Goal: Transaction & Acquisition: Download file/media

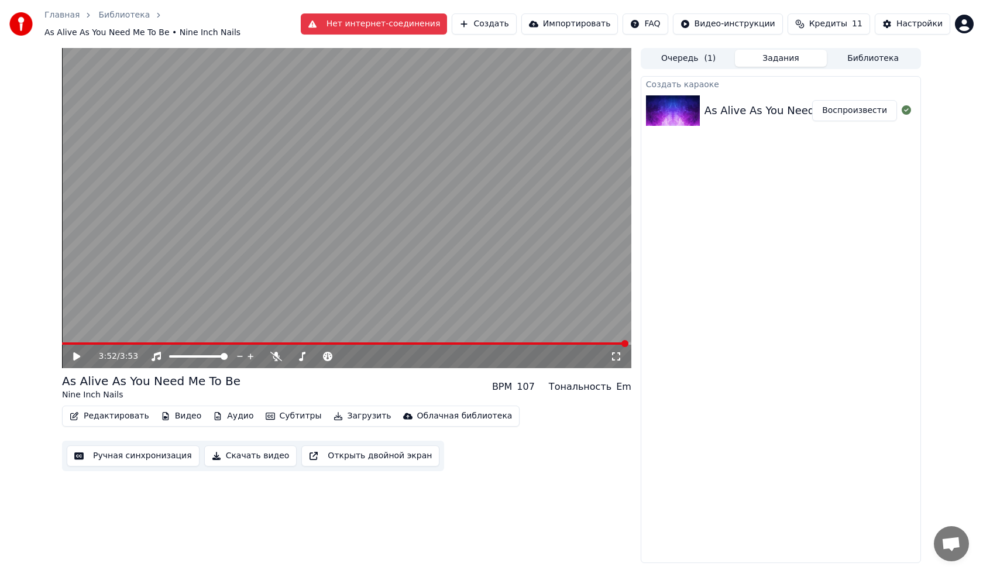
click at [76, 355] on icon at bounding box center [85, 356] width 28 height 9
click at [202, 352] on div at bounding box center [209, 357] width 94 height 12
drag, startPoint x: 201, startPoint y: 349, endPoint x: 186, endPoint y: 349, distance: 15.2
click at [186, 351] on div at bounding box center [209, 357] width 94 height 12
click at [188, 355] on span at bounding box center [178, 356] width 19 height 2
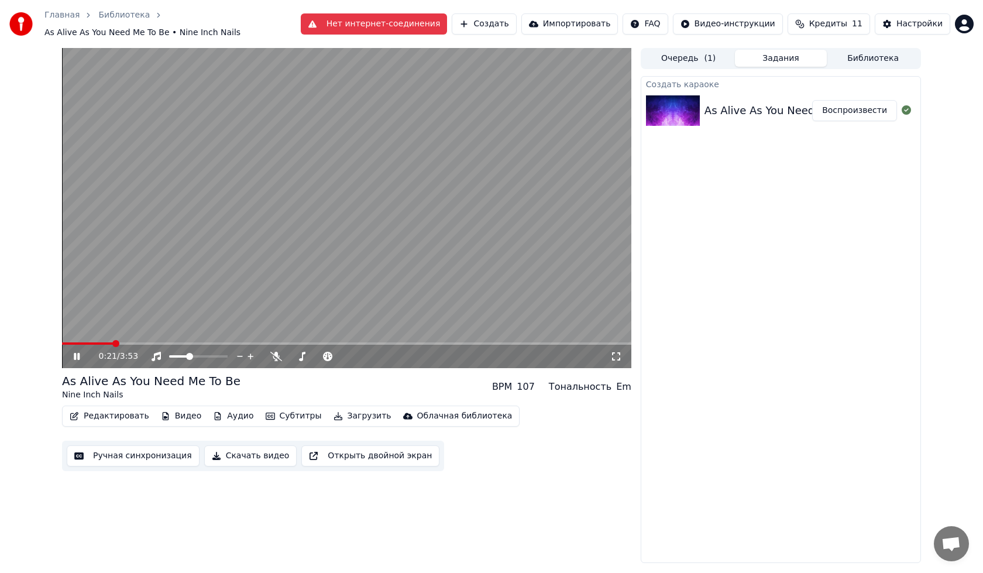
click at [114, 342] on span at bounding box center [347, 343] width 570 height 2
click at [138, 334] on video at bounding box center [347, 208] width 570 height 320
click at [137, 342] on span at bounding box center [347, 343] width 570 height 2
click at [80, 352] on icon at bounding box center [85, 356] width 28 height 9
click at [80, 353] on icon at bounding box center [77, 356] width 6 height 7
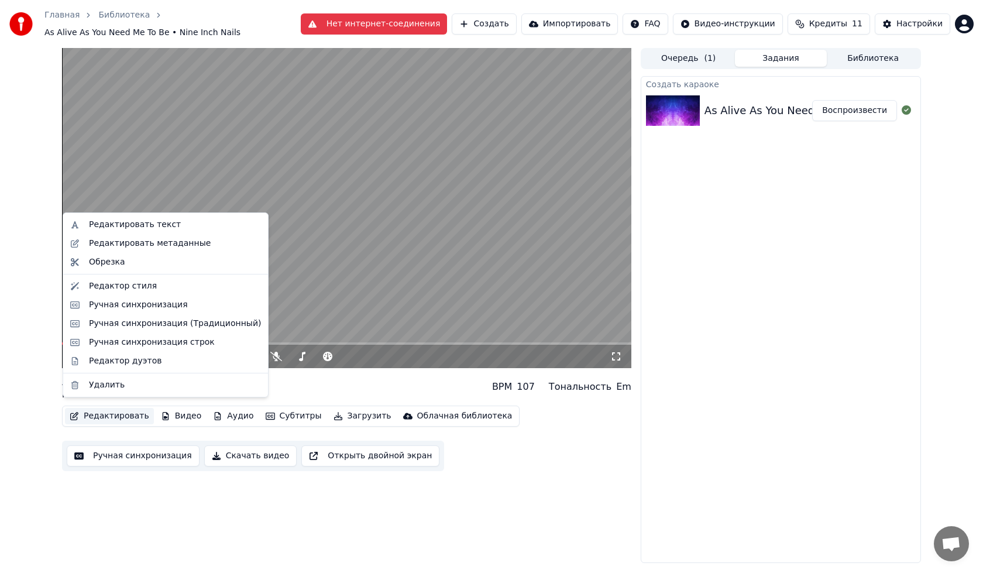
click at [83, 412] on button "Редактировать" at bounding box center [109, 416] width 89 height 16
click at [132, 284] on div "Редактор стиля" at bounding box center [123, 286] width 68 height 12
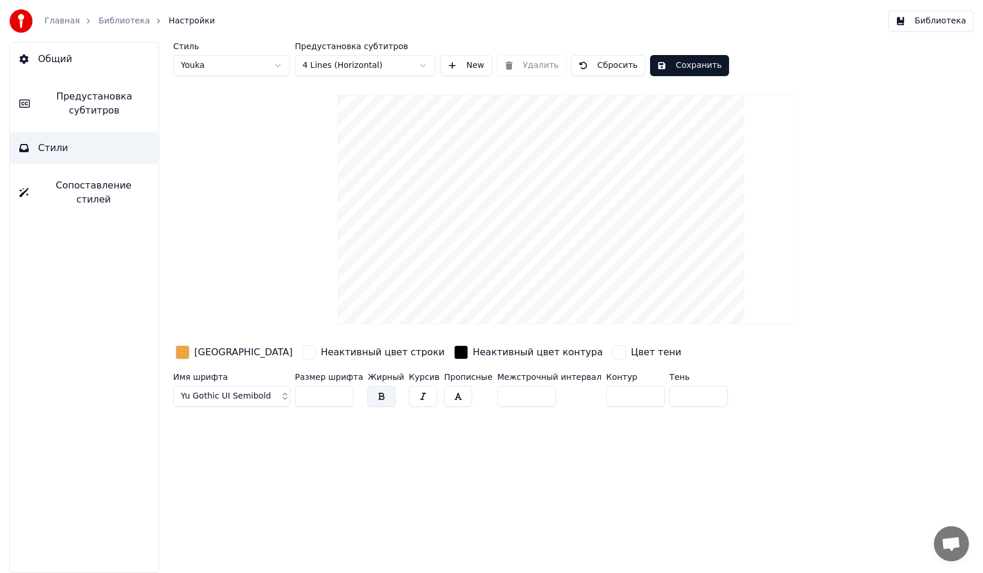
click at [184, 355] on div "button" at bounding box center [183, 352] width 14 height 14
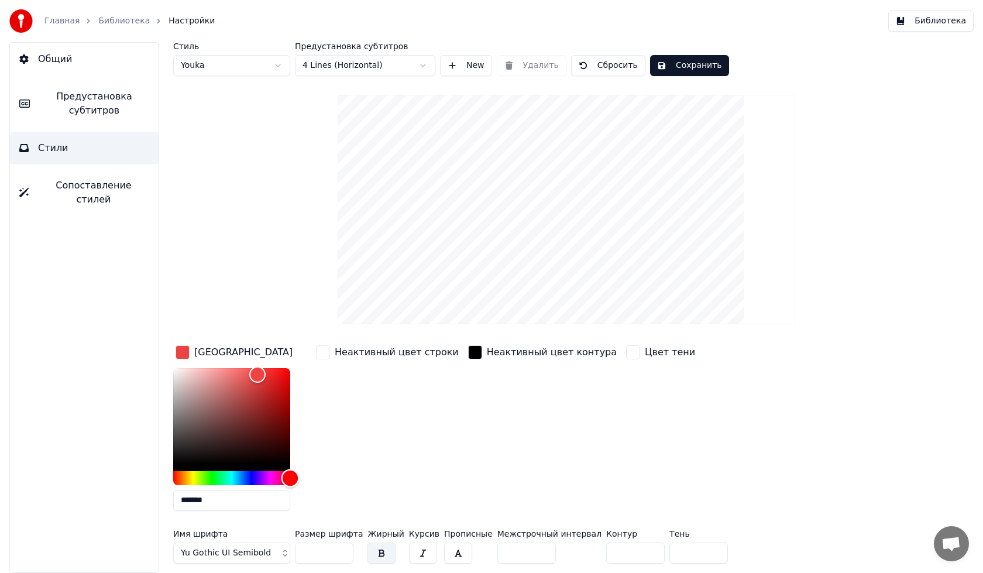
drag, startPoint x: 286, startPoint y: 477, endPoint x: 299, endPoint y: 464, distance: 19.0
click at [306, 475] on div "*******" at bounding box center [241, 442] width 136 height 148
drag, startPoint x: 283, startPoint y: 396, endPoint x: 316, endPoint y: 388, distance: 33.7
click at [316, 388] on div "Цвет заливки ******* Неактивный цвет строки Неактивный цвет контура Цвет тени" at bounding box center [517, 431] width 688 height 177
click at [369, 404] on div "Неактивный цвет строки" at bounding box center [388, 431] width 148 height 177
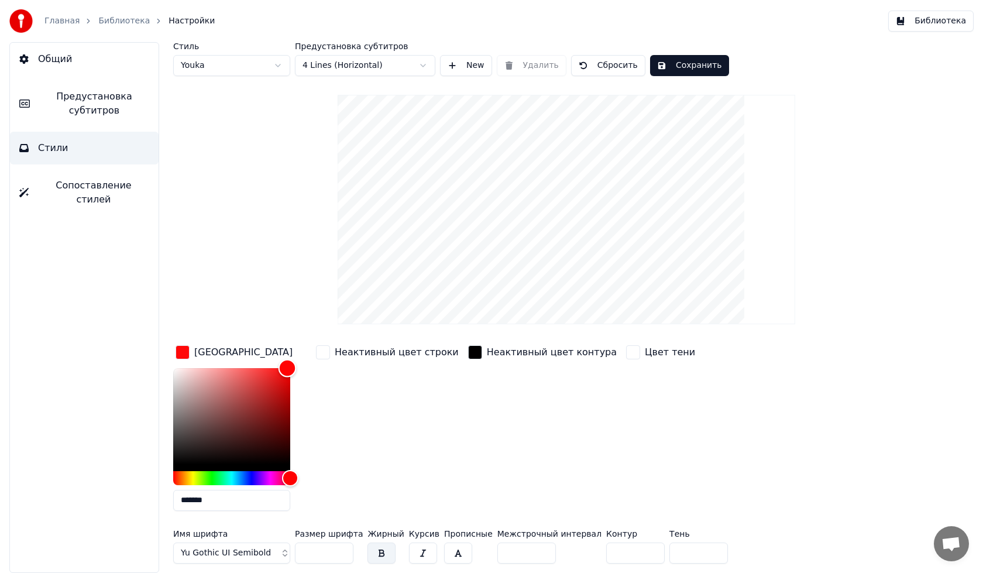
drag, startPoint x: 281, startPoint y: 400, endPoint x: 296, endPoint y: 352, distance: 49.8
click at [296, 352] on div "Цвет заливки *******" at bounding box center [241, 431] width 136 height 177
type input "*******"
drag, startPoint x: 264, startPoint y: 380, endPoint x: 263, endPoint y: 321, distance: 58.5
click at [263, 322] on div "Стиль Youka Предустановка субтитров 4 Lines (Horizontal) New Удалить Сбросить С…" at bounding box center [566, 305] width 787 height 526
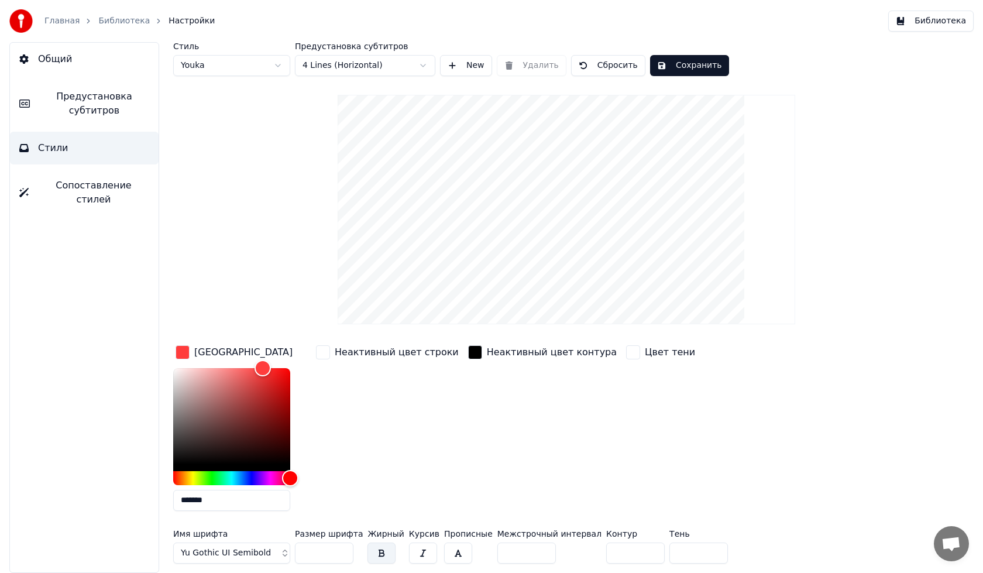
click at [221, 554] on span "Yu Gothic UI Semibold" at bounding box center [226, 553] width 90 height 12
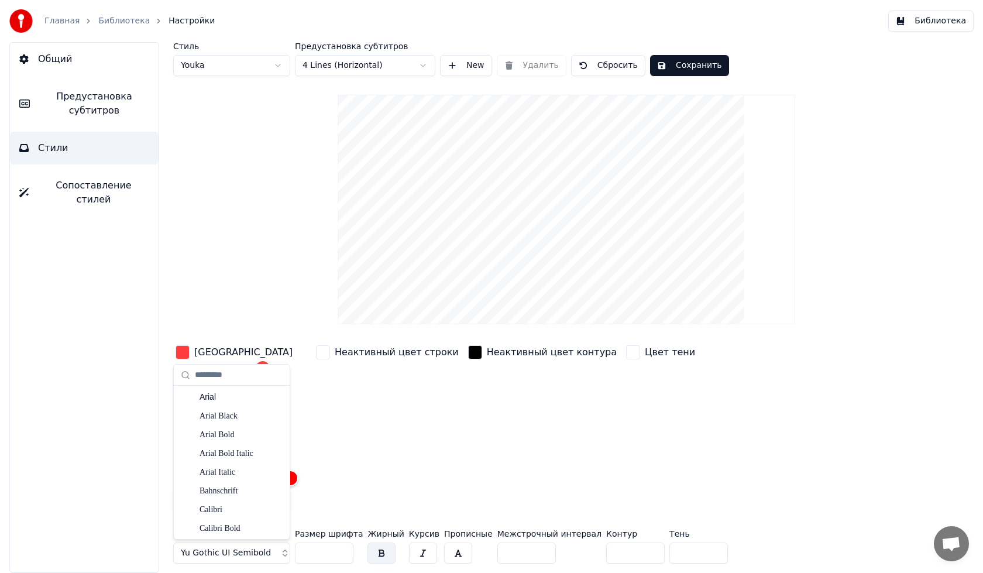
click at [260, 556] on span "Yu Gothic UI Semibold" at bounding box center [226, 553] width 90 height 12
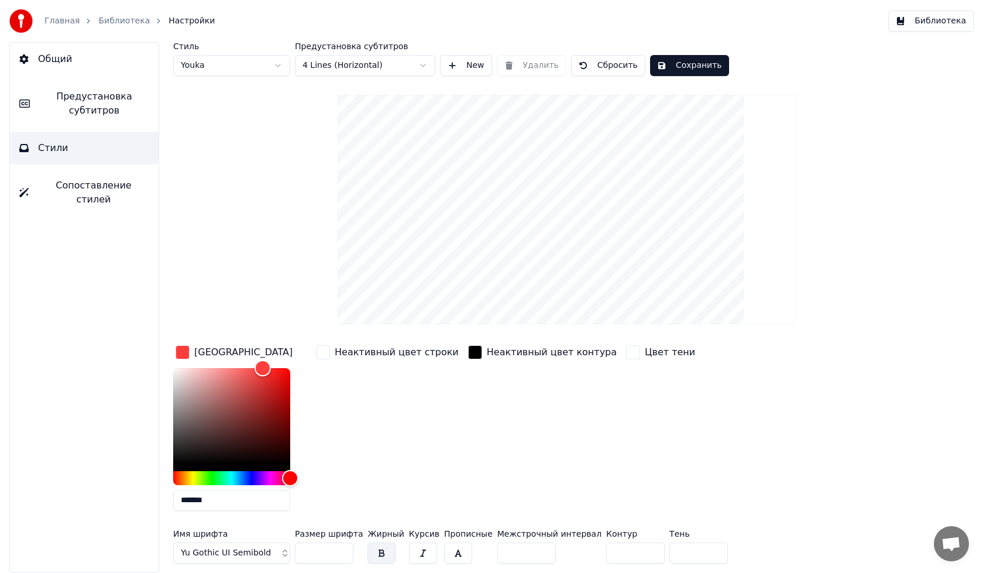
click at [259, 555] on span "Yu Gothic UI Semibold" at bounding box center [226, 553] width 90 height 12
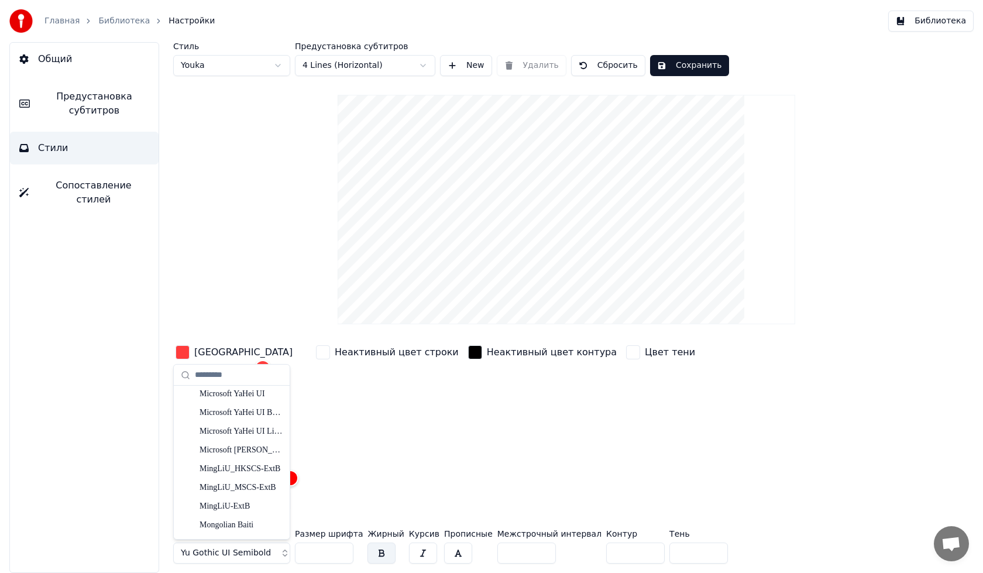
scroll to position [1613, 0]
click at [222, 527] on div "MS [PERSON_NAME]" at bounding box center [241, 526] width 83 height 12
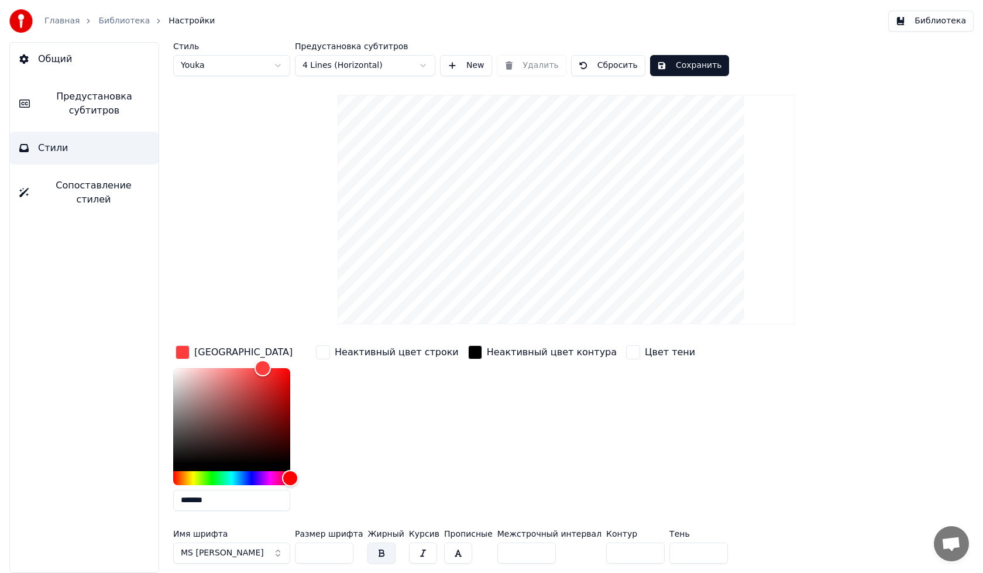
click at [684, 66] on button "Сохранить" at bounding box center [689, 65] width 79 height 21
click at [338, 64] on html "Главная Библиотека Настройки Библиотека Общий Предустановка субтитров Стили Соп…" at bounding box center [491, 286] width 983 height 573
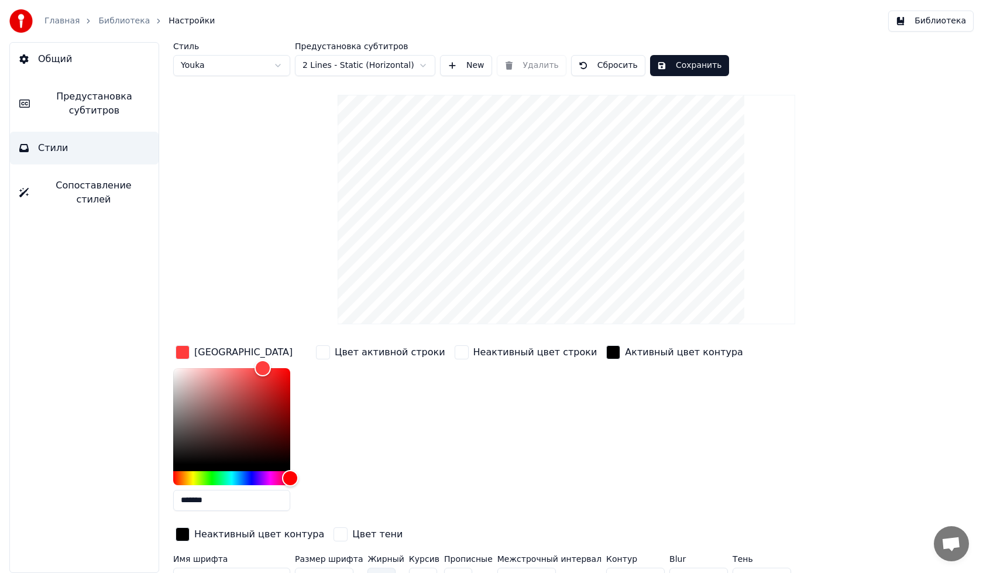
click at [370, 63] on html "Главная Библиотека Настройки Библиотека Общий Предустановка субтитров Стили Соп…" at bounding box center [491, 286] width 983 height 573
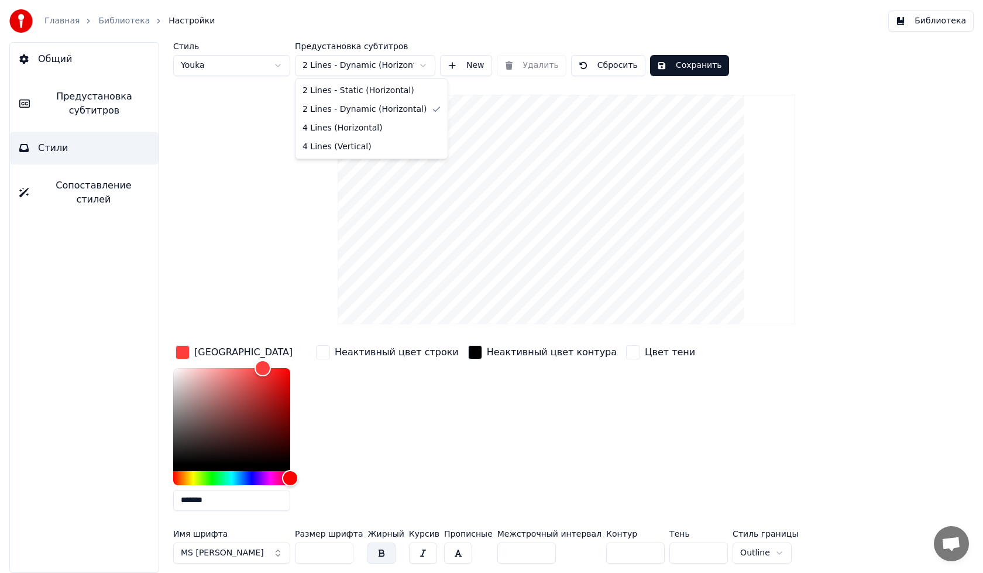
click at [367, 64] on html "Главная Библиотека Настройки Библиотека Общий Предустановка субтитров Стили Соп…" at bounding box center [491, 286] width 983 height 573
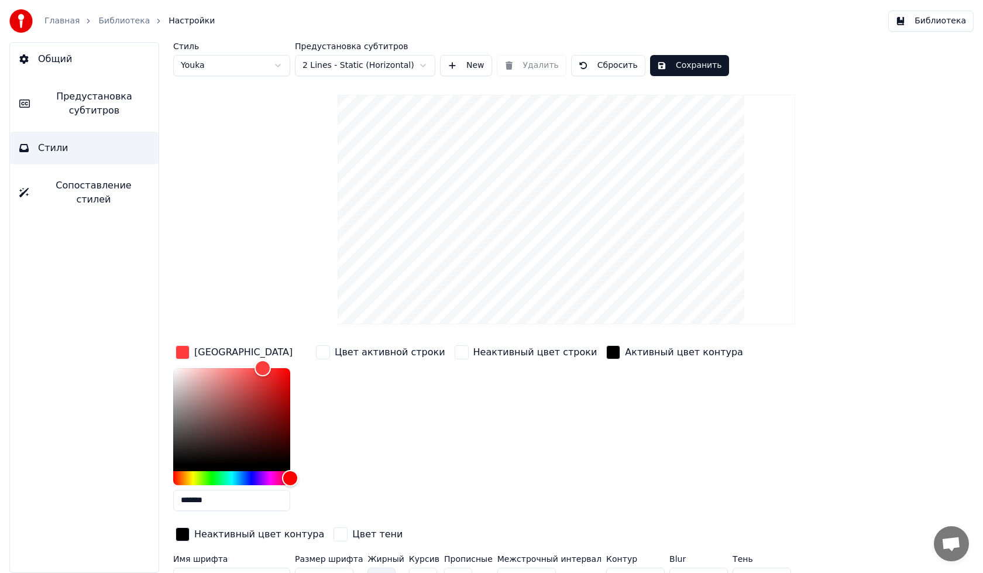
scroll to position [19, 0]
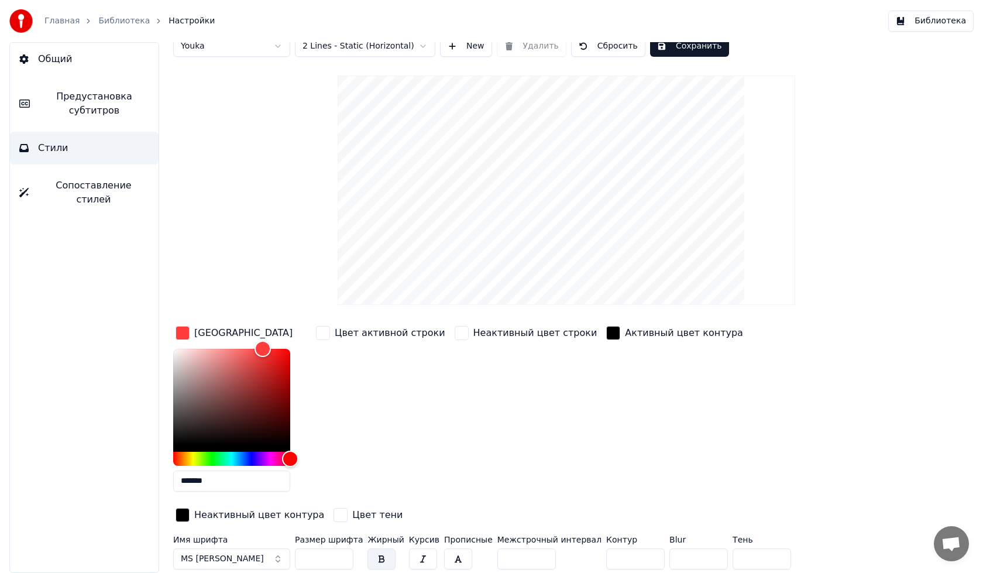
click at [688, 49] on button "Сохранить" at bounding box center [689, 46] width 79 height 21
click at [107, 21] on link "Библиотека" at bounding box center [124, 21] width 52 height 12
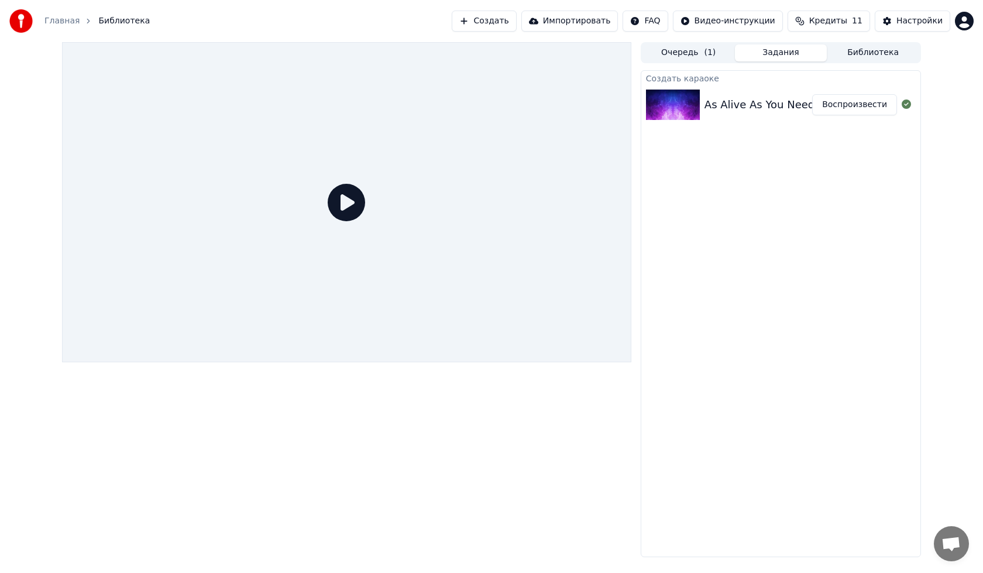
click at [694, 49] on button "Очередь ( 1 )" at bounding box center [689, 52] width 92 height 17
click at [776, 53] on button "Задания" at bounding box center [781, 52] width 92 height 17
click at [860, 53] on button "Библиотека" at bounding box center [873, 52] width 92 height 17
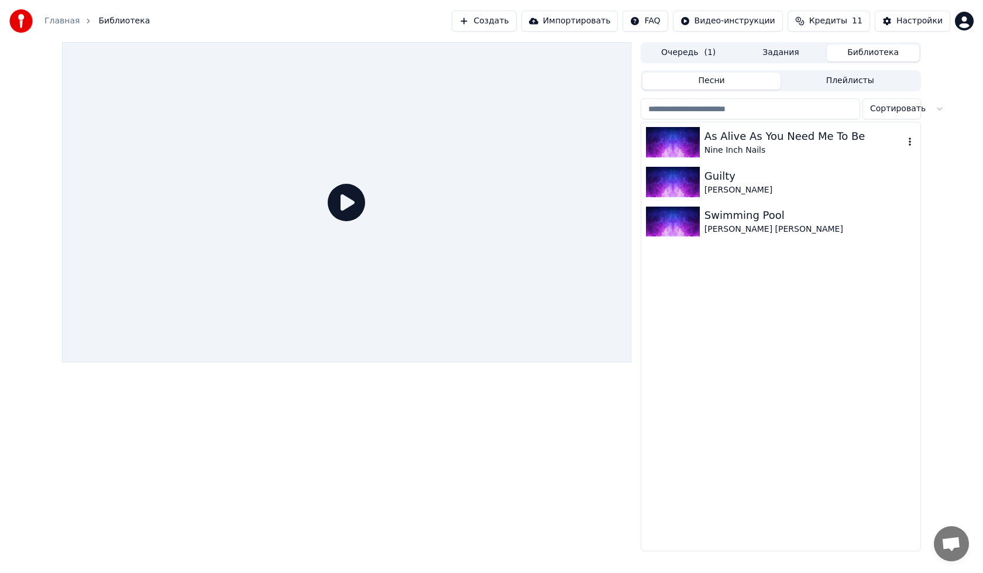
click at [749, 147] on div "Nine Inch Nails" at bounding box center [805, 151] width 200 height 12
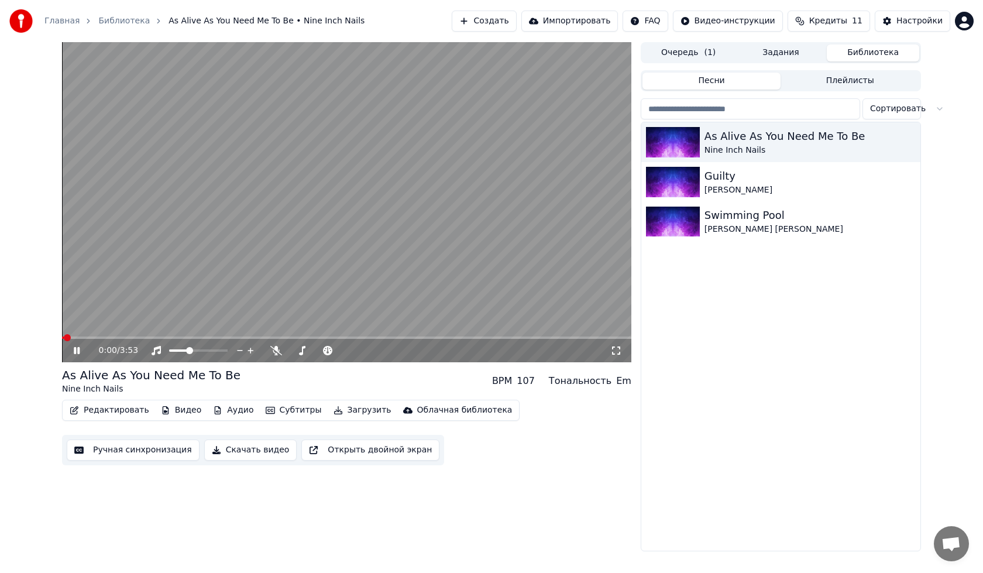
click at [256, 268] on video at bounding box center [347, 202] width 570 height 320
click at [910, 26] on div "Настройки" at bounding box center [920, 21] width 46 height 12
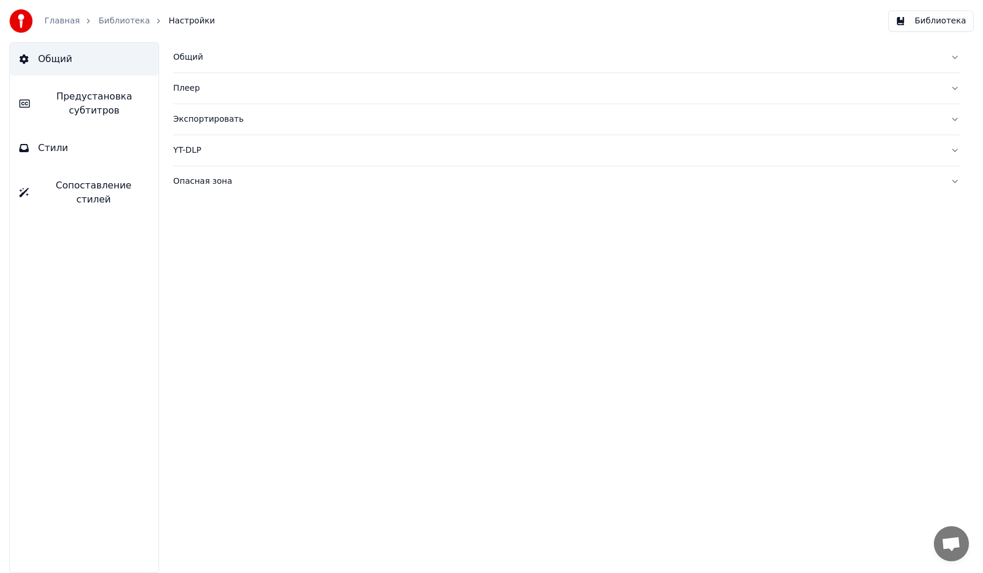
click at [184, 61] on div "Общий" at bounding box center [557, 58] width 768 height 12
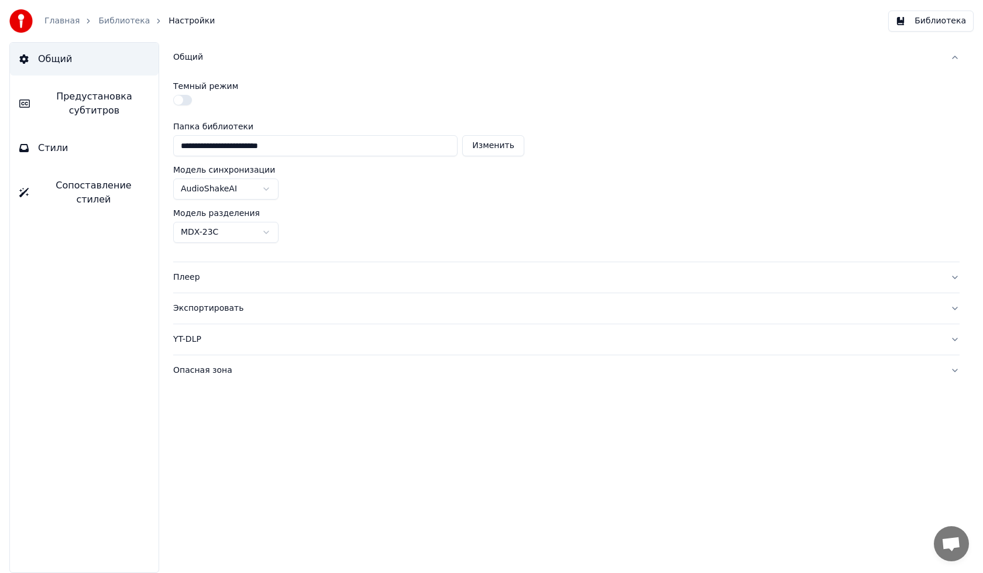
click at [187, 59] on div "Общий" at bounding box center [557, 58] width 768 height 12
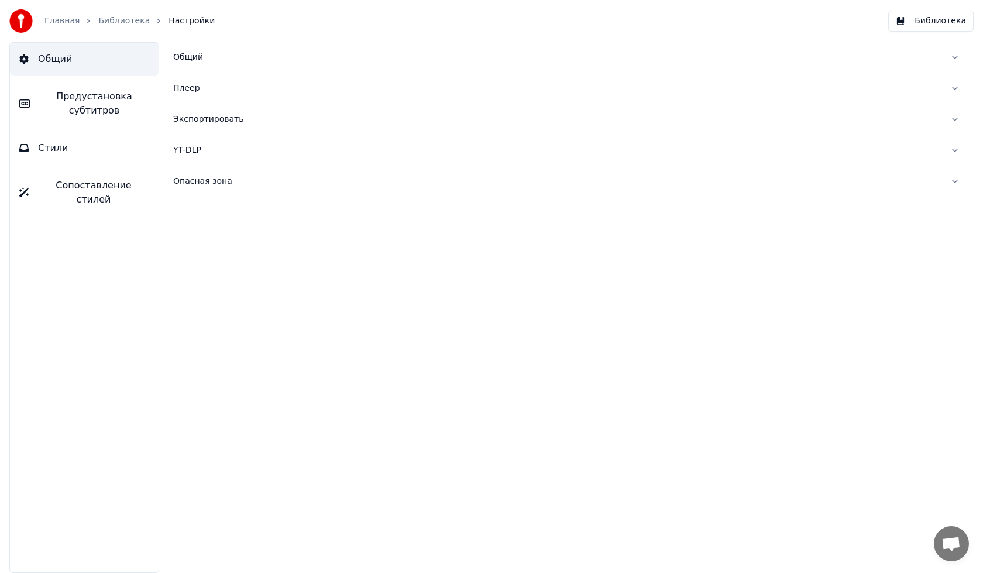
click at [102, 104] on span "Предустановка субтитров" at bounding box center [94, 104] width 110 height 28
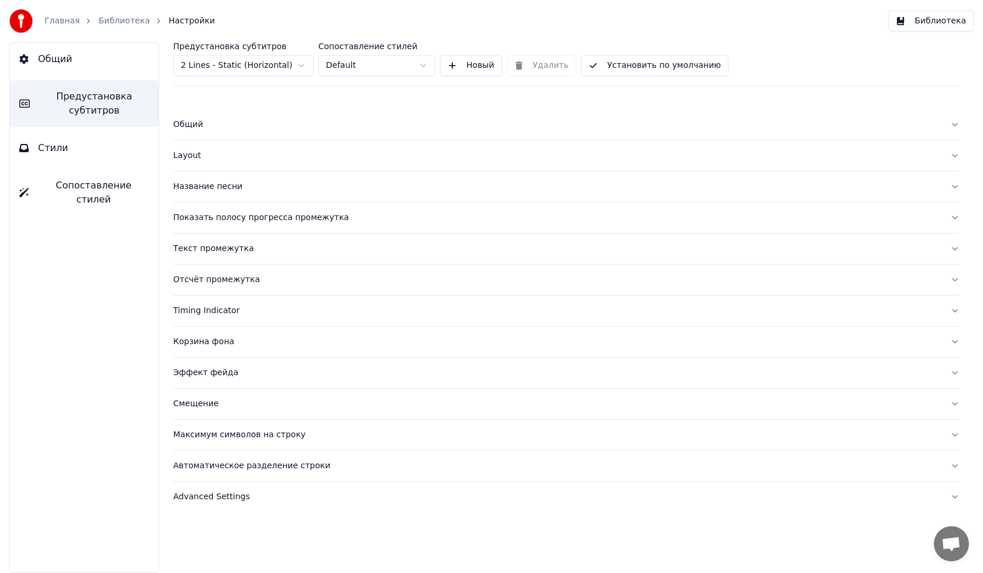
click at [232, 323] on button "Timing Indicator" at bounding box center [566, 311] width 787 height 30
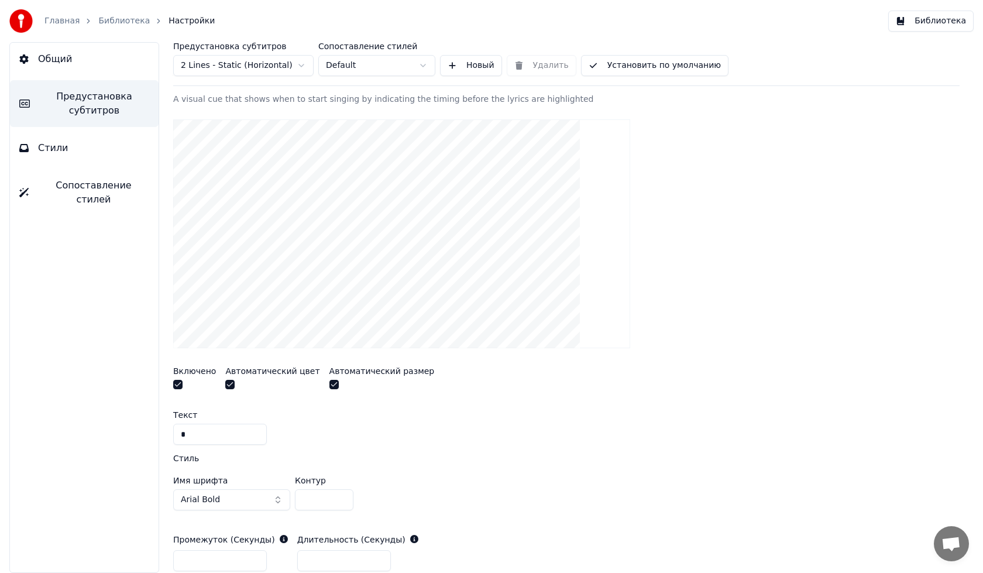
scroll to position [234, 0]
click at [200, 499] on span "Arial Bold" at bounding box center [200, 498] width 39 height 12
type input "*"
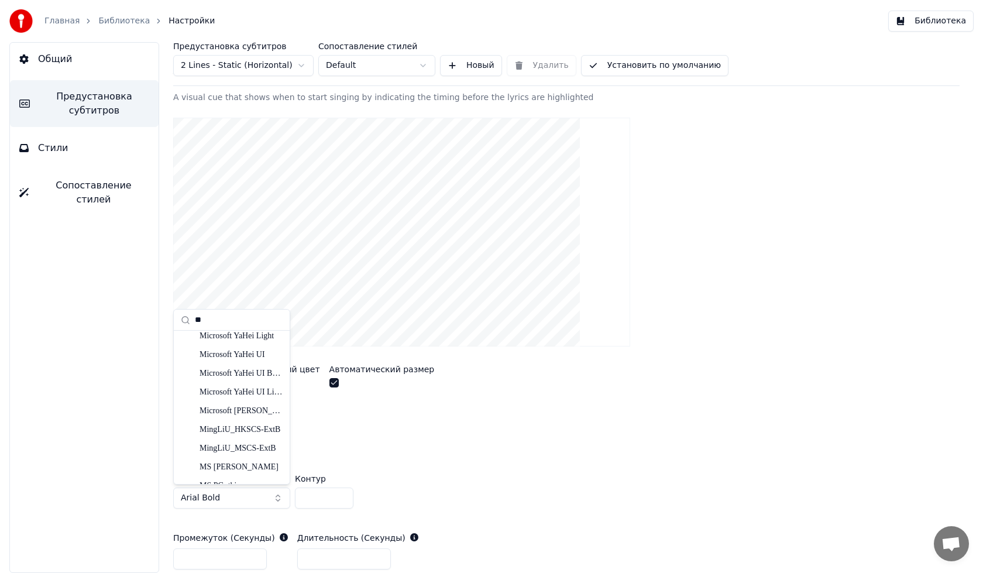
scroll to position [410, 0]
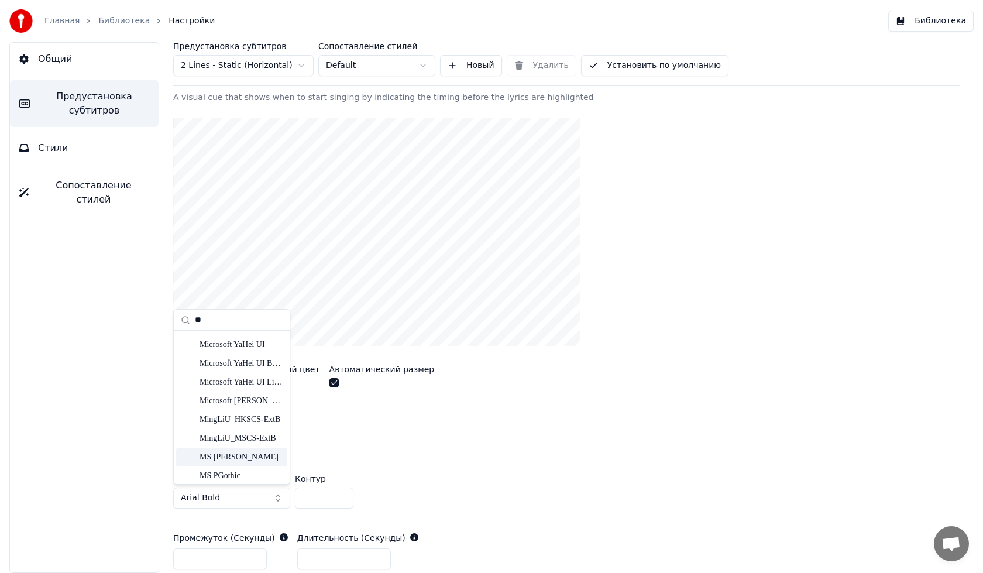
type input "**"
click at [224, 455] on div "MS [PERSON_NAME]" at bounding box center [241, 457] width 83 height 12
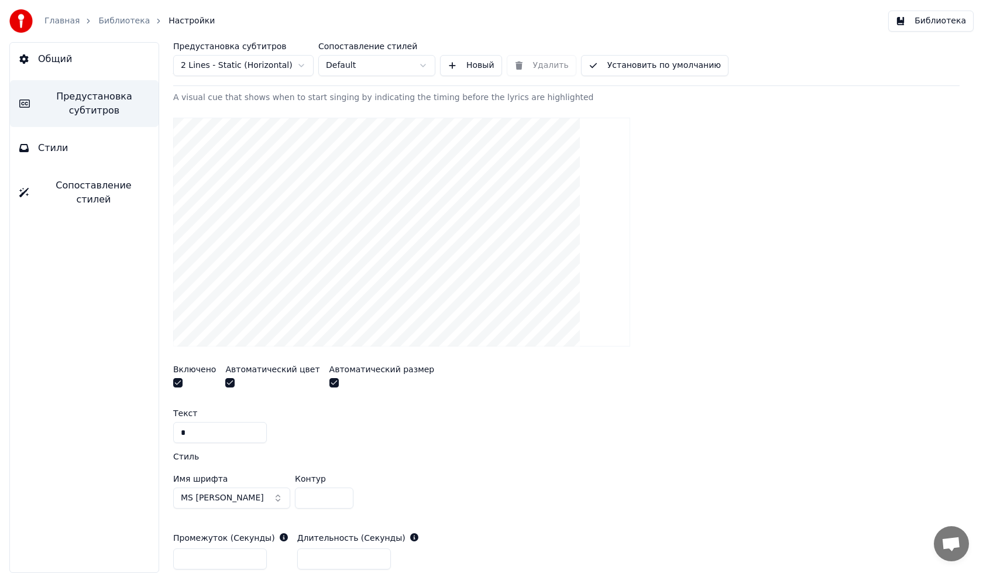
click at [625, 68] on button "Установить по умолчанию" at bounding box center [655, 65] width 148 height 21
click at [120, 19] on link "Библиотека" at bounding box center [124, 21] width 52 height 12
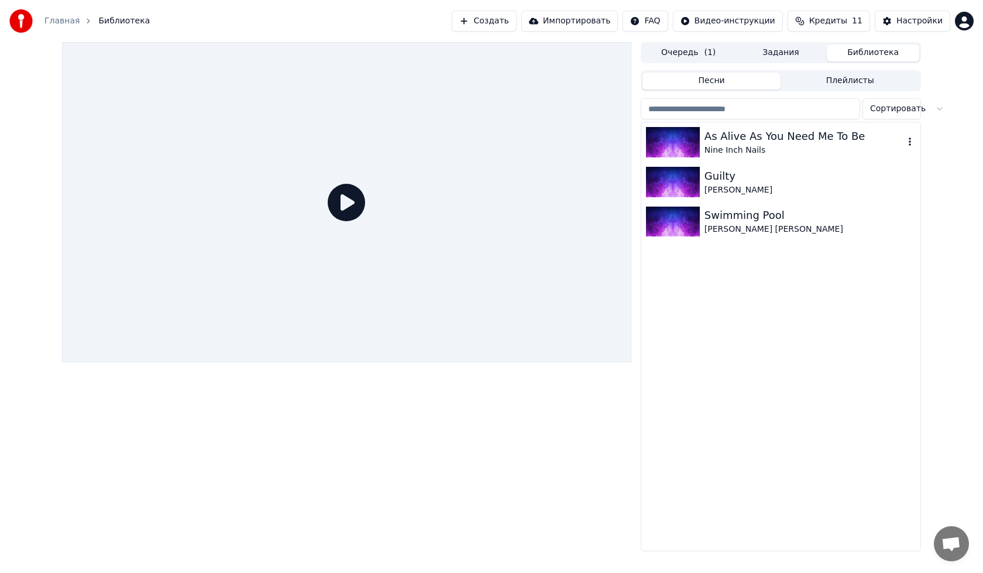
click at [788, 142] on div "As Alive As You Need Me To Be" at bounding box center [805, 136] width 200 height 16
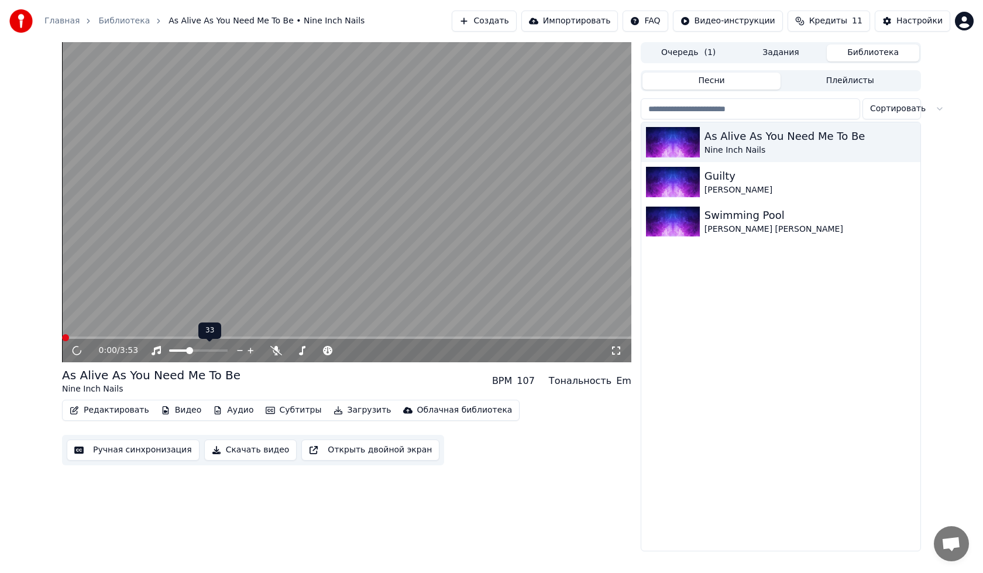
click at [269, 227] on video at bounding box center [347, 202] width 570 height 320
click at [104, 337] on span at bounding box center [347, 338] width 570 height 2
click at [153, 338] on span at bounding box center [347, 338] width 570 height 2
click at [231, 334] on video at bounding box center [347, 202] width 570 height 320
click at [214, 338] on span at bounding box center [347, 338] width 570 height 2
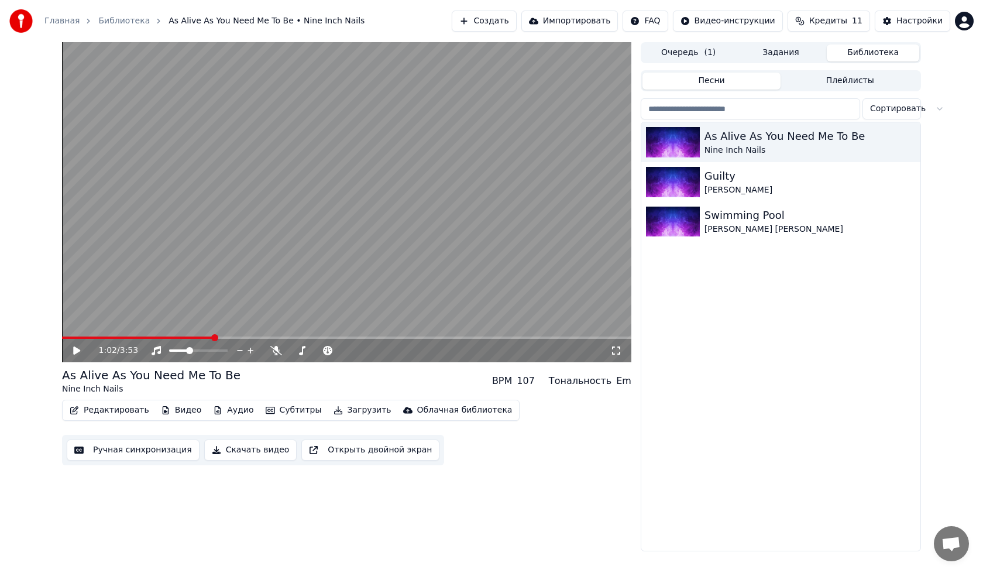
click at [212, 286] on video at bounding box center [347, 202] width 570 height 320
click at [928, 15] on div "Настройки" at bounding box center [920, 21] width 46 height 12
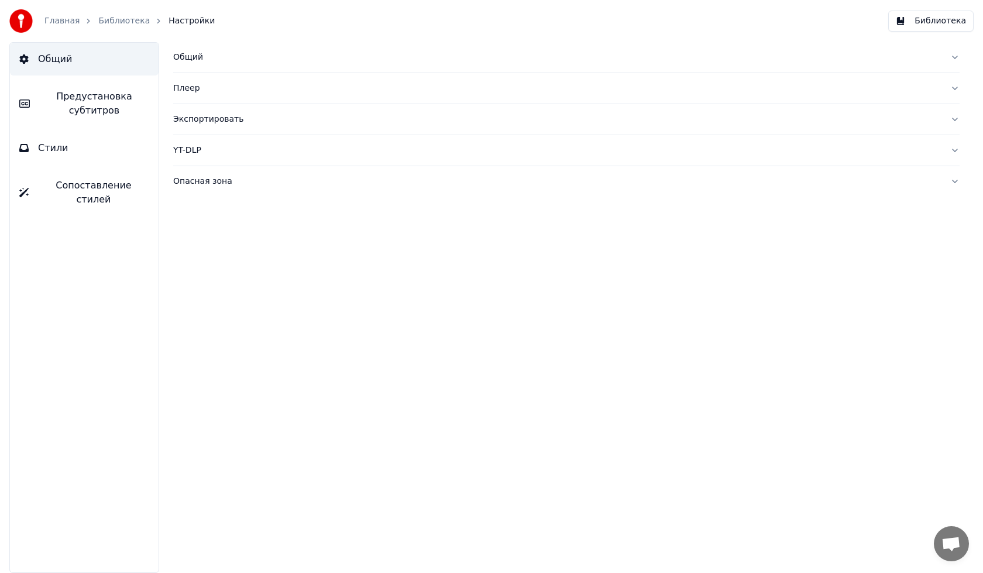
click at [92, 109] on span "Предустановка субтитров" at bounding box center [94, 104] width 110 height 28
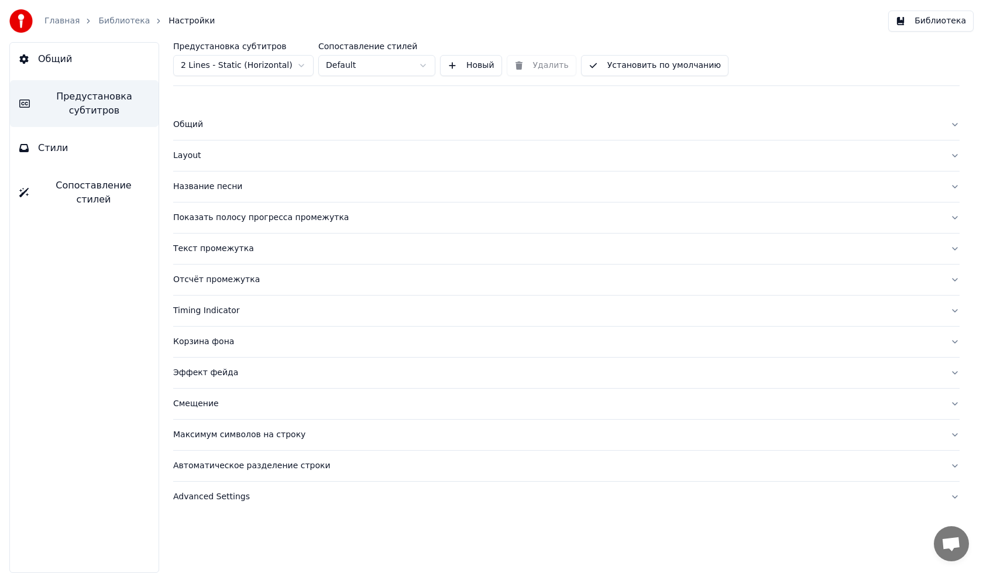
click at [223, 152] on div "Layout" at bounding box center [557, 156] width 768 height 12
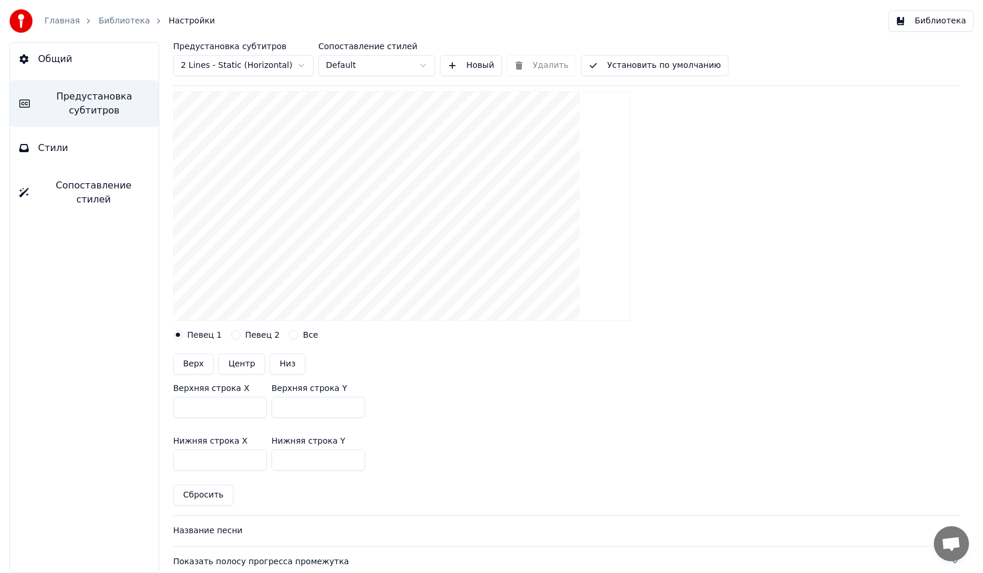
scroll to position [176, 0]
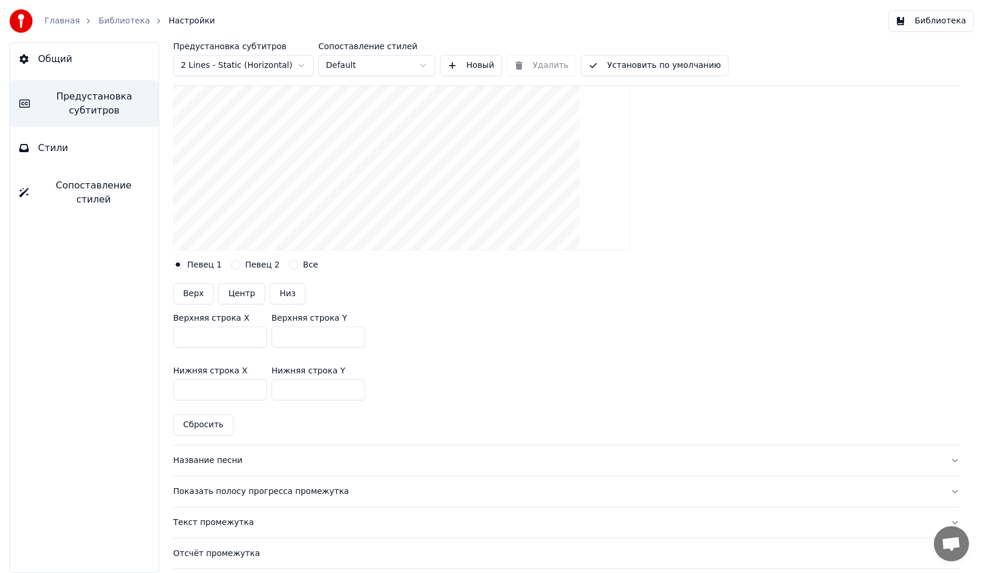
click at [231, 298] on button "Центр" at bounding box center [241, 293] width 47 height 21
type input "***"
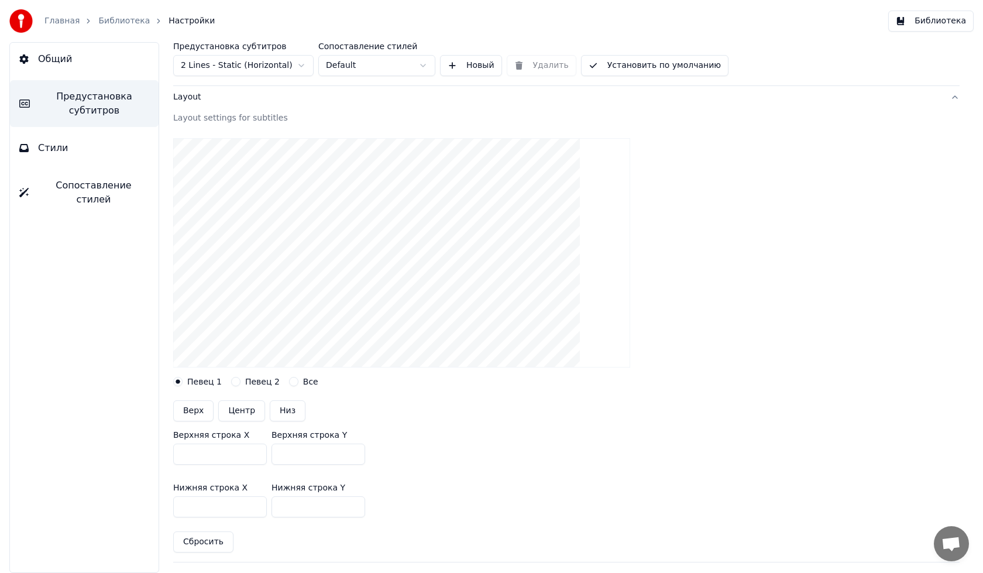
click at [610, 67] on button "Установить по умолчанию" at bounding box center [655, 65] width 148 height 21
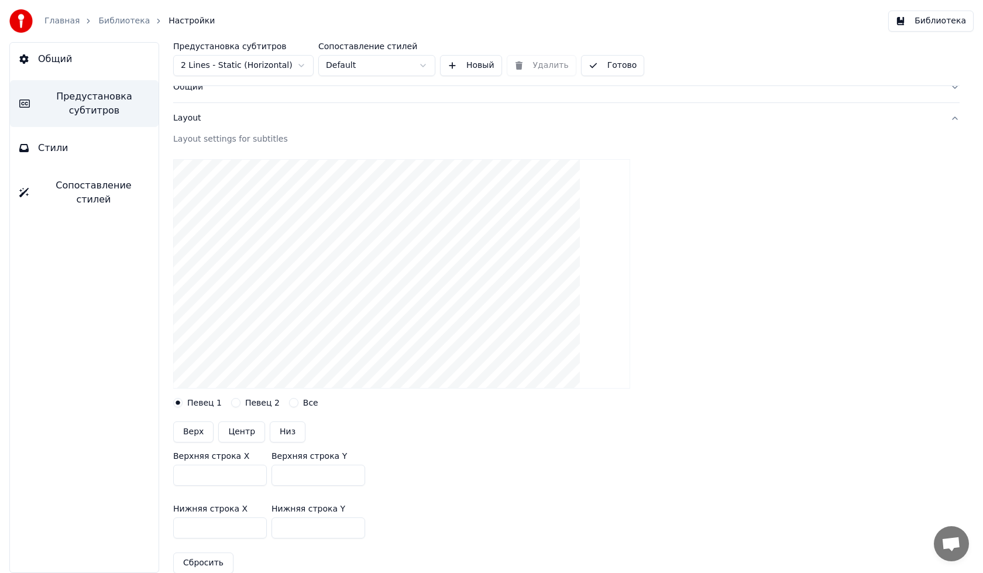
scroll to position [0, 0]
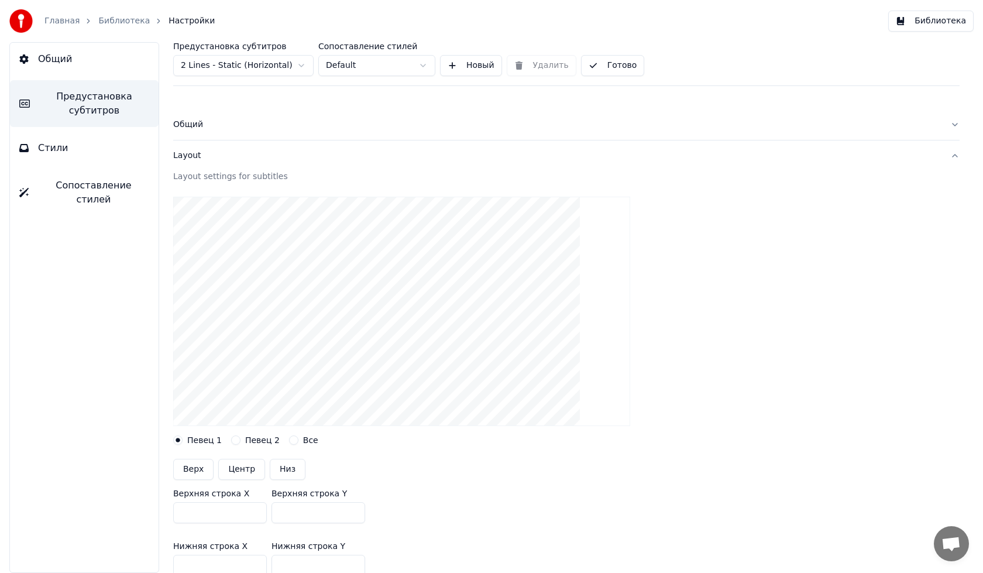
click at [214, 147] on button "Layout" at bounding box center [566, 155] width 787 height 30
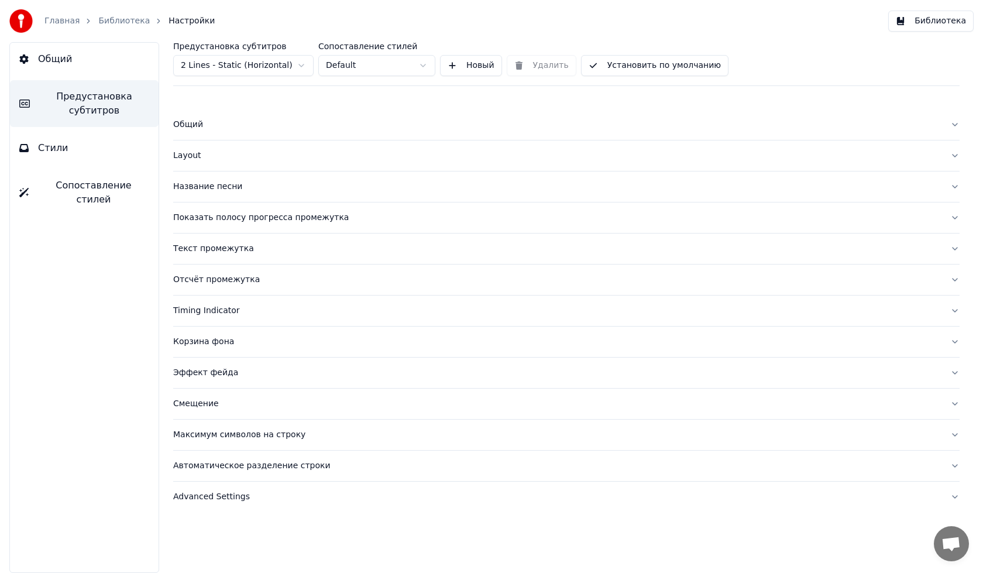
click at [211, 342] on div "Корзина фона" at bounding box center [557, 342] width 768 height 12
click at [211, 310] on div "Timing Indicator" at bounding box center [557, 311] width 768 height 12
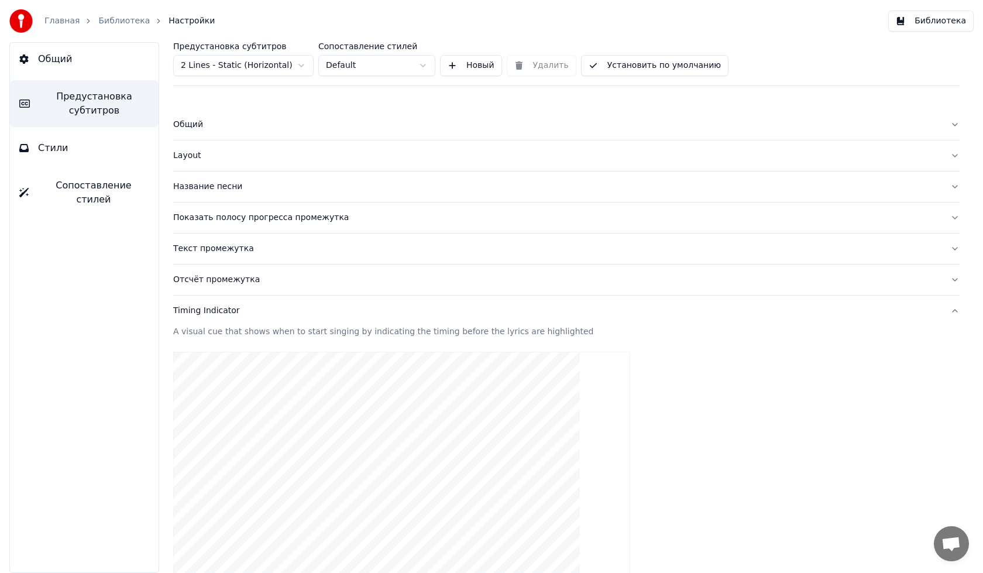
click at [211, 310] on div "Timing Indicator" at bounding box center [557, 311] width 768 height 12
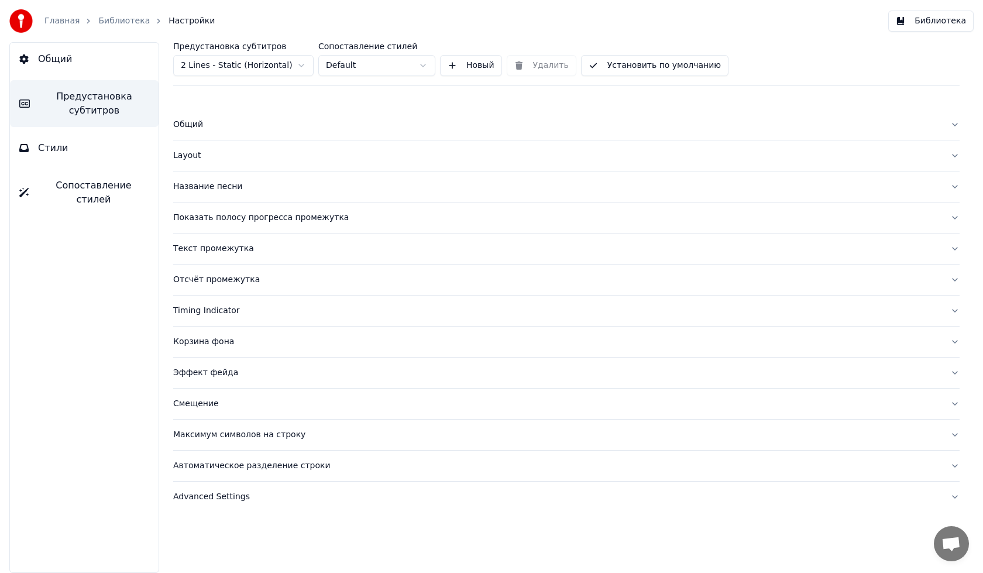
click at [215, 272] on button "Отсчёт промежутка" at bounding box center [566, 280] width 787 height 30
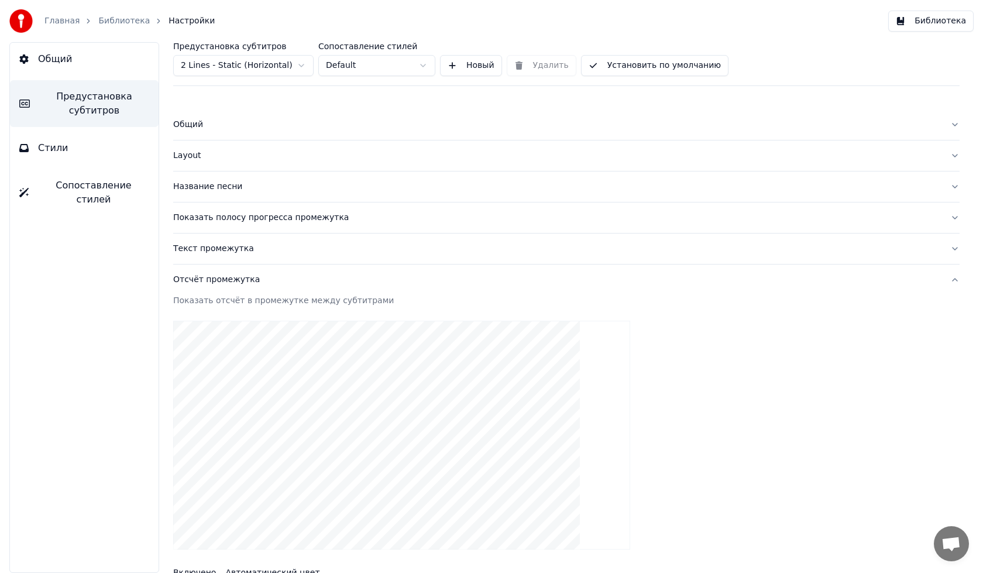
click at [215, 273] on button "Отсчёт промежутка" at bounding box center [566, 280] width 787 height 30
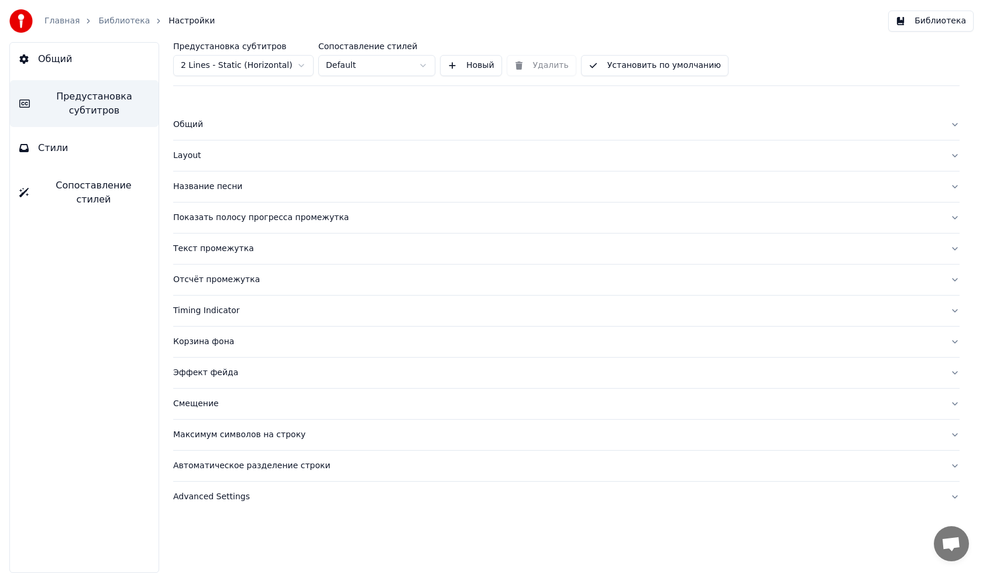
click at [215, 273] on button "Отсчёт промежутка" at bounding box center [566, 280] width 787 height 30
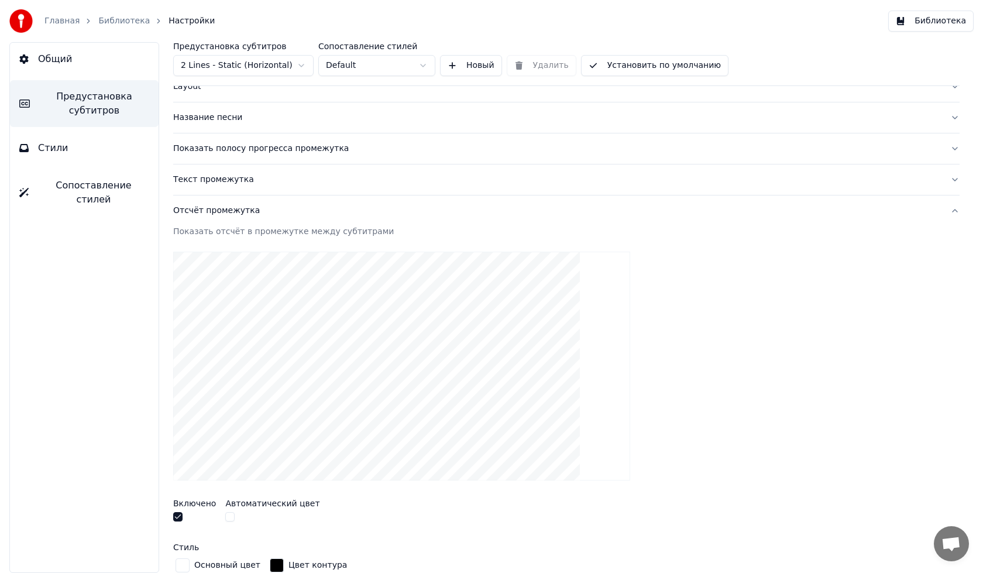
scroll to position [293, 0]
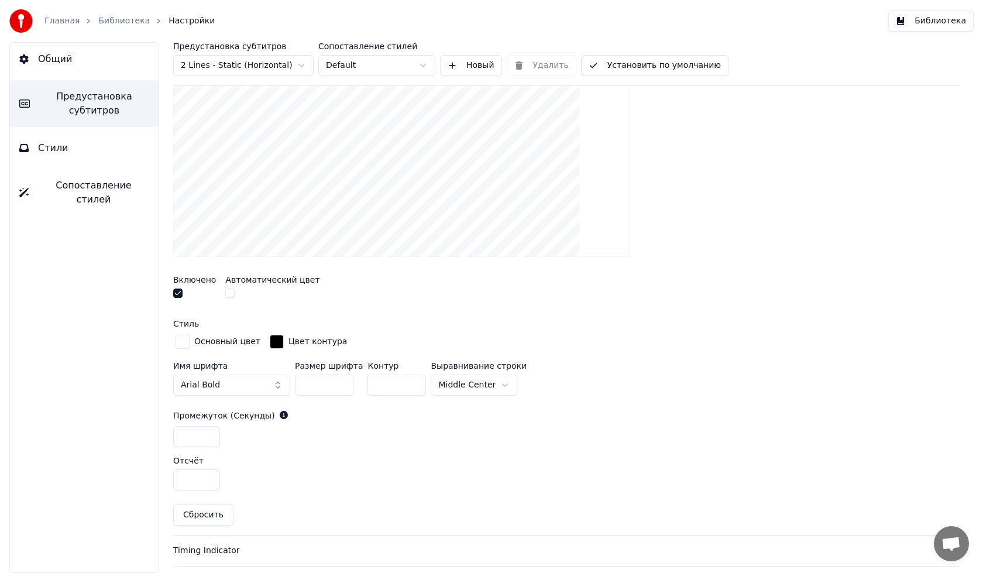
click at [179, 294] on button "button" at bounding box center [177, 293] width 9 height 9
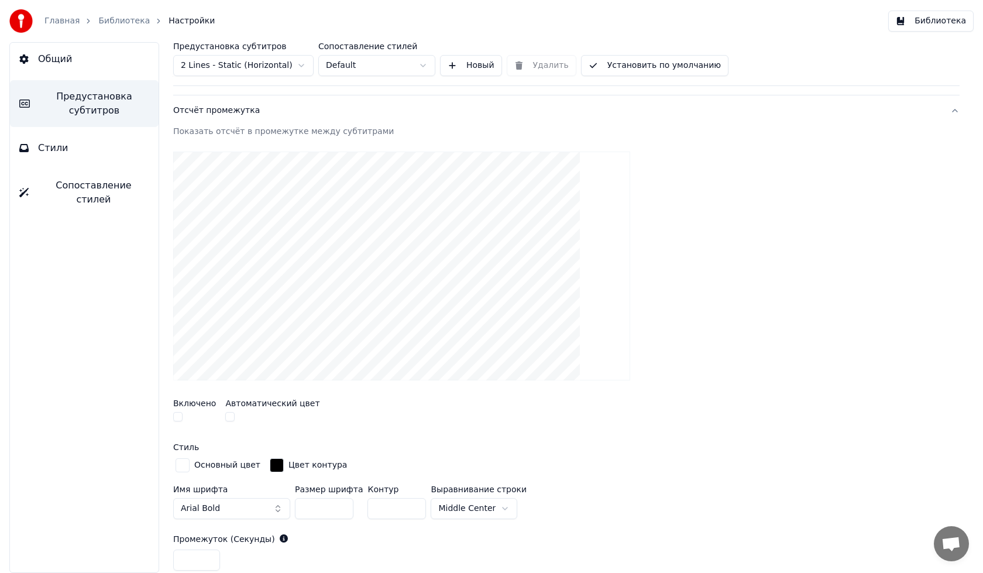
scroll to position [0, 0]
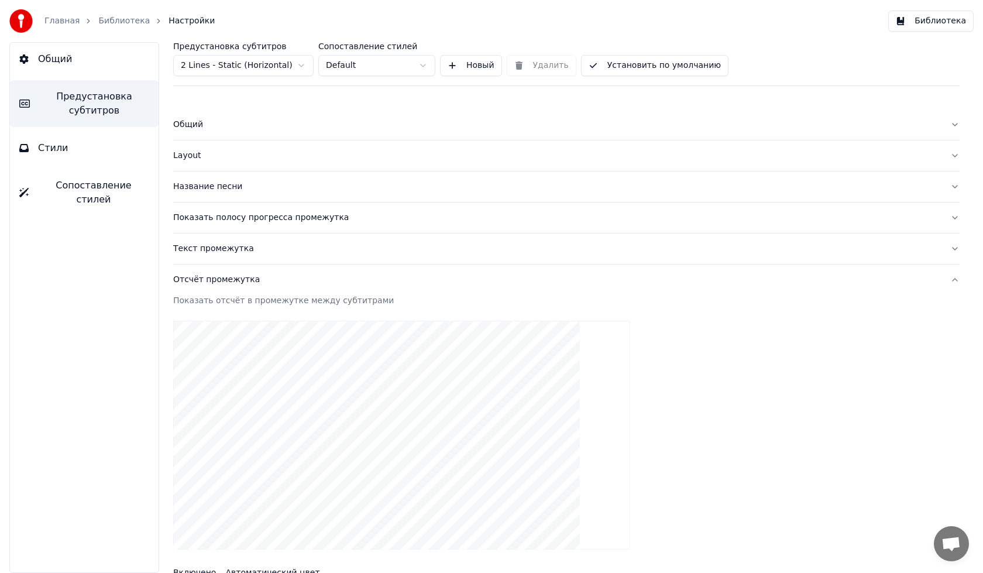
click at [218, 282] on div "Отсчёт промежутка" at bounding box center [557, 280] width 768 height 12
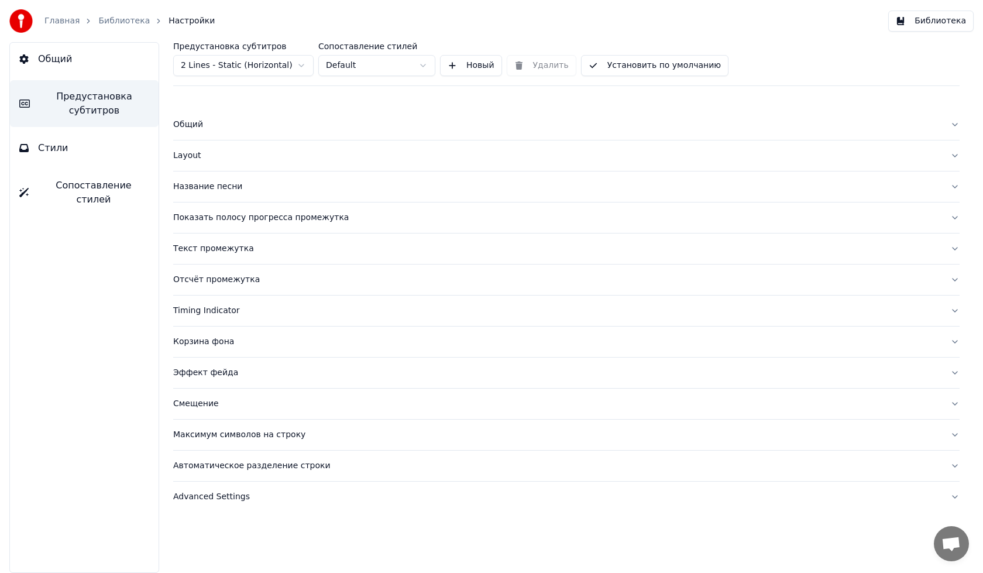
click at [212, 245] on div "Текст промежутка" at bounding box center [557, 249] width 768 height 12
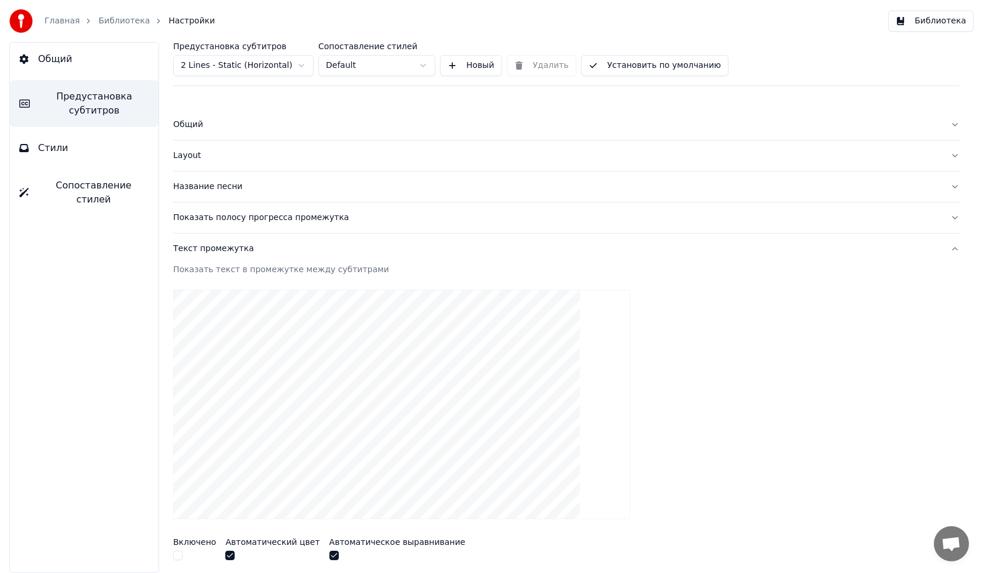
click at [212, 245] on div "Текст промежутка" at bounding box center [557, 249] width 768 height 12
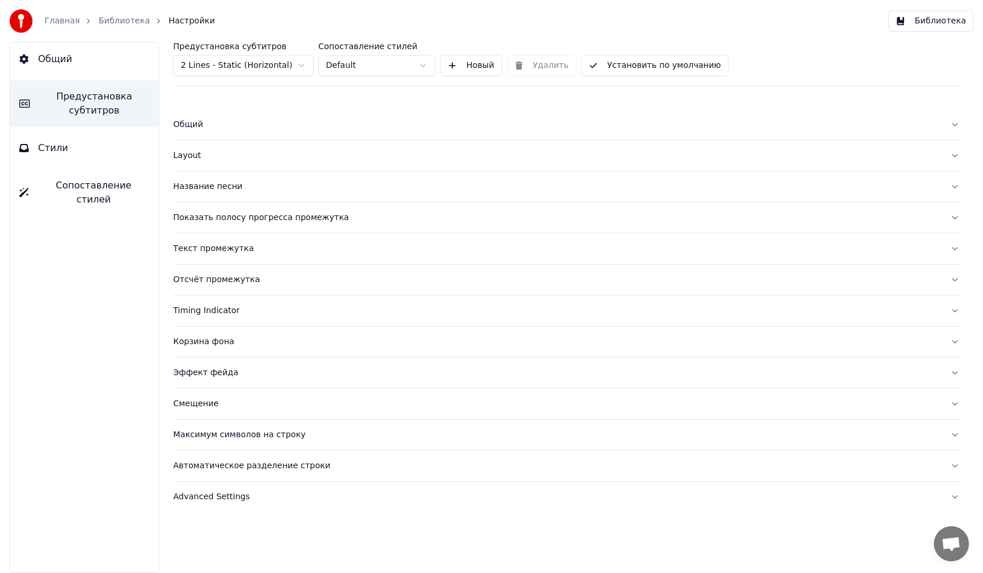
click at [243, 214] on div "Показать полосу прогресса промежутка" at bounding box center [557, 218] width 768 height 12
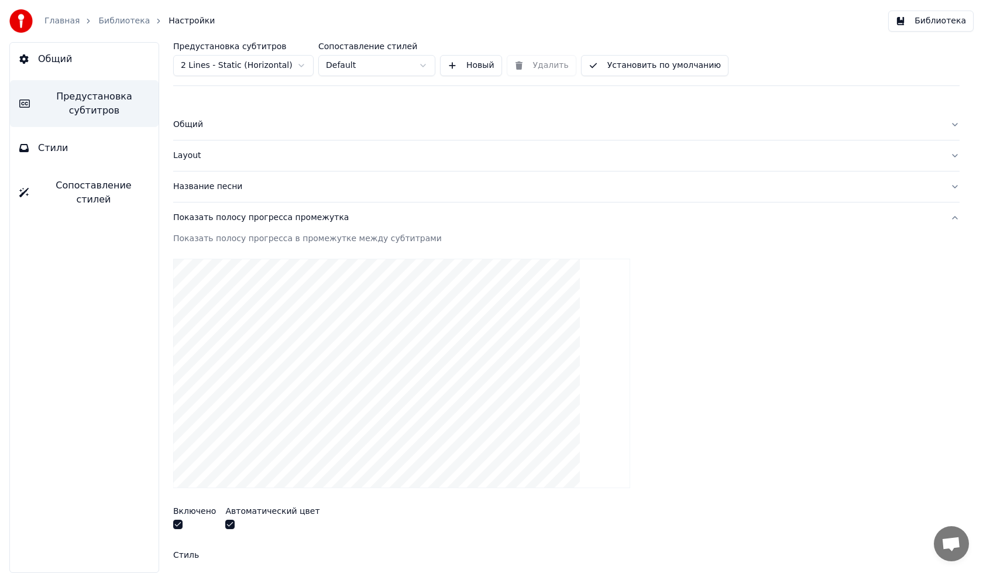
click at [243, 214] on div "Показать полосу прогресса промежутка" at bounding box center [557, 218] width 768 height 12
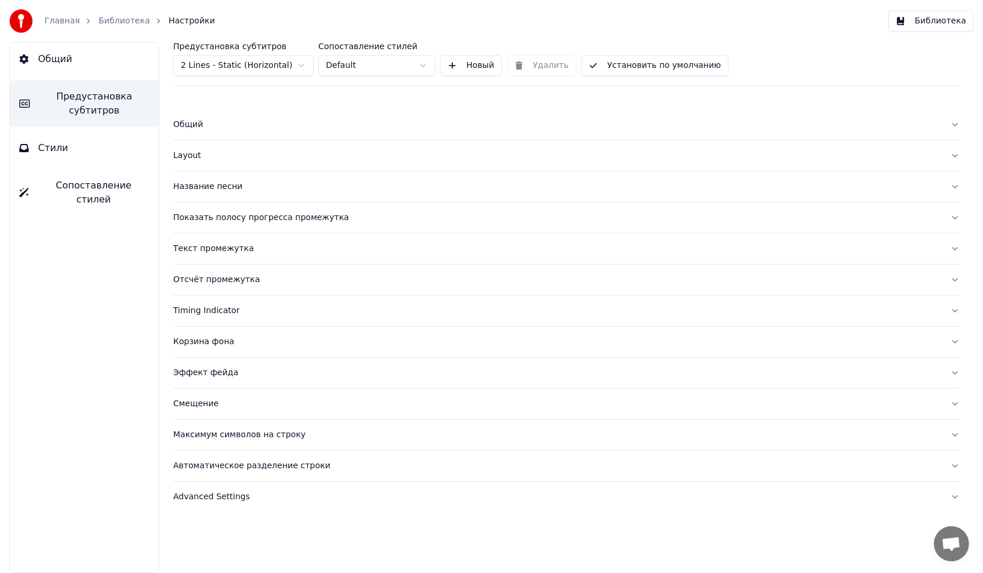
click at [243, 214] on div "Показать полосу прогресса промежутка" at bounding box center [557, 218] width 768 height 12
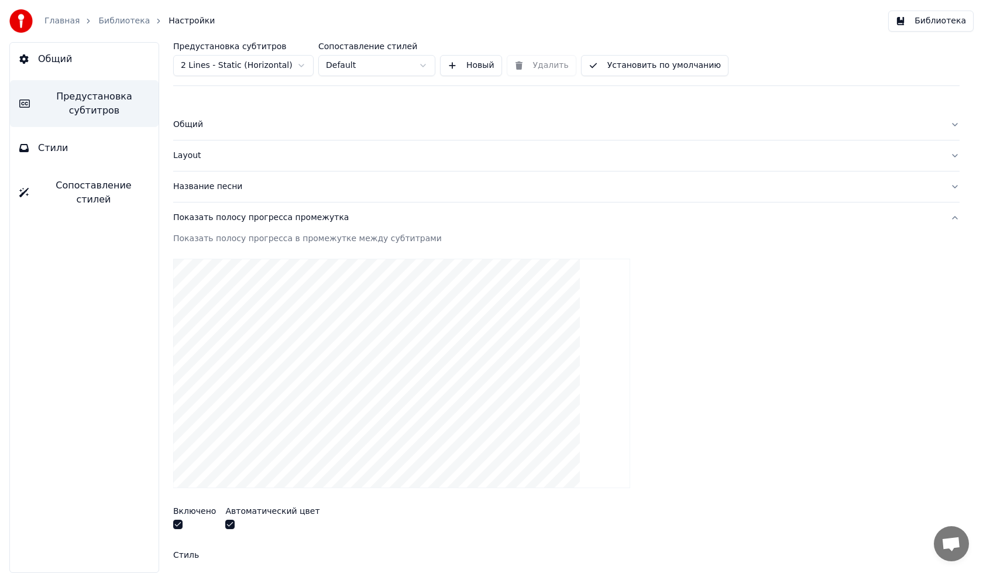
click at [635, 65] on button "Установить по умолчанию" at bounding box center [655, 65] width 148 height 21
click at [124, 20] on link "Библиотека" at bounding box center [124, 21] width 52 height 12
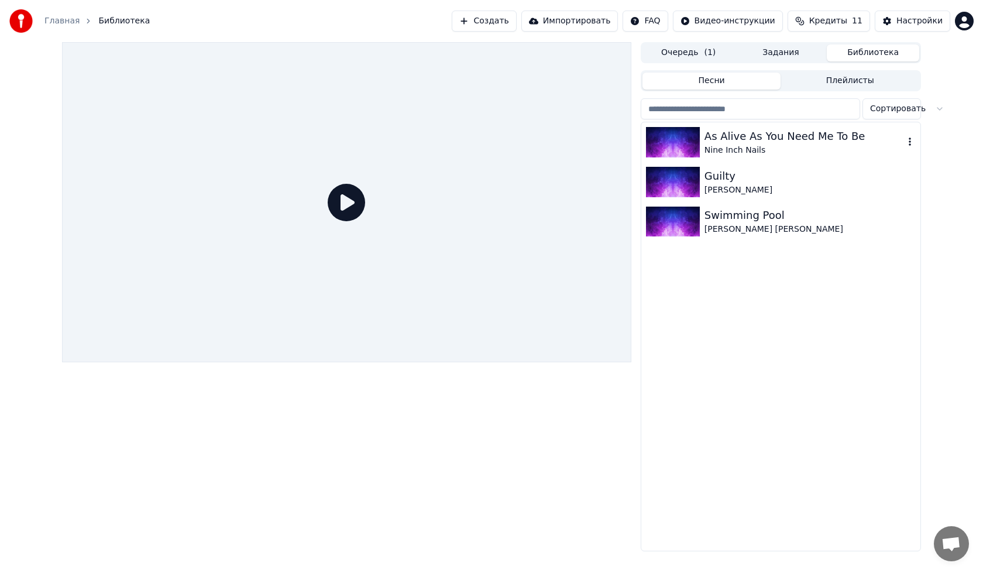
click at [767, 155] on div "Nine Inch Nails" at bounding box center [805, 151] width 200 height 12
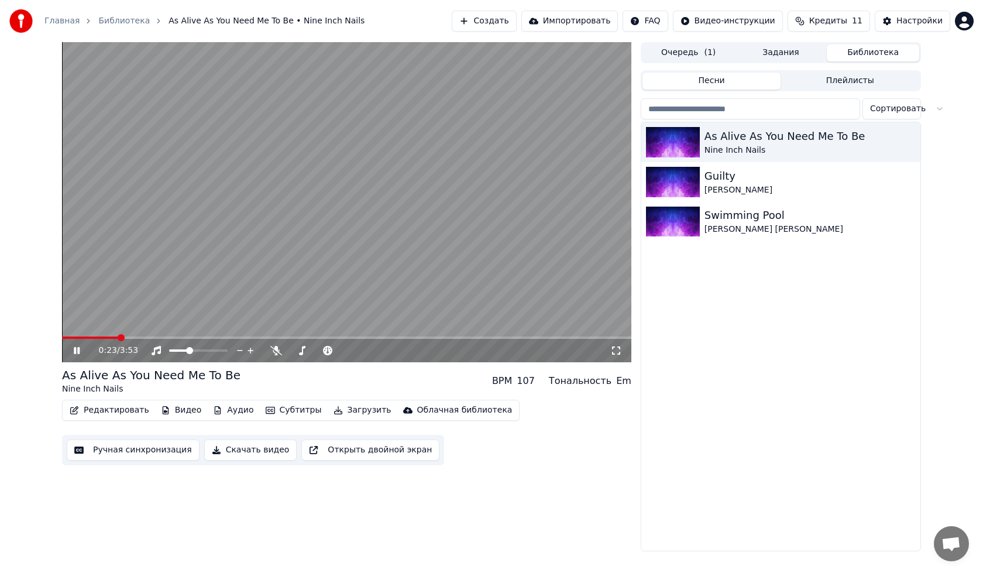
click at [118, 337] on span at bounding box center [347, 338] width 570 height 2
click at [140, 335] on video at bounding box center [347, 202] width 570 height 320
click at [77, 346] on icon at bounding box center [85, 350] width 28 height 9
click at [167, 337] on span at bounding box center [347, 338] width 570 height 2
click at [188, 275] on video at bounding box center [347, 202] width 570 height 320
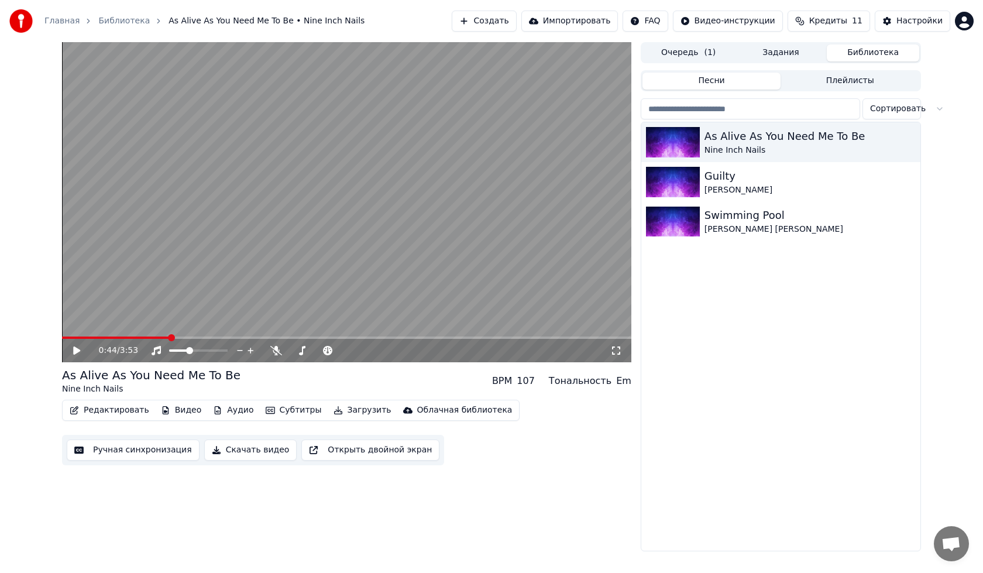
click at [131, 295] on video at bounding box center [347, 202] width 570 height 320
click at [80, 351] on icon at bounding box center [85, 350] width 28 height 9
click at [94, 408] on button "Редактировать" at bounding box center [109, 410] width 89 height 16
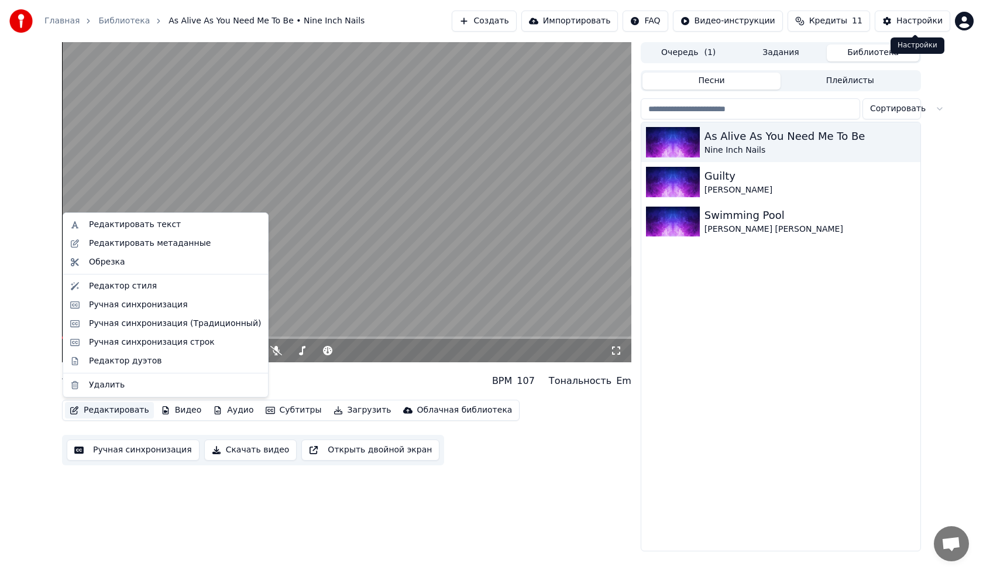
click at [907, 26] on div "Настройки" at bounding box center [920, 21] width 46 height 12
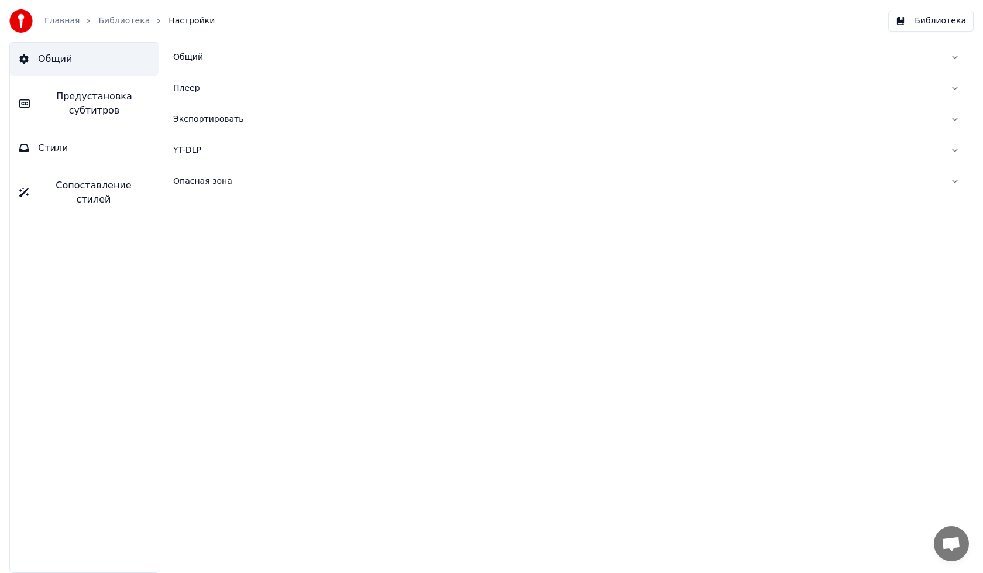
click at [126, 111] on span "Предустановка субтитров" at bounding box center [94, 104] width 110 height 28
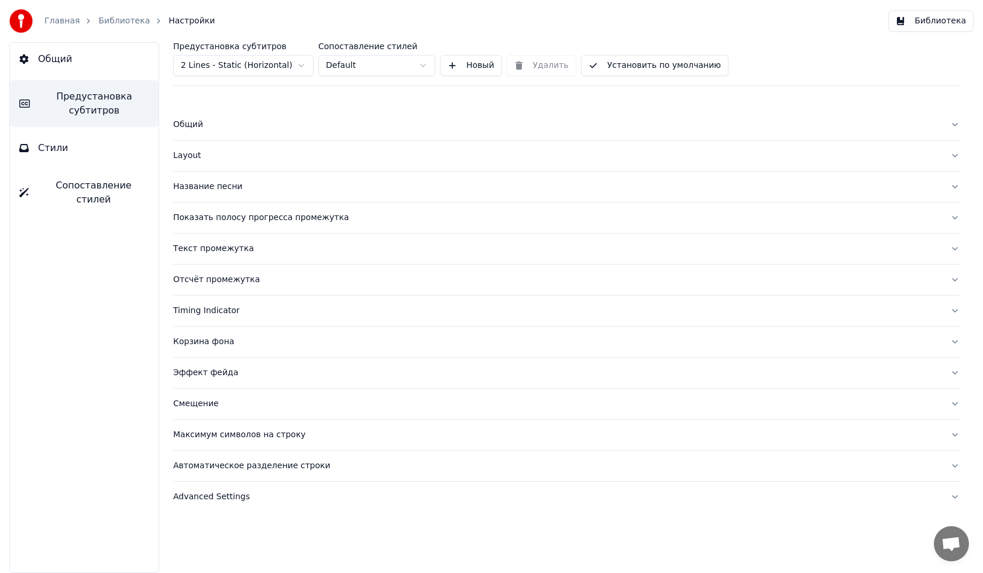
click at [223, 466] on div "Автоматическое разделение строки" at bounding box center [557, 466] width 768 height 12
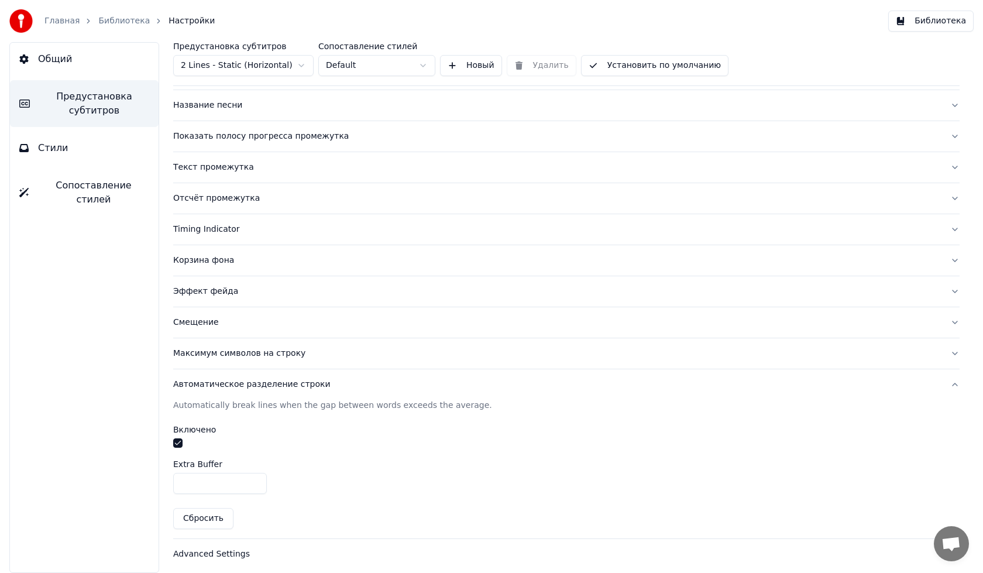
scroll to position [87, 0]
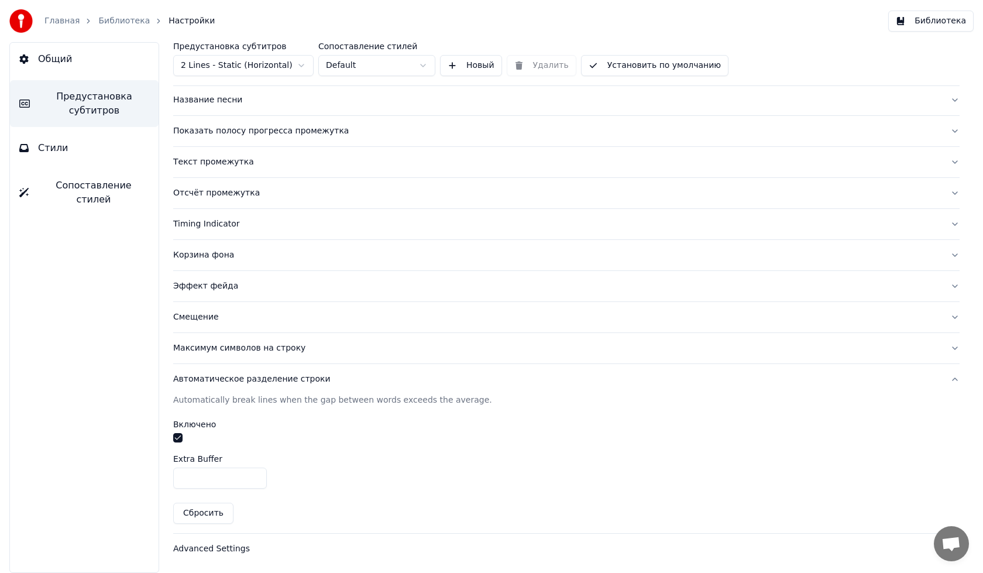
click at [225, 345] on div "Максимум символов на строку" at bounding box center [557, 348] width 768 height 12
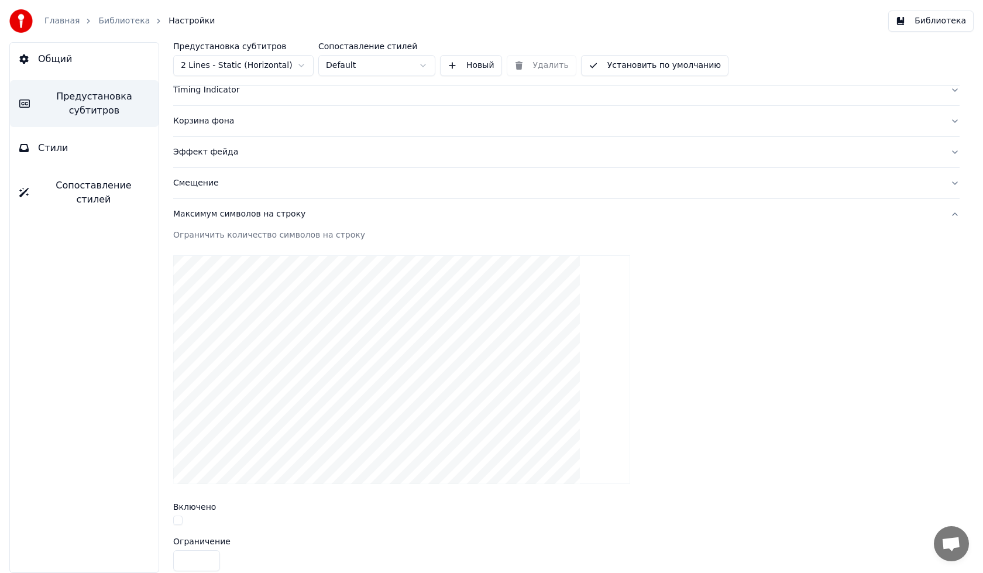
scroll to position [334, 0]
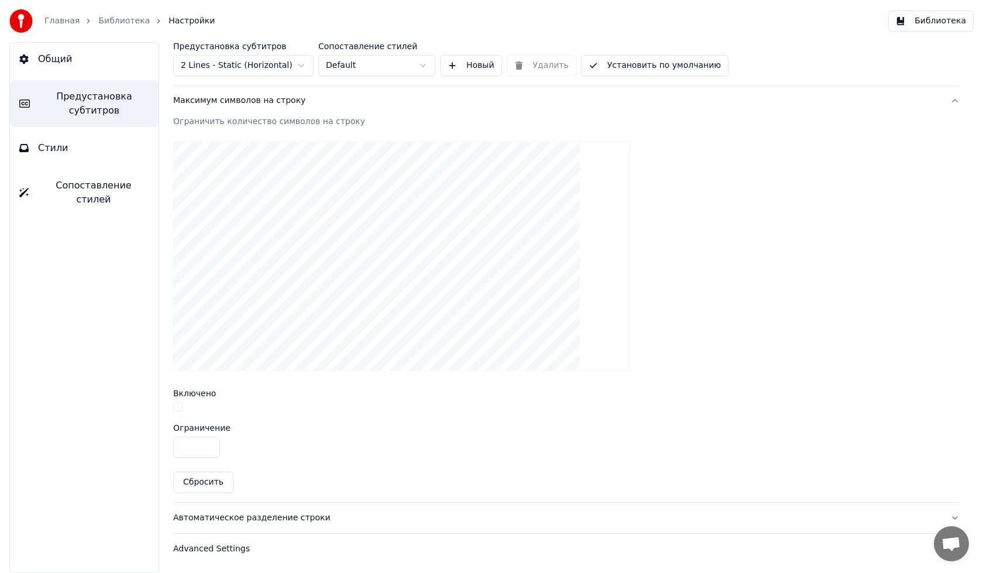
click at [192, 480] on button "Сбросить" at bounding box center [203, 482] width 60 height 21
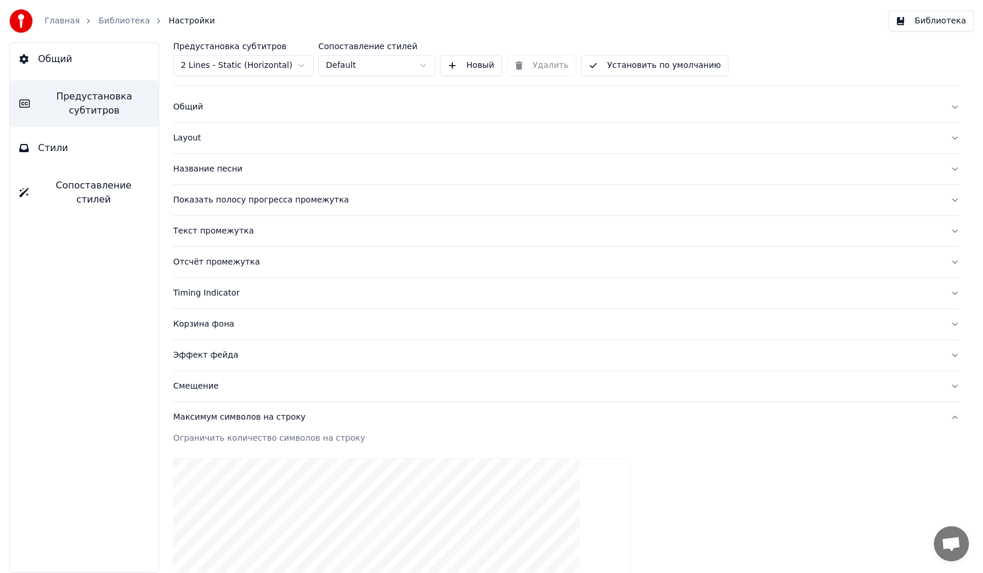
scroll to position [0, 0]
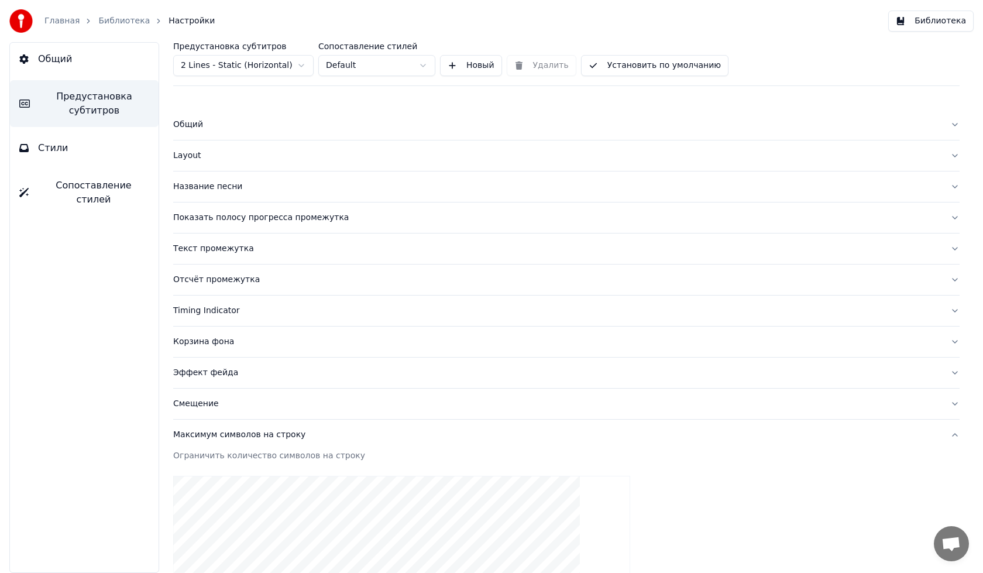
click at [666, 73] on button "Установить по умолчанию" at bounding box center [655, 65] width 148 height 21
click at [120, 21] on link "Библиотека" at bounding box center [124, 21] width 52 height 12
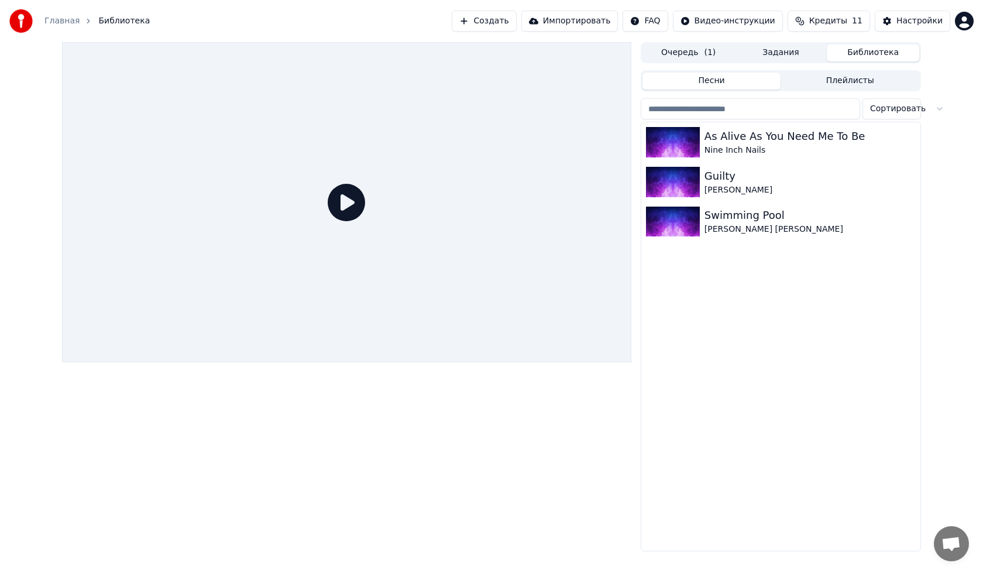
click at [360, 197] on icon at bounding box center [346, 202] width 37 height 37
click at [773, 150] on div "Nine Inch Nails" at bounding box center [805, 151] width 200 height 12
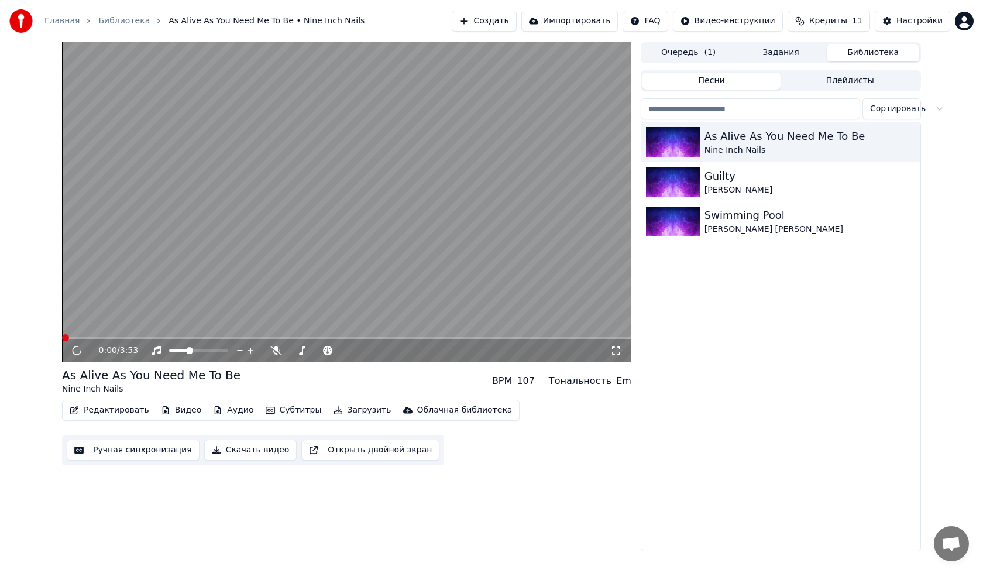
click at [222, 338] on span at bounding box center [347, 338] width 570 height 2
click at [234, 337] on span at bounding box center [347, 338] width 570 height 2
click at [183, 354] on div at bounding box center [209, 351] width 94 height 12
click at [183, 347] on div at bounding box center [209, 351] width 94 height 12
click at [180, 346] on div at bounding box center [209, 351] width 94 height 12
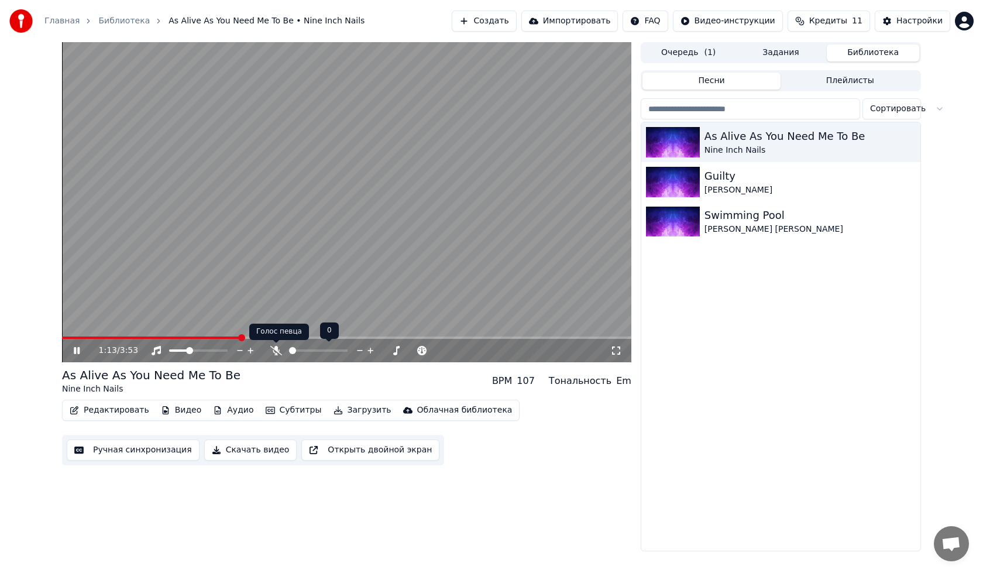
click at [279, 351] on icon at bounding box center [276, 350] width 12 height 9
click at [308, 347] on div at bounding box center [329, 351] width 94 height 12
click at [298, 351] on span at bounding box center [293, 350] width 9 height 2
click at [292, 348] on span at bounding box center [294, 350] width 7 height 7
click at [174, 348] on span at bounding box center [176, 350] width 7 height 7
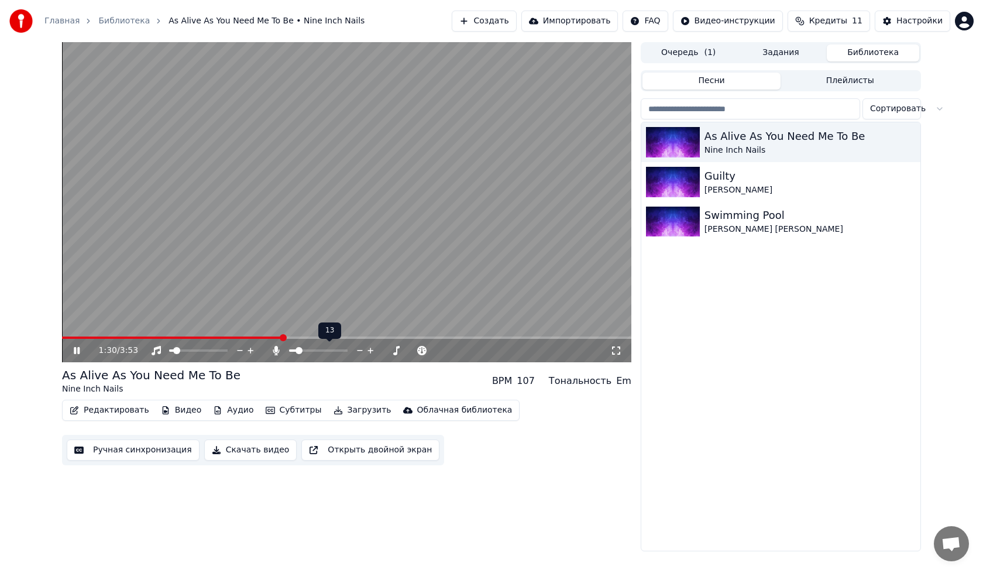
click at [297, 350] on span at bounding box center [299, 350] width 7 height 7
click at [293, 350] on span at bounding box center [295, 350] width 7 height 7
click at [331, 337] on span at bounding box center [347, 338] width 570 height 2
click at [290, 349] on span at bounding box center [293, 350] width 7 height 7
click at [416, 337] on span at bounding box center [347, 338] width 570 height 2
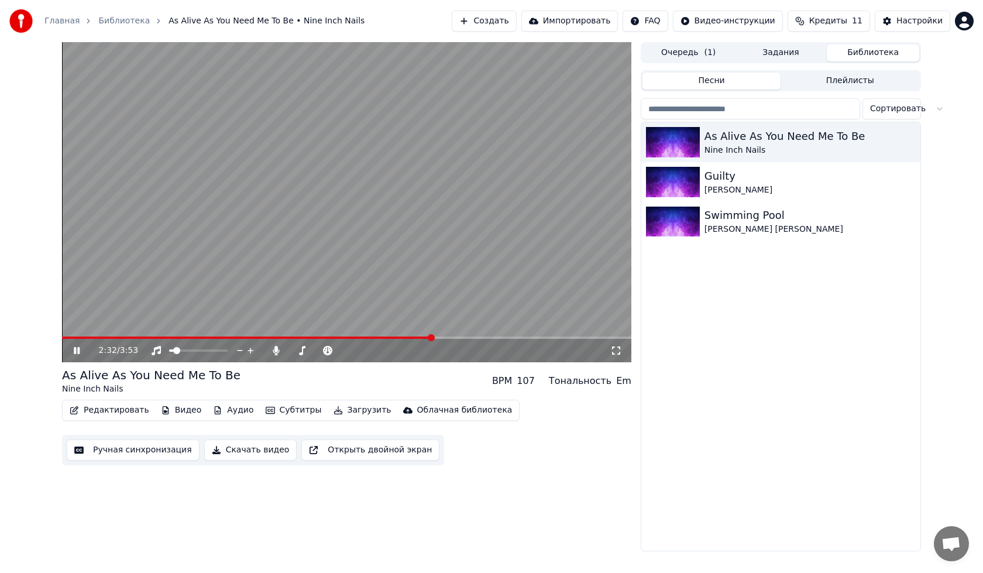
click at [431, 337] on span at bounding box center [347, 338] width 570 height 2
click at [306, 349] on span at bounding box center [318, 350] width 59 height 2
click at [409, 335] on video at bounding box center [347, 202] width 570 height 320
click at [404, 338] on span at bounding box center [256, 338] width 389 height 2
click at [300, 352] on div at bounding box center [329, 351] width 94 height 12
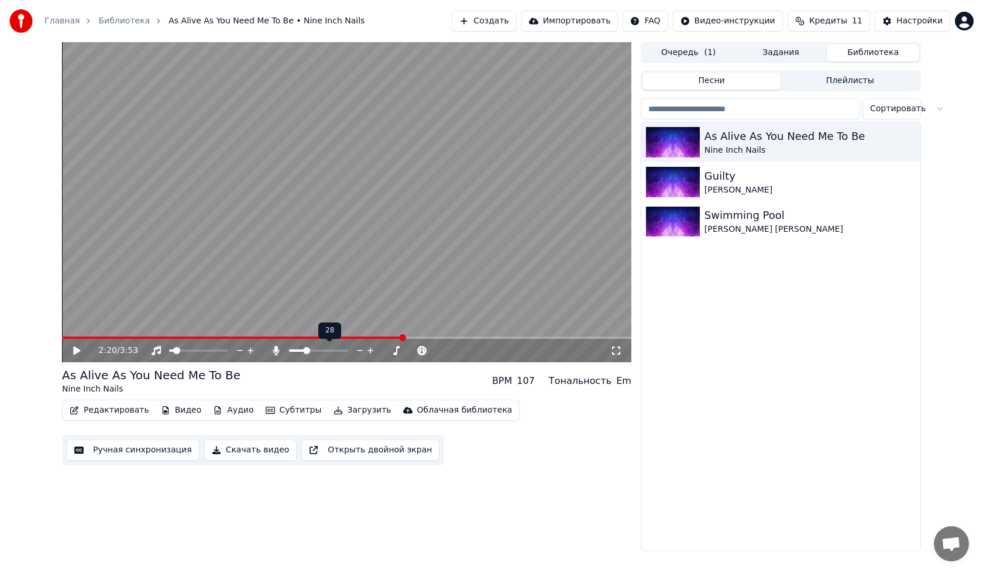
click at [298, 348] on div at bounding box center [329, 351] width 94 height 12
click at [297, 352] on div at bounding box center [329, 351] width 94 height 12
click at [300, 351] on span at bounding box center [297, 350] width 16 height 2
click at [78, 349] on icon at bounding box center [76, 351] width 7 height 8
click at [277, 355] on icon at bounding box center [276, 350] width 6 height 9
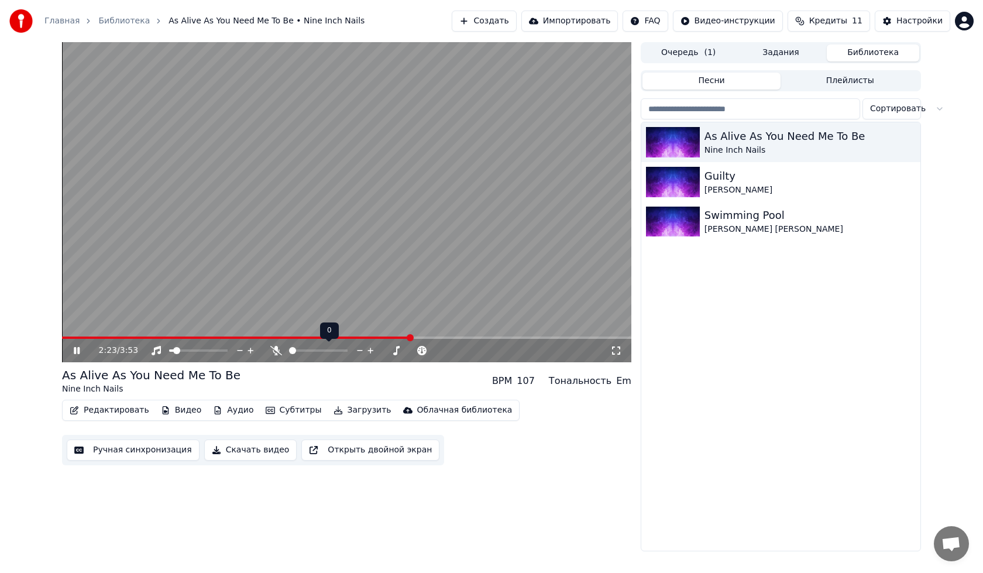
click at [277, 352] on icon at bounding box center [276, 350] width 12 height 9
click at [293, 350] on span at bounding box center [291, 350] width 4 height 2
click at [292, 348] on span at bounding box center [294, 350] width 7 height 7
click at [81, 351] on icon at bounding box center [85, 350] width 28 height 9
click at [102, 417] on button "Редактировать" at bounding box center [109, 410] width 89 height 16
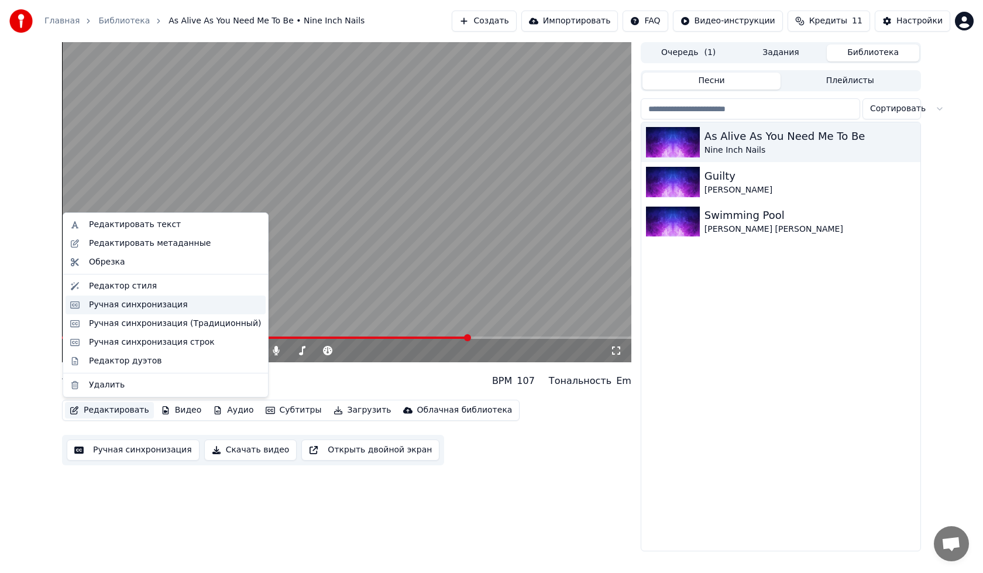
click at [147, 304] on div "Ручная синхронизация" at bounding box center [138, 305] width 99 height 12
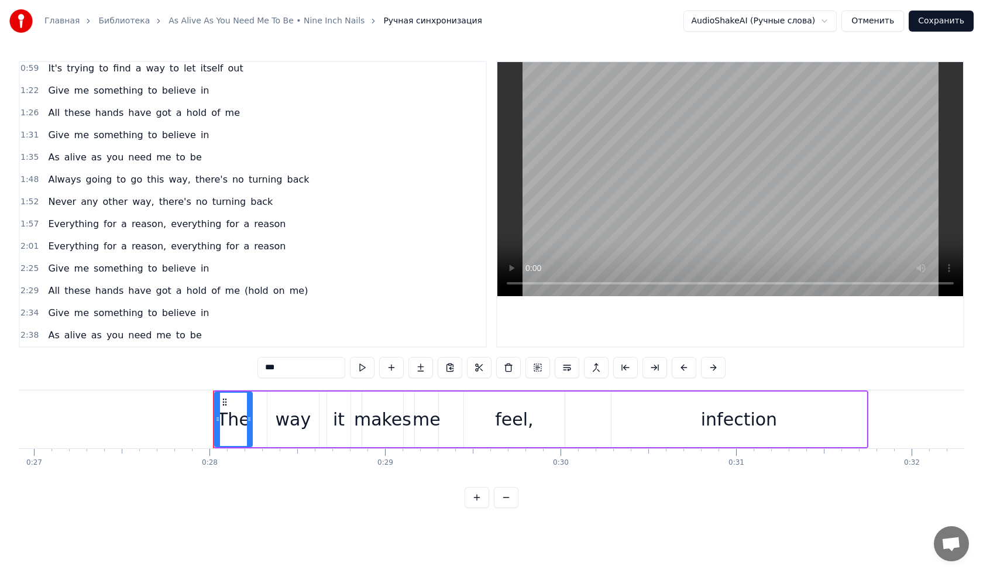
scroll to position [0, 4861]
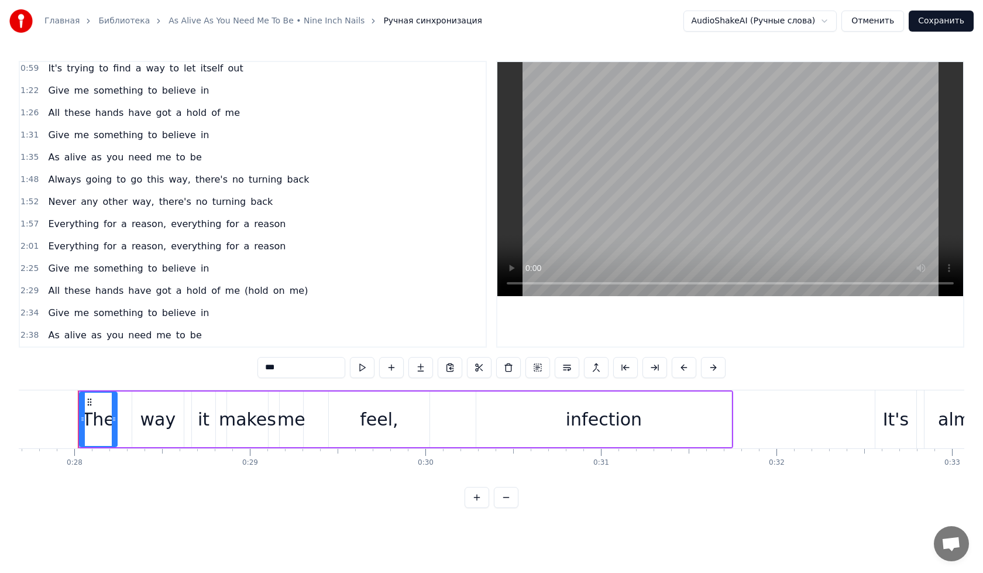
click at [143, 327] on div "As alive as you need me to be" at bounding box center [124, 335] width 163 height 21
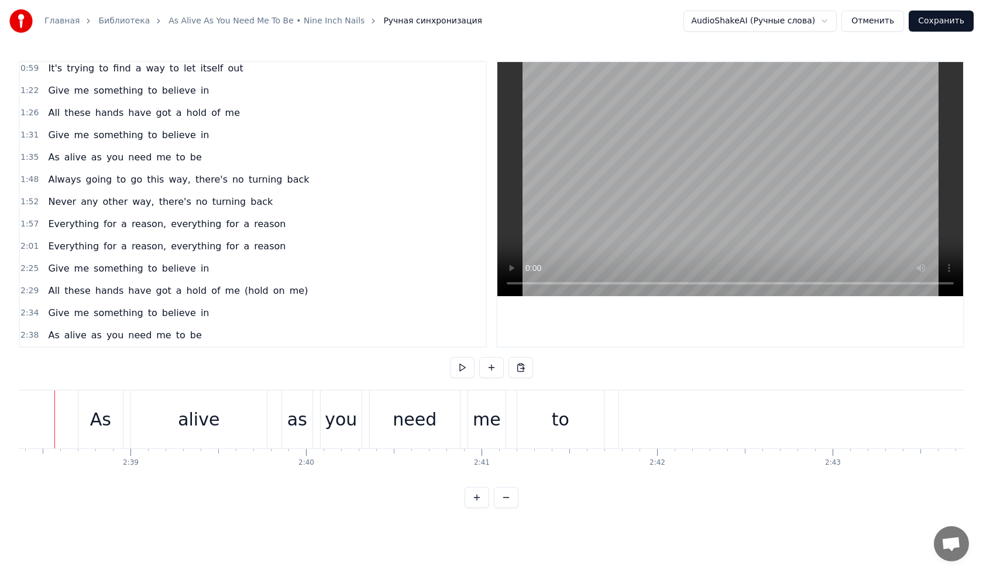
scroll to position [0, 27787]
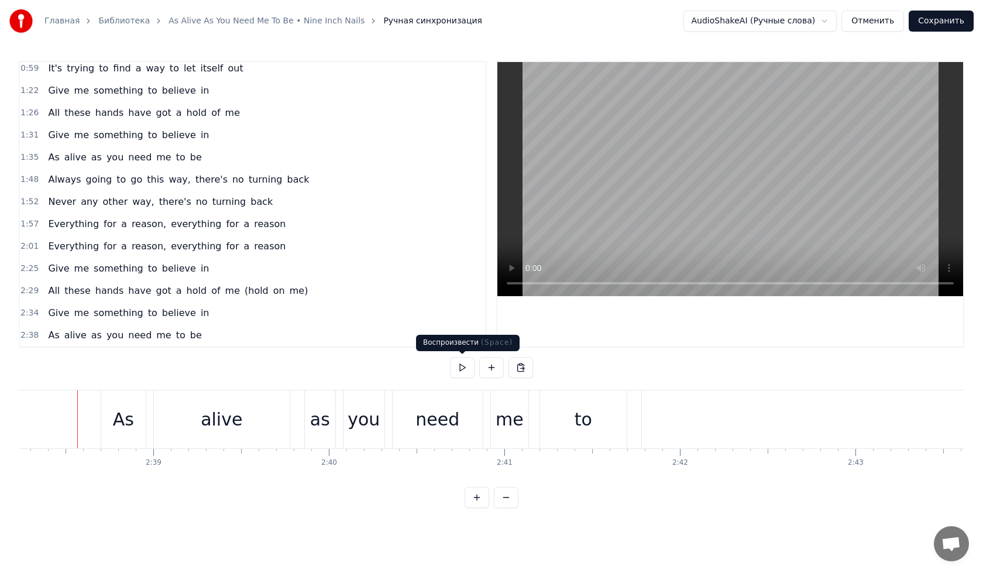
click at [461, 368] on button at bounding box center [462, 367] width 25 height 21
click at [458, 361] on button at bounding box center [462, 367] width 25 height 21
click at [462, 365] on button at bounding box center [462, 367] width 25 height 21
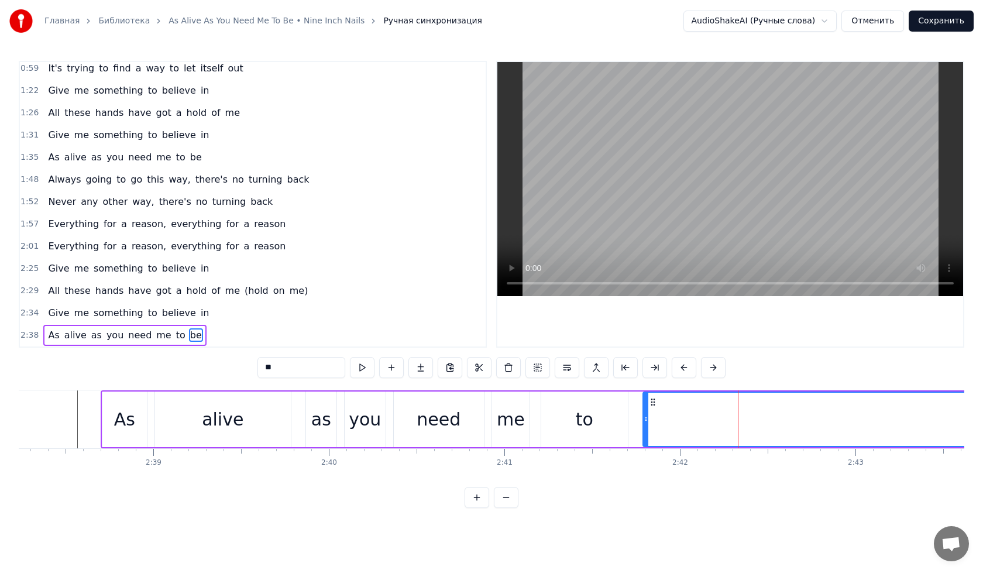
drag, startPoint x: 746, startPoint y: 410, endPoint x: 601, endPoint y: 415, distance: 145.2
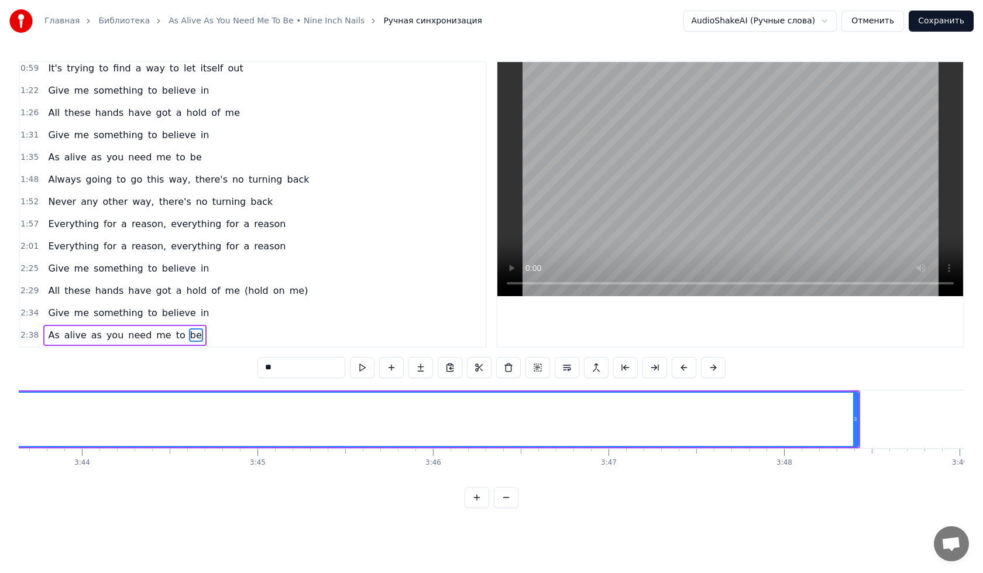
scroll to position [0, 39429]
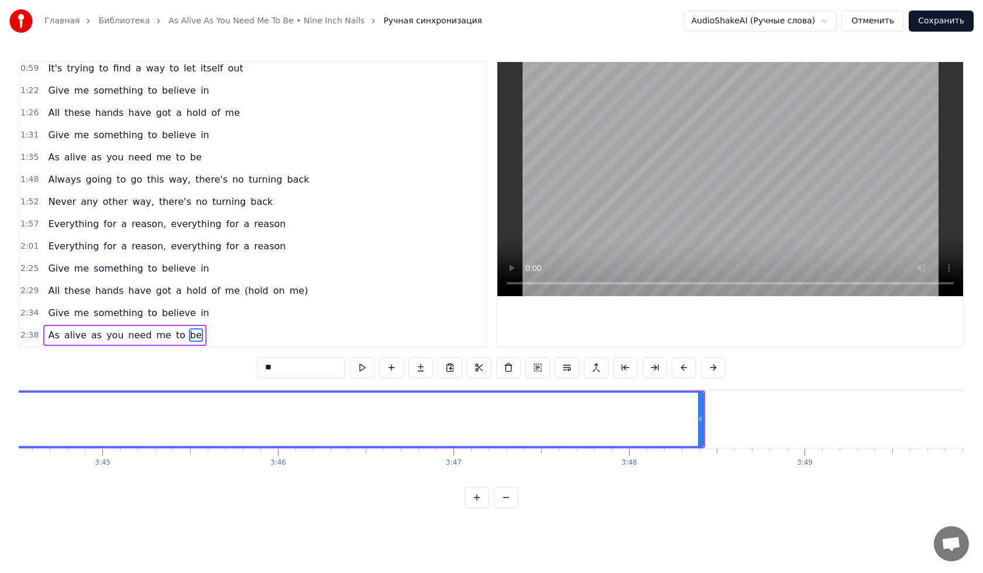
drag, startPoint x: 703, startPoint y: 416, endPoint x: 543, endPoint y: 431, distance: 160.5
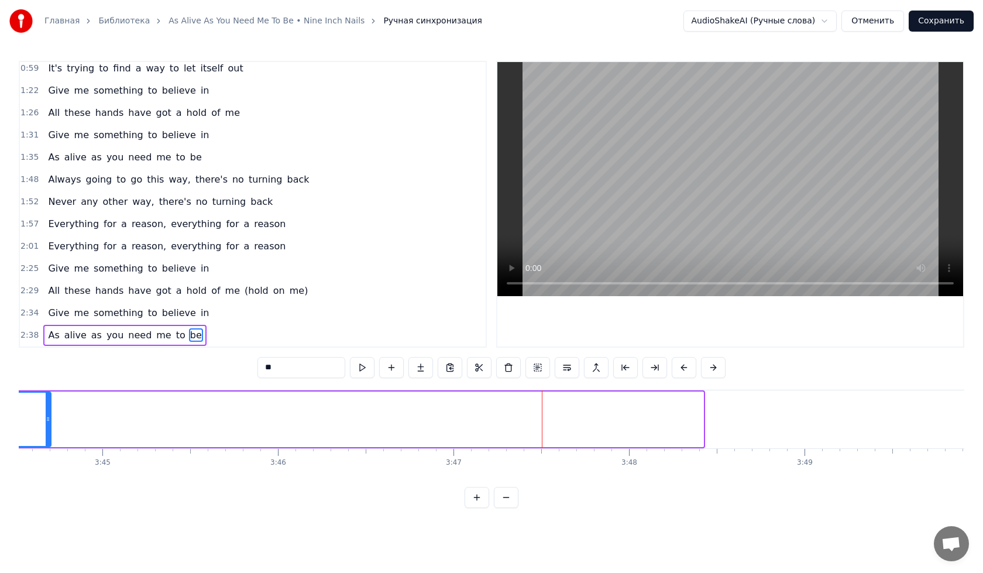
drag, startPoint x: 698, startPoint y: 416, endPoint x: 46, endPoint y: 410, distance: 652.7
click at [46, 410] on div at bounding box center [48, 419] width 5 height 53
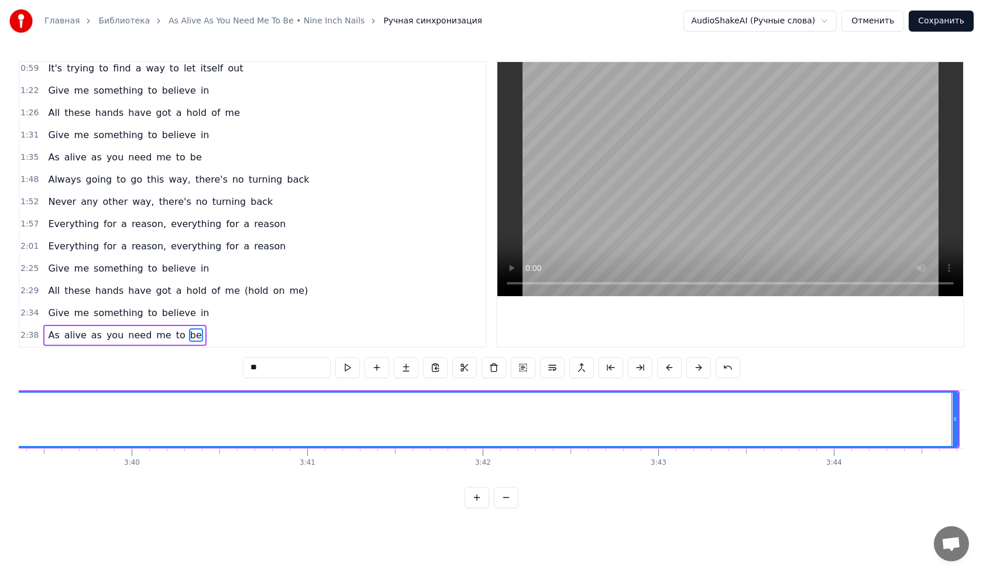
scroll to position [0, 38573]
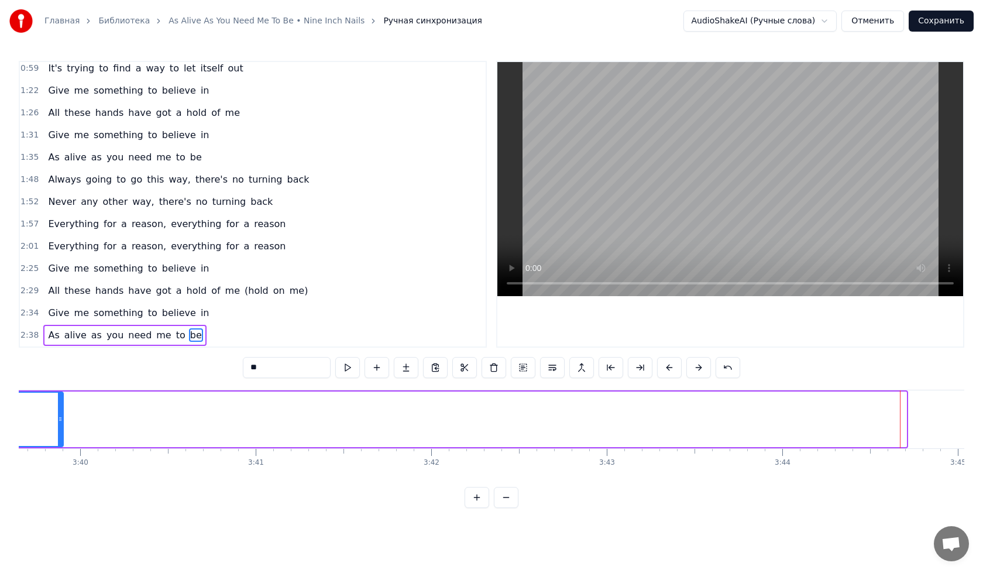
drag, startPoint x: 902, startPoint y: 417, endPoint x: 46, endPoint y: 429, distance: 856.5
click at [58, 429] on div at bounding box center [60, 419] width 5 height 53
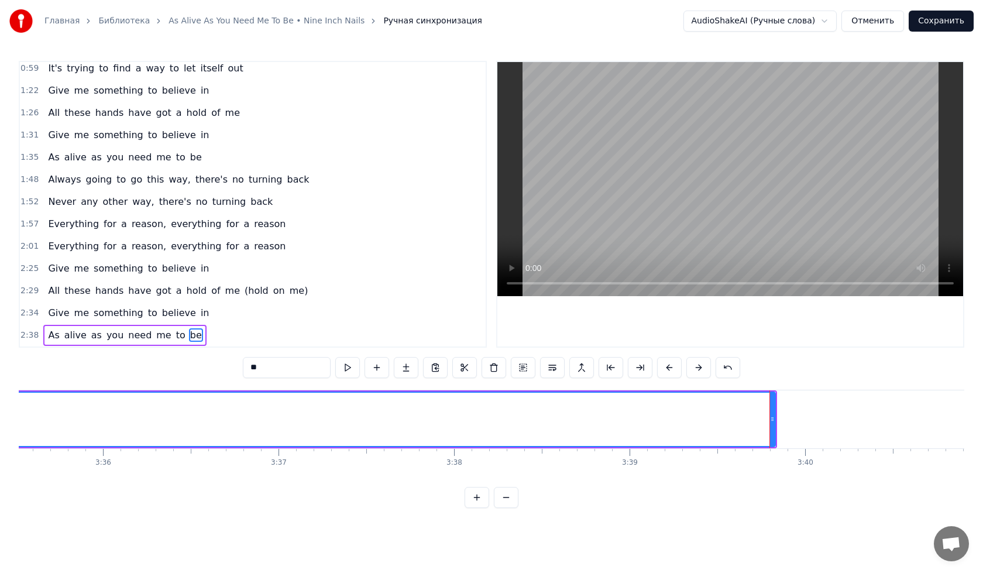
scroll to position [0, 37925]
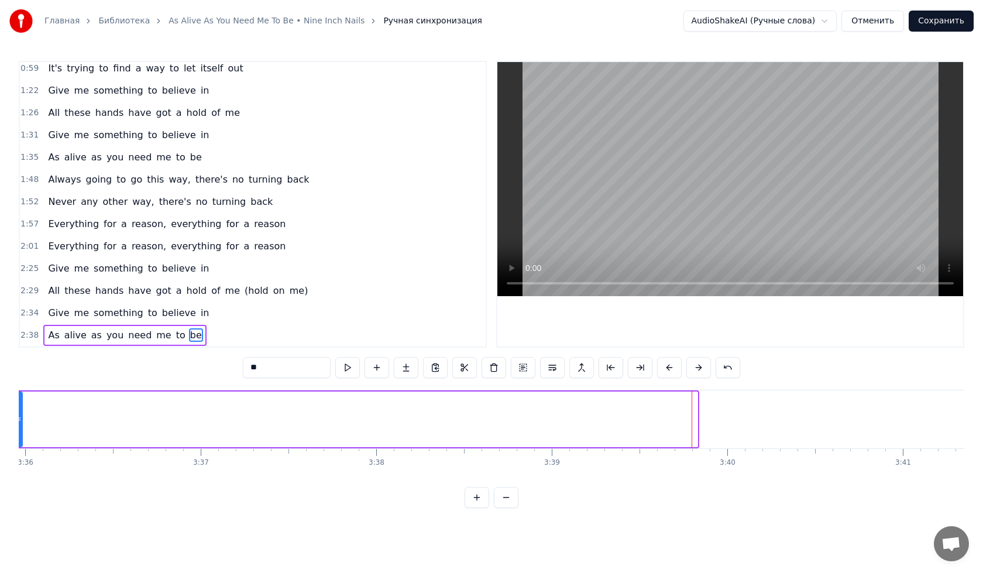
drag, startPoint x: 696, startPoint y: 420, endPoint x: 22, endPoint y: 439, distance: 674.6
click at [22, 439] on div at bounding box center [19, 419] width 5 height 53
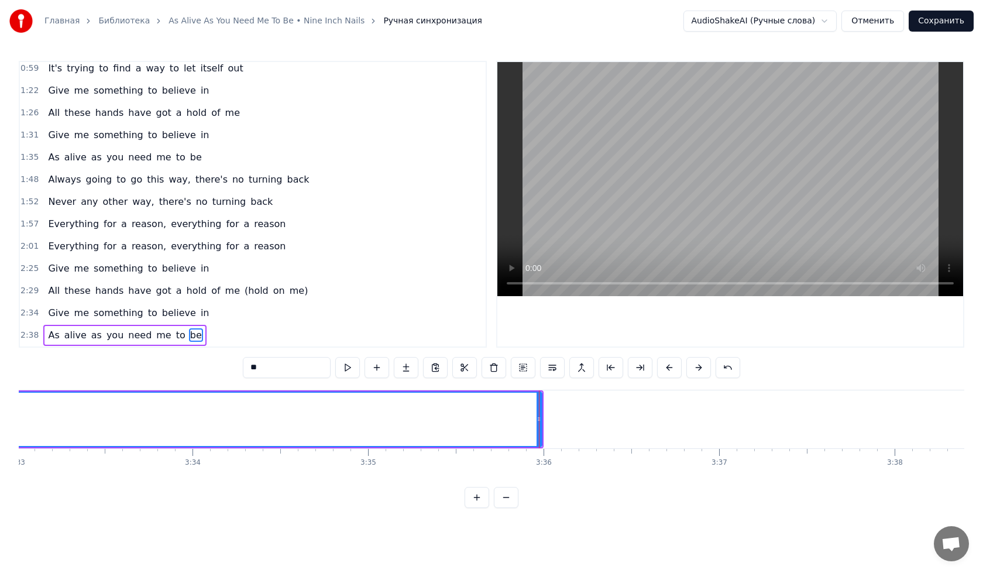
scroll to position [0, 37277]
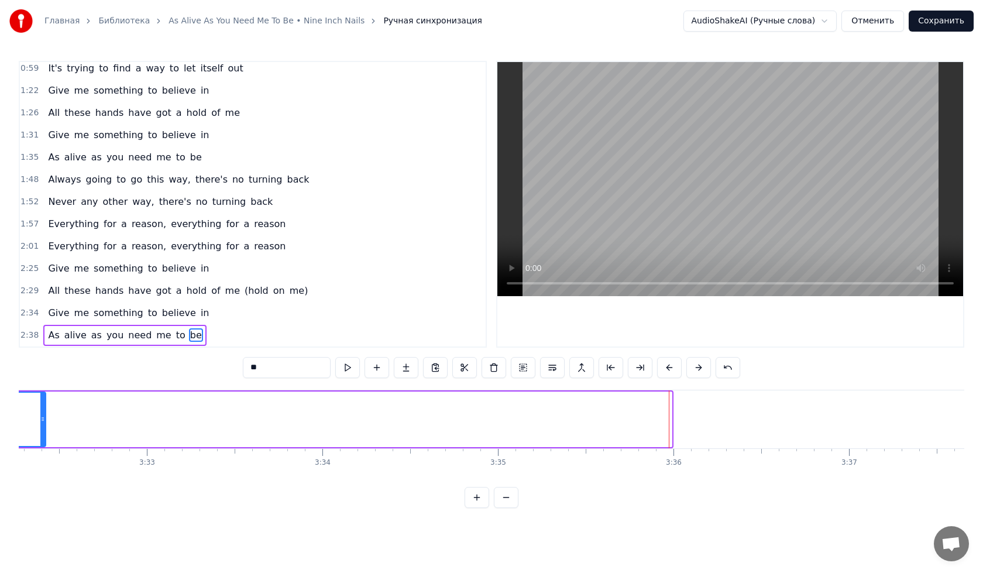
drag, startPoint x: 671, startPoint y: 410, endPoint x: 44, endPoint y: 419, distance: 626.4
click at [44, 419] on div at bounding box center [42, 419] width 5 height 53
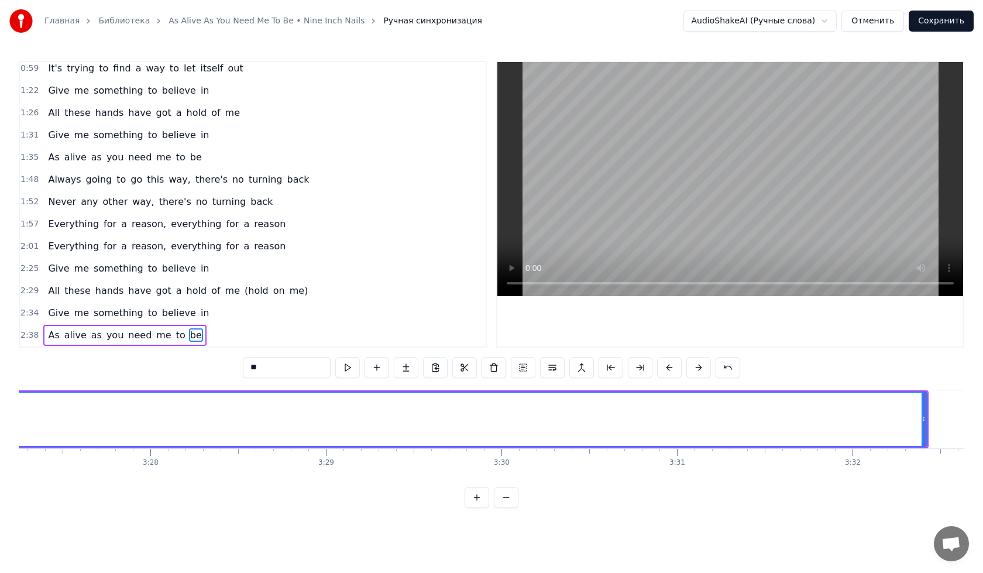
scroll to position [0, 36447]
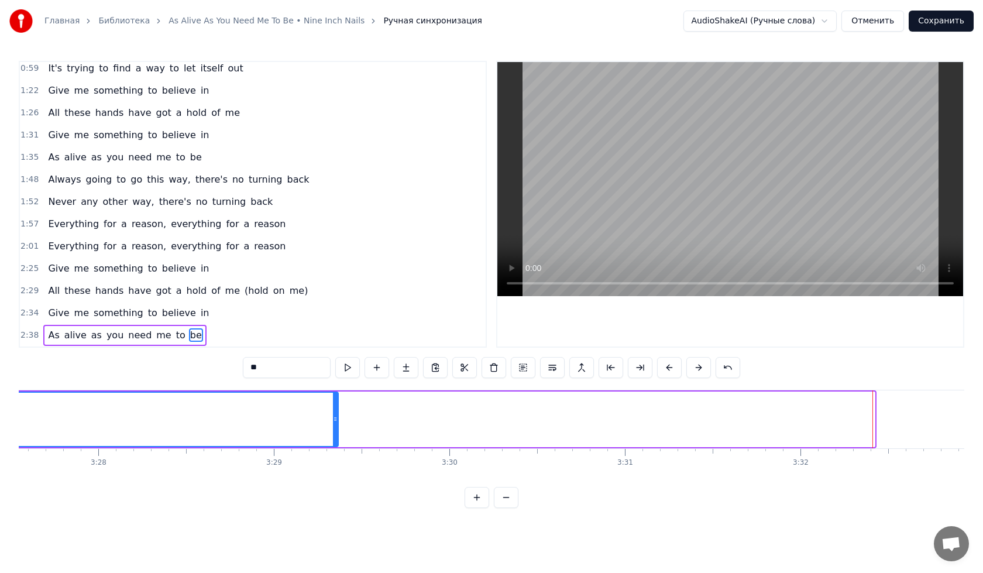
drag, startPoint x: 872, startPoint y: 414, endPoint x: 335, endPoint y: 414, distance: 536.8
click at [335, 414] on div at bounding box center [335, 419] width 5 height 53
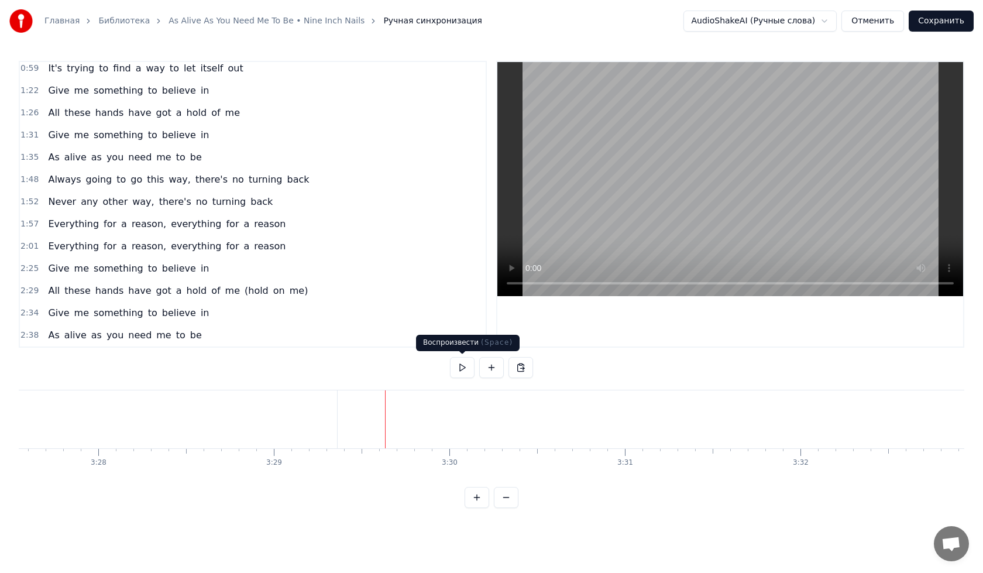
click at [460, 364] on button at bounding box center [462, 367] width 25 height 21
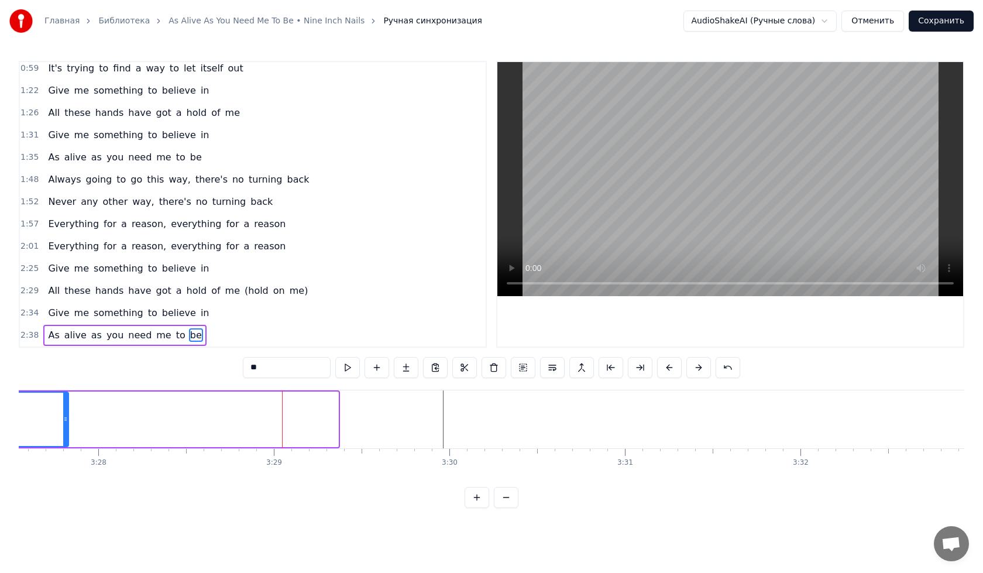
drag, startPoint x: 334, startPoint y: 419, endPoint x: 115, endPoint y: 414, distance: 219.6
click at [63, 416] on icon at bounding box center [65, 418] width 5 height 9
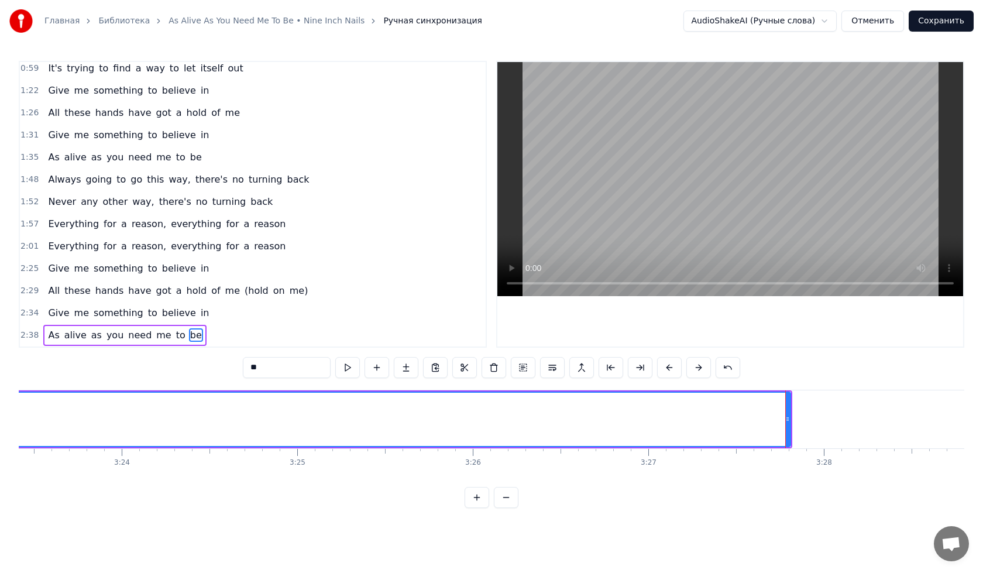
scroll to position [0, 35566]
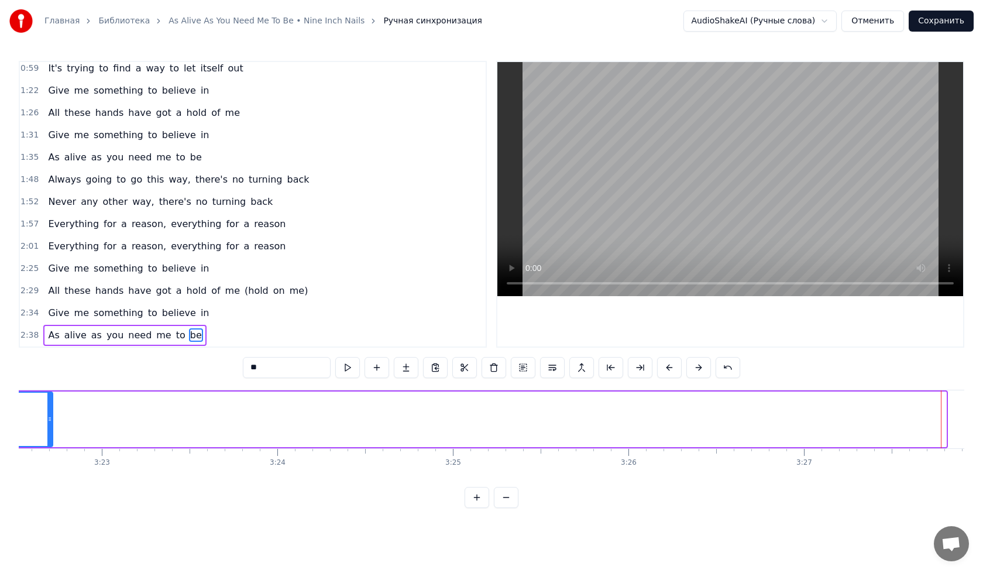
drag, startPoint x: 942, startPoint y: 408, endPoint x: 48, endPoint y: 430, distance: 894.1
click at [48, 430] on div at bounding box center [49, 419] width 5 height 53
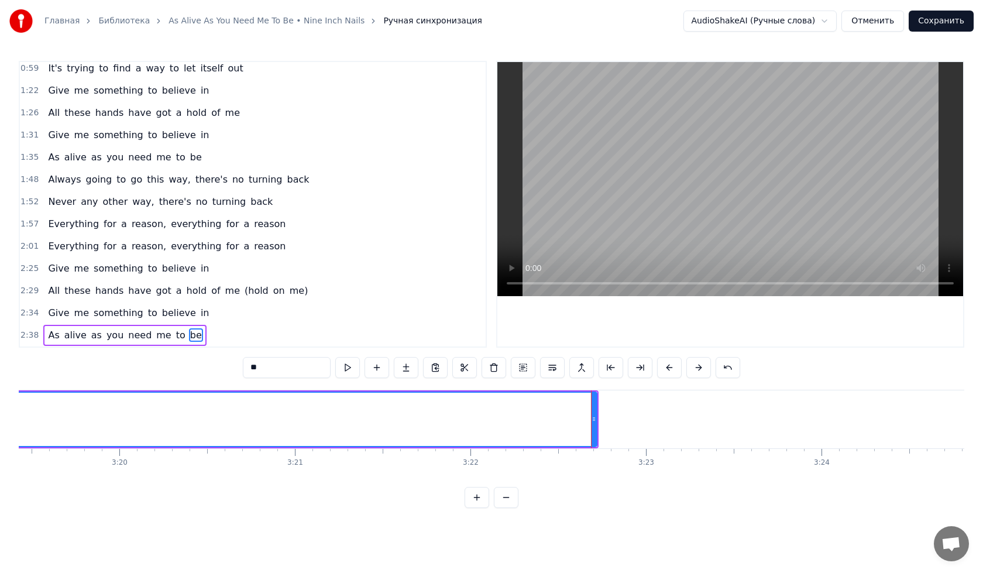
scroll to position [0, 35073]
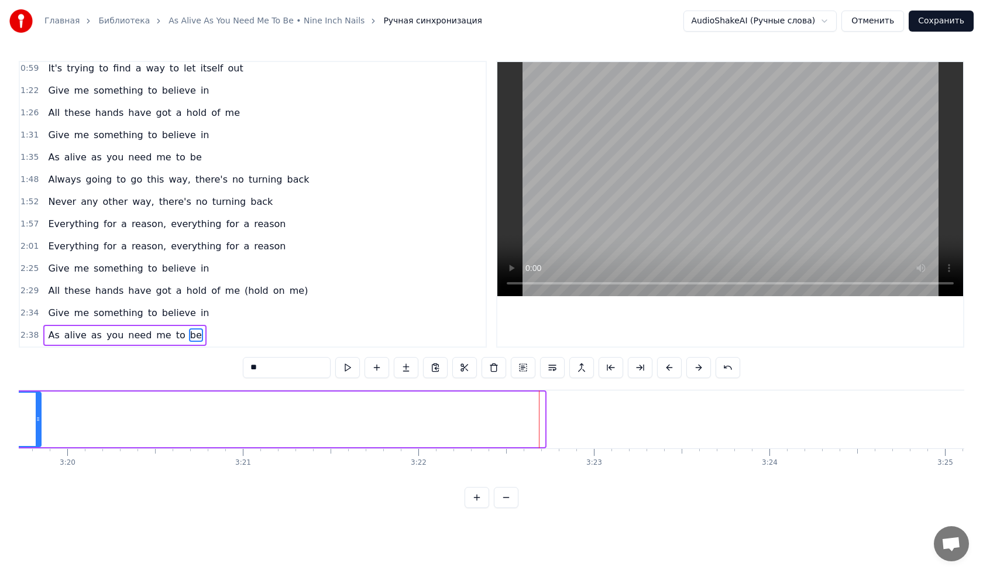
drag, startPoint x: 541, startPoint y: 417, endPoint x: 37, endPoint y: 419, distance: 504.0
click at [37, 419] on icon at bounding box center [38, 418] width 5 height 9
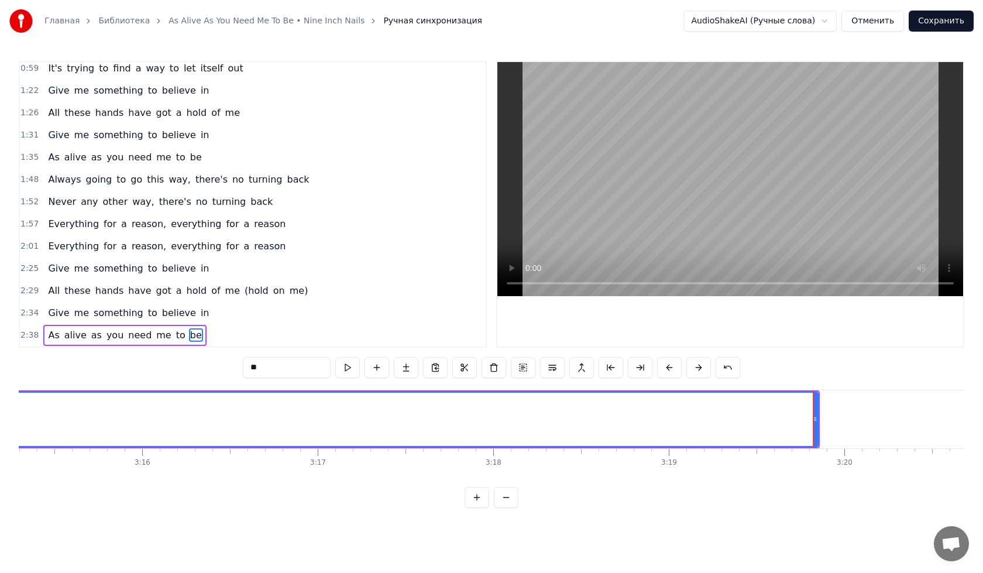
scroll to position [0, 34373]
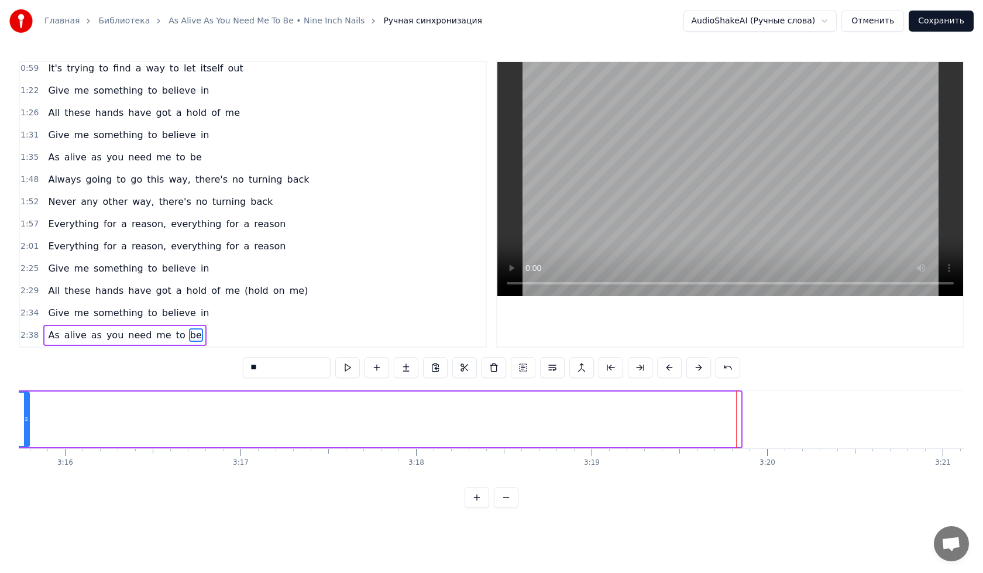
drag, startPoint x: 738, startPoint y: 410, endPoint x: 26, endPoint y: 413, distance: 711.8
click at [26, 413] on div at bounding box center [26, 419] width 5 height 53
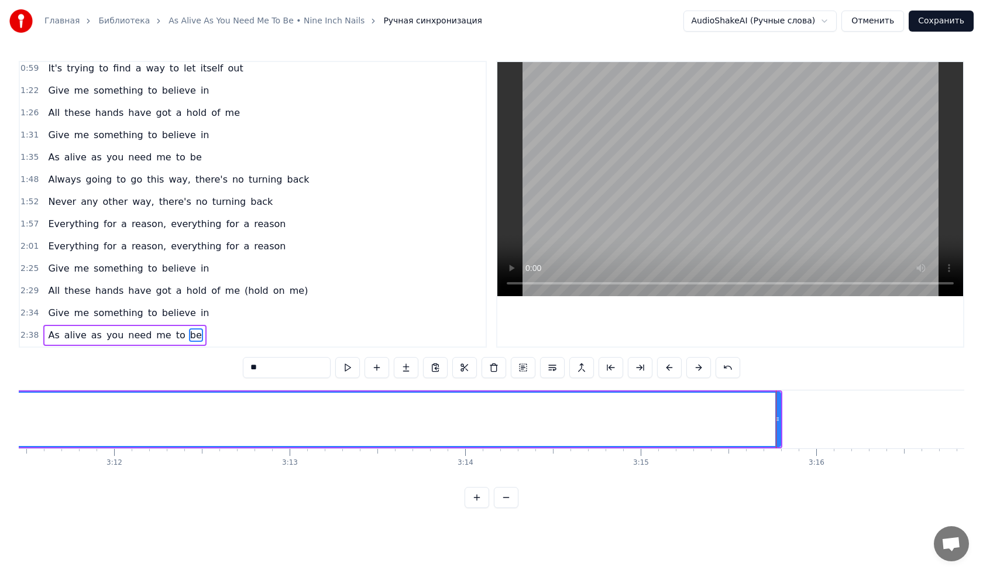
scroll to position [0, 33570]
drag, startPoint x: 828, startPoint y: 407, endPoint x: 534, endPoint y: 433, distance: 295.0
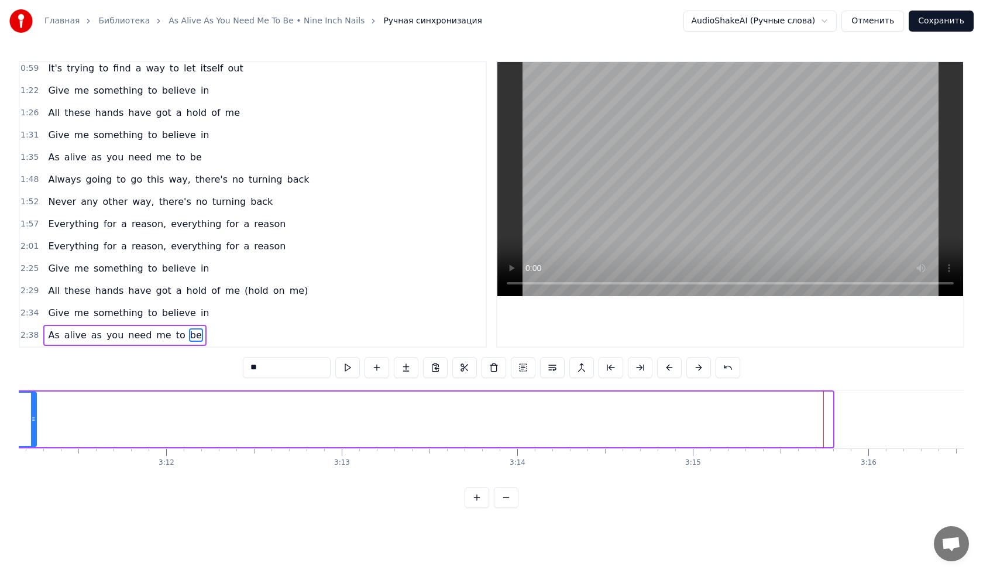
drag, startPoint x: 831, startPoint y: 418, endPoint x: 34, endPoint y: 430, distance: 796.8
click at [34, 430] on div at bounding box center [33, 419] width 5 height 53
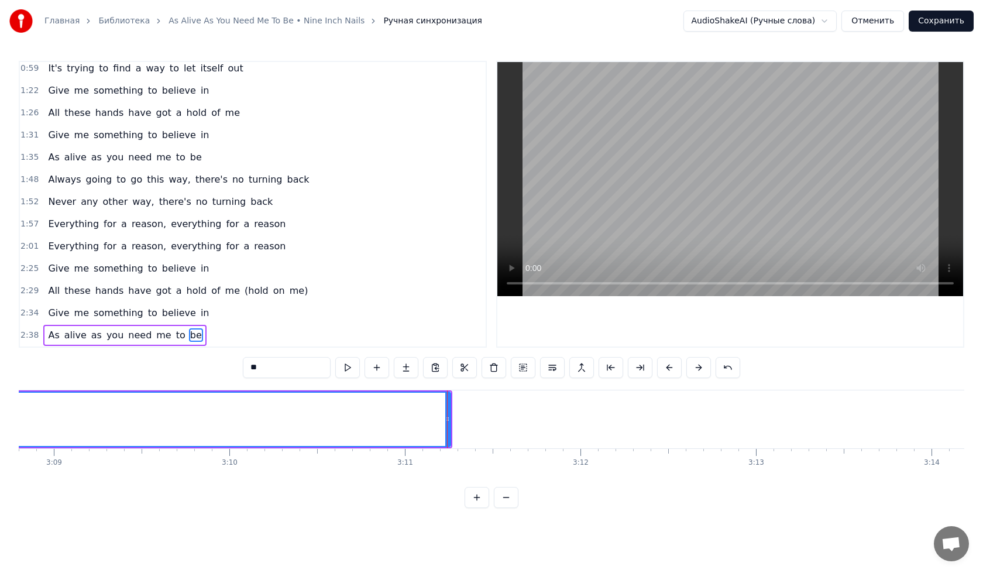
scroll to position [0, 32740]
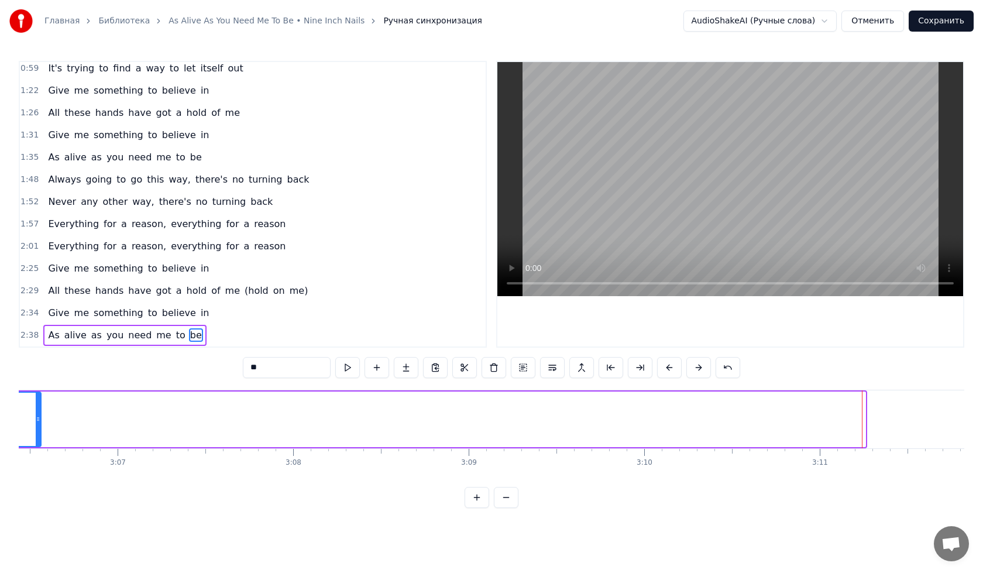
drag, startPoint x: 863, startPoint y: 415, endPoint x: 37, endPoint y: 422, distance: 826.6
click at [37, 422] on icon at bounding box center [38, 418] width 5 height 9
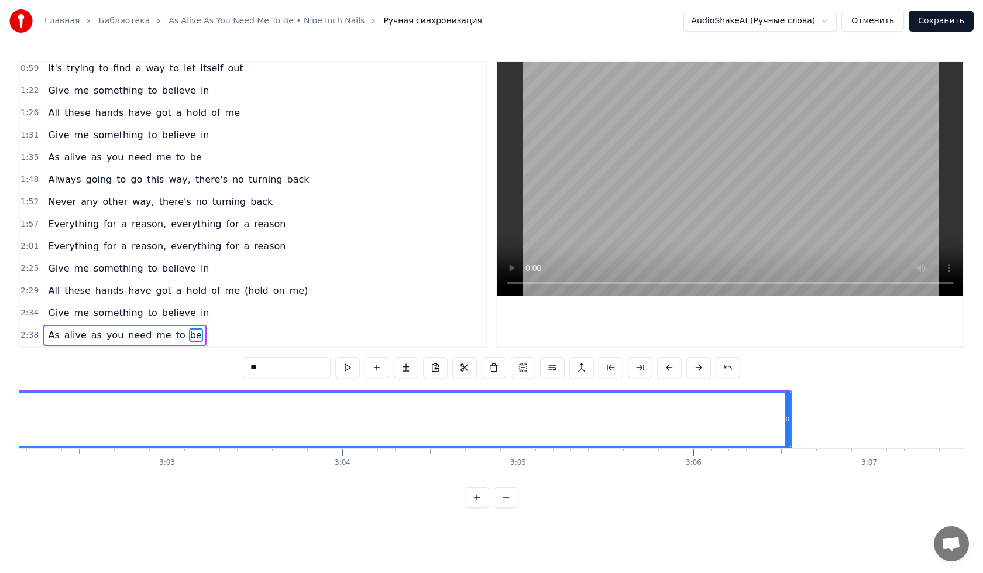
scroll to position [0, 32093]
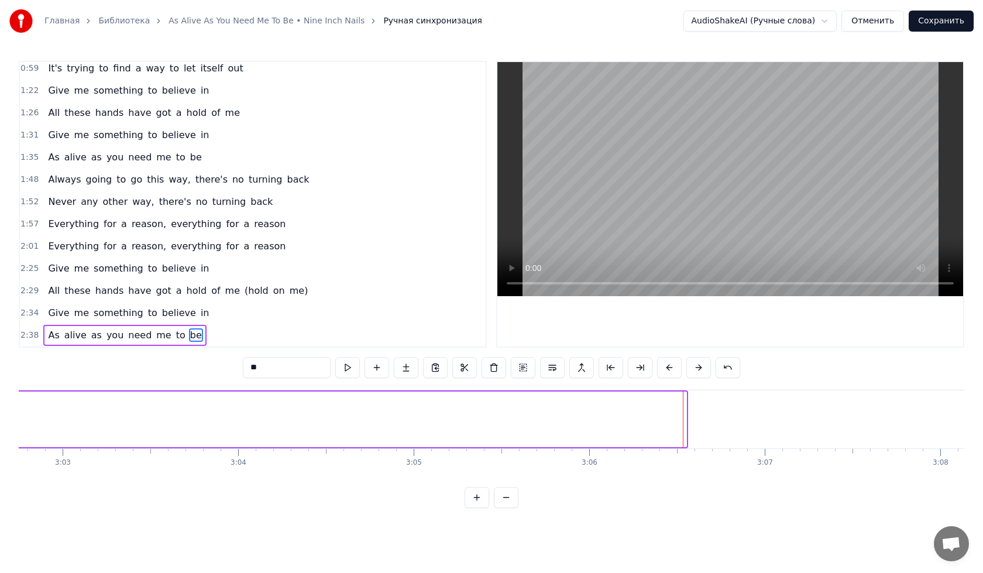
drag, startPoint x: 684, startPoint y: 416, endPoint x: 4, endPoint y: 414, distance: 680.2
click at [4, 414] on div "Главная Библиотека As Alive As You Need Me To Be • Nine Inch Nails Ручная синхр…" at bounding box center [491, 254] width 983 height 508
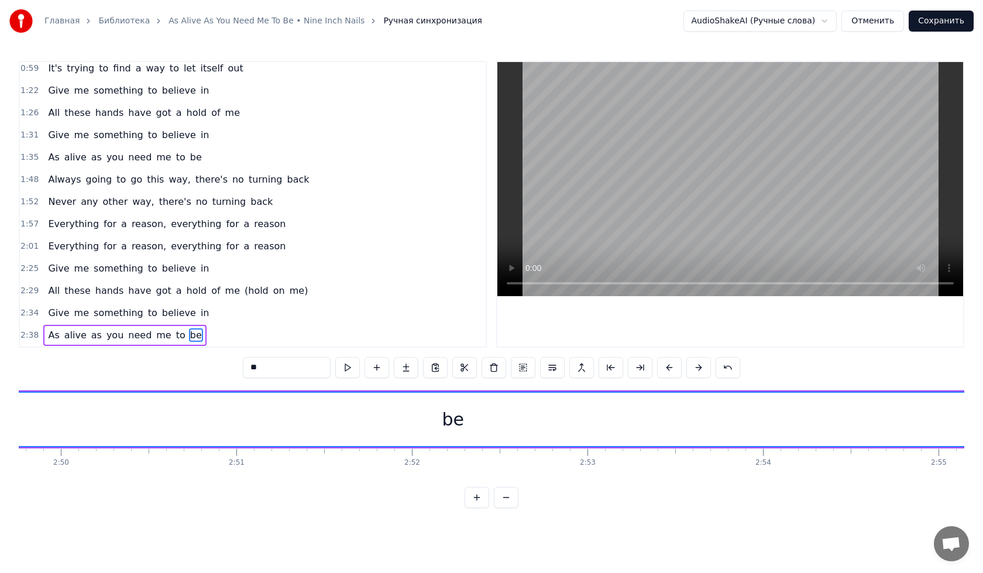
scroll to position [0, 30044]
click at [327, 425] on div "be" at bounding box center [220, 419] width 3667 height 53
click at [351, 366] on button at bounding box center [347, 367] width 25 height 21
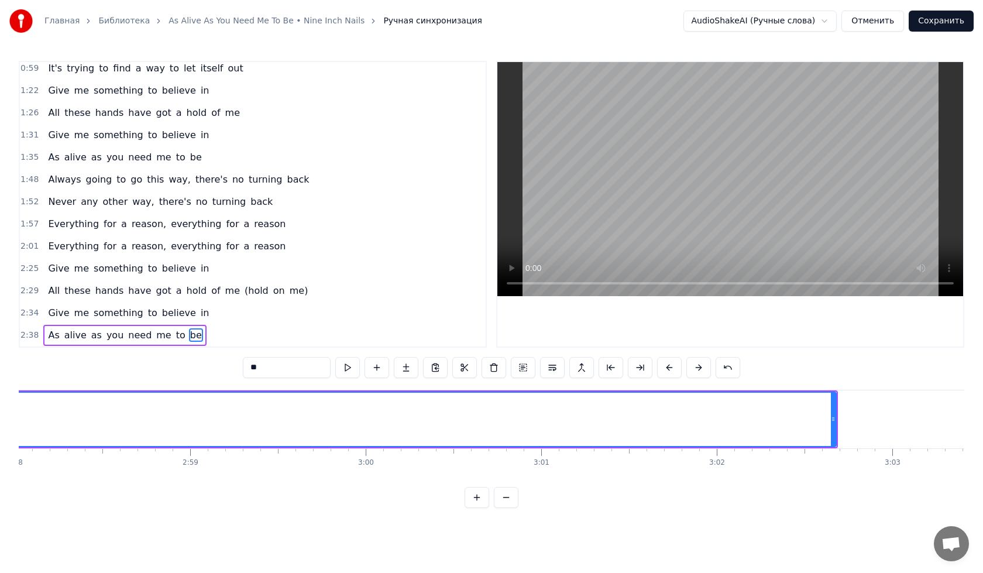
scroll to position [0, 31366]
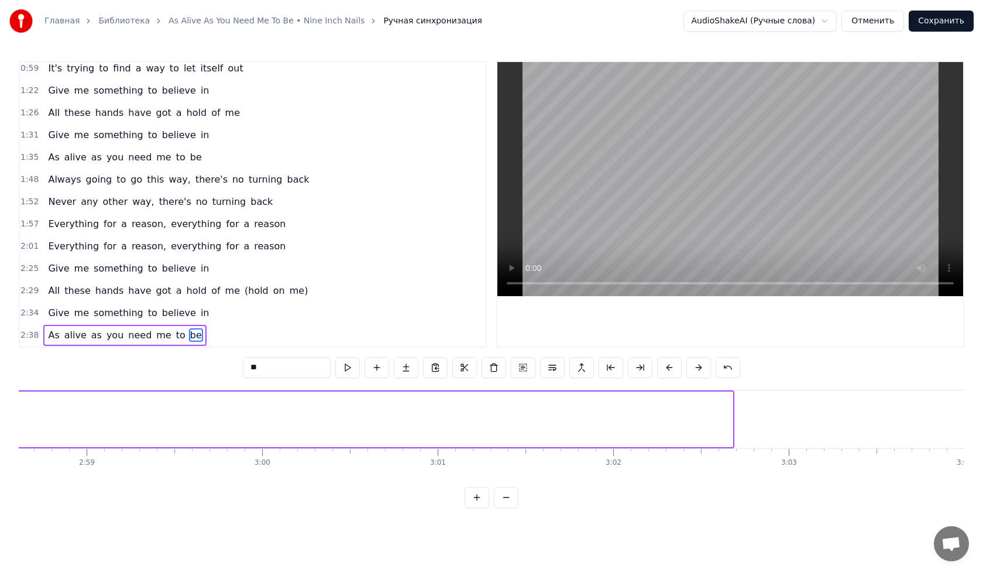
drag, startPoint x: 729, startPoint y: 419, endPoint x: 6, endPoint y: 420, distance: 723.5
click at [6, 420] on div "Главная Библиотека As Alive As You Need Me To Be • Nine Inch Nails Ручная синхр…" at bounding box center [491, 254] width 983 height 508
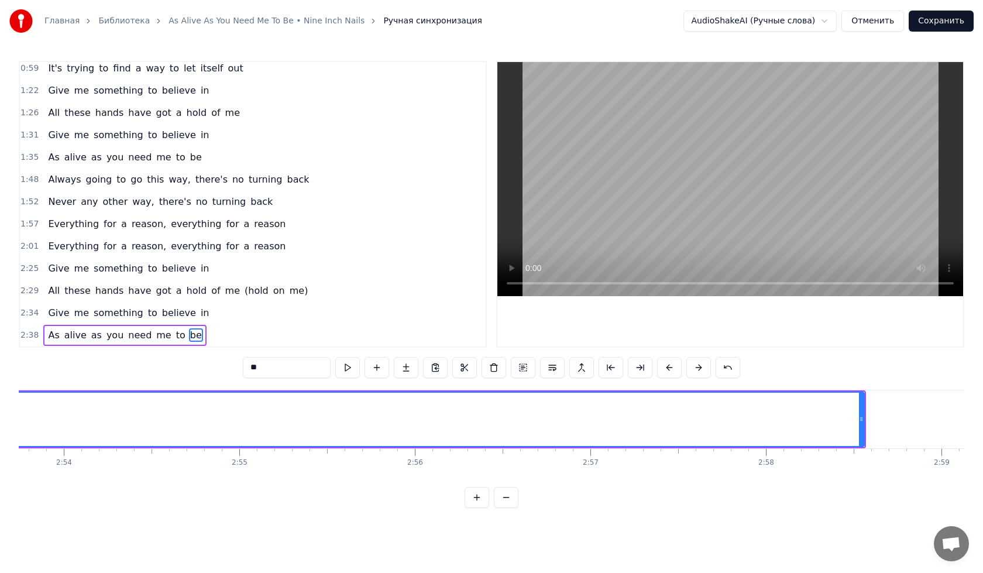
scroll to position [0, 30563]
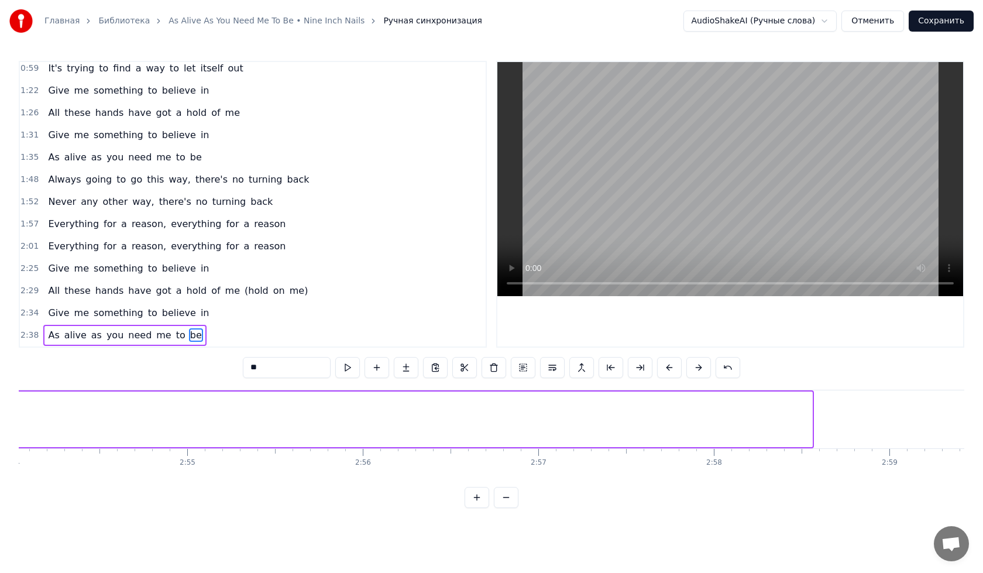
drag, startPoint x: 811, startPoint y: 413, endPoint x: 0, endPoint y: 426, distance: 811.4
click at [0, 426] on div "Главная Библиотека As Alive As You Need Me To Be • Nine Inch Nails Ручная синхр…" at bounding box center [491, 254] width 983 height 508
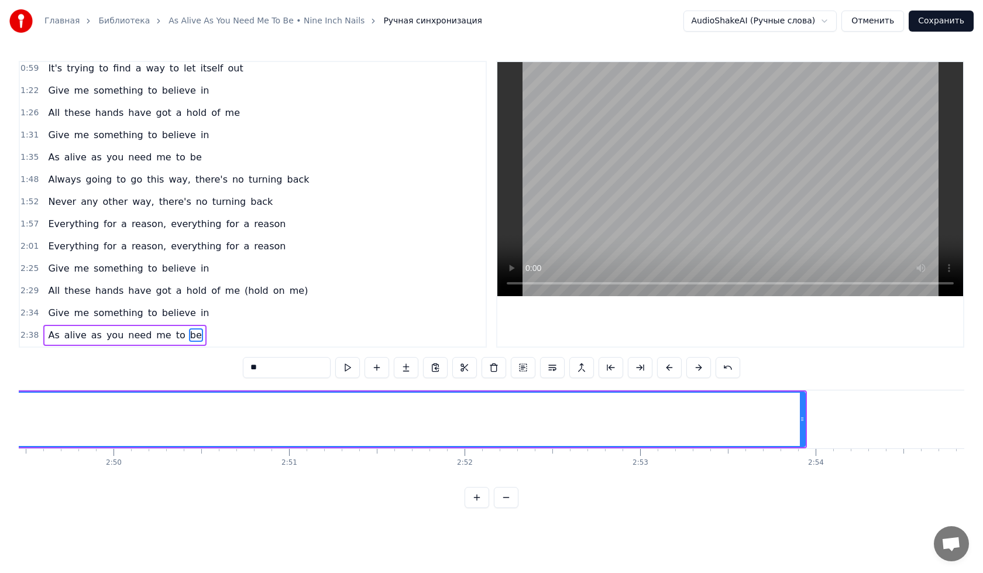
scroll to position [0, 29707]
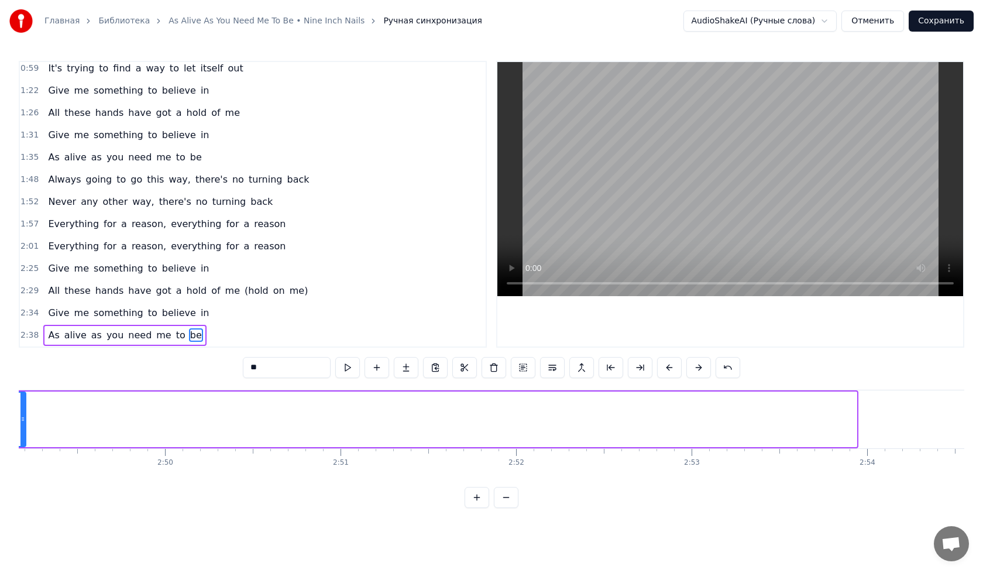
drag, startPoint x: 852, startPoint y: 414, endPoint x: 21, endPoint y: 409, distance: 831.2
click at [21, 409] on div at bounding box center [22, 419] width 5 height 53
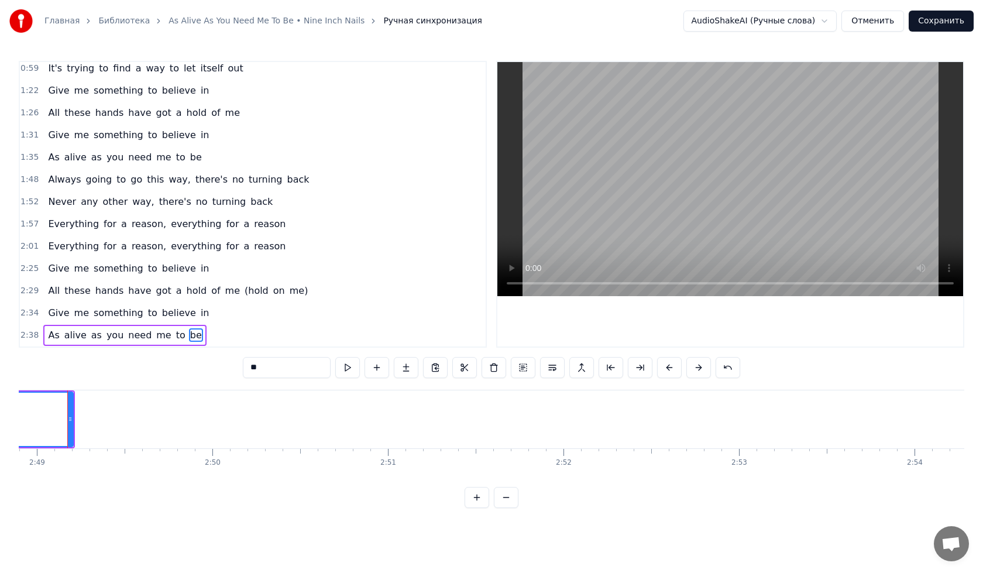
scroll to position [0, 29650]
click at [708, 478] on div "The way it makes me feel, infection It's almost like a tongue on the back of my…" at bounding box center [492, 434] width 946 height 88
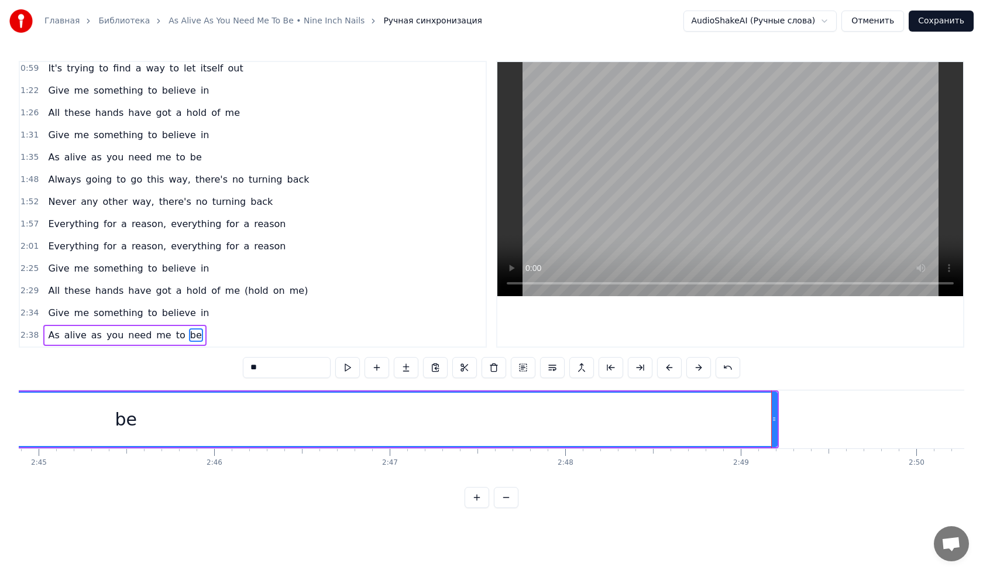
scroll to position [0, 28982]
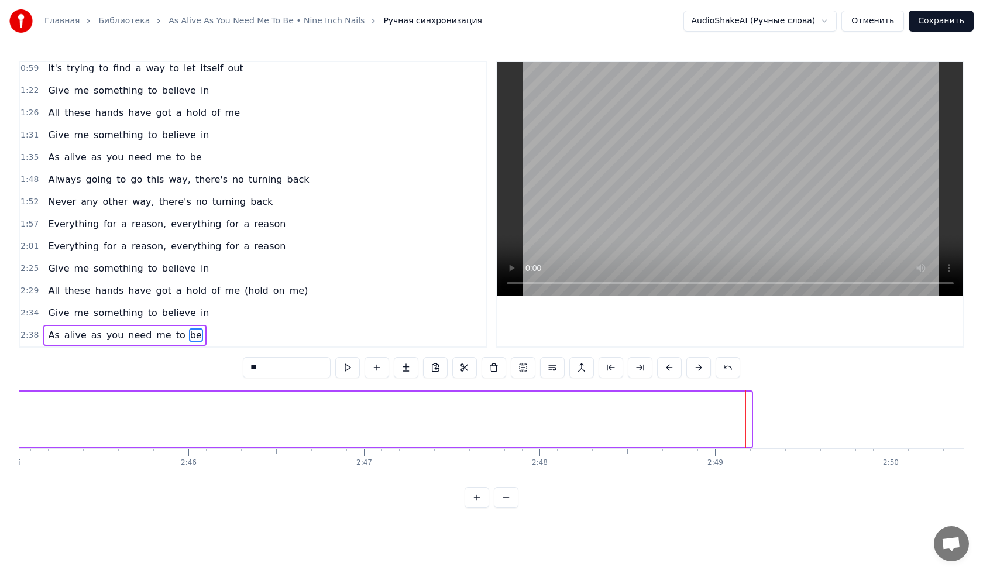
drag, startPoint x: 748, startPoint y: 416, endPoint x: 0, endPoint y: 433, distance: 748.3
click at [0, 433] on div "Главная Библиотека As Alive As You Need Me To Be • Nine Inch Nails Ручная синхр…" at bounding box center [491, 254] width 983 height 508
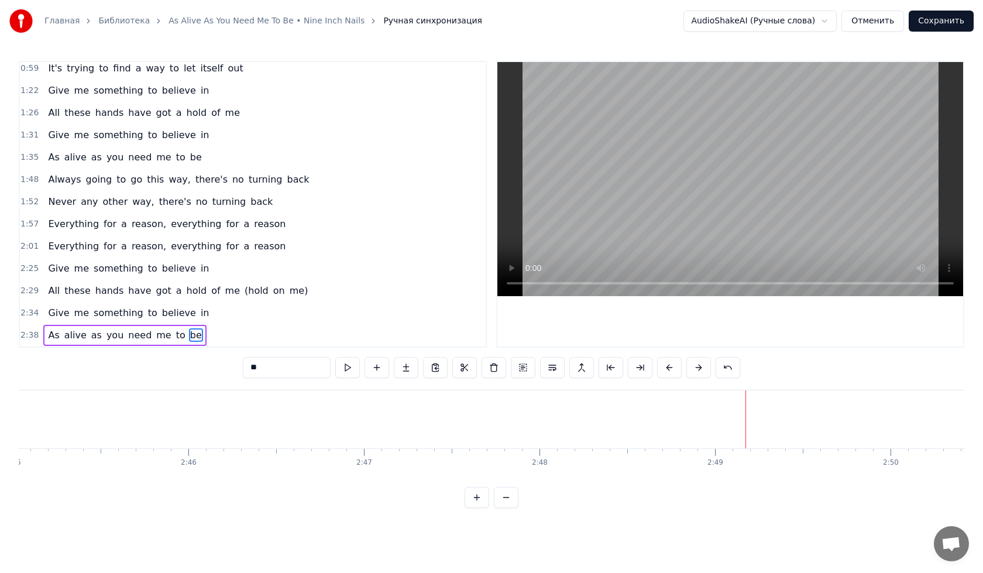
scroll to position [0, 28204]
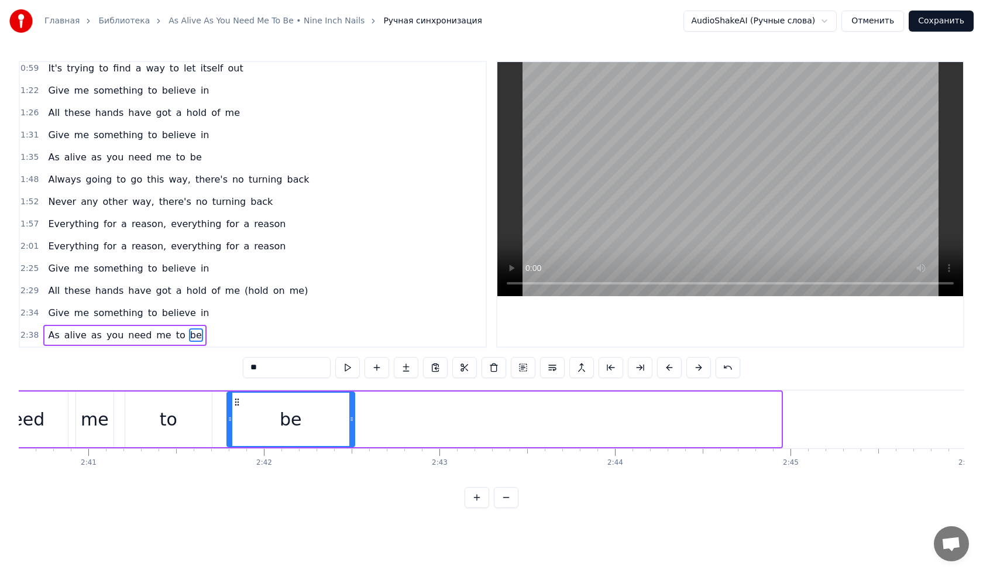
drag, startPoint x: 779, startPoint y: 416, endPoint x: 352, endPoint y: 421, distance: 426.8
click at [352, 421] on icon at bounding box center [351, 418] width 5 height 9
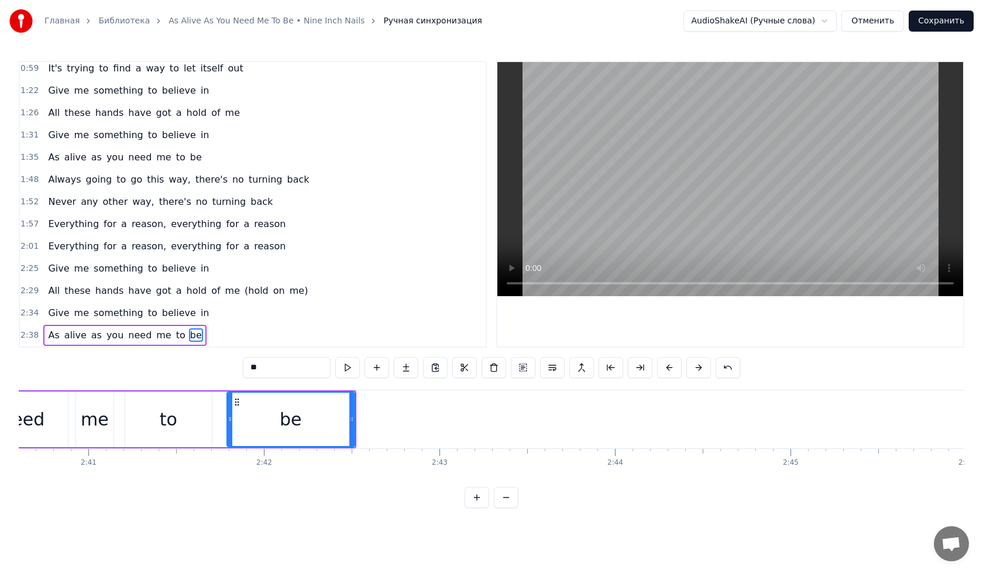
click at [269, 415] on div "be" at bounding box center [291, 419] width 126 height 53
click at [214, 417] on div "As alive as you need me to be" at bounding box center [20, 419] width 672 height 58
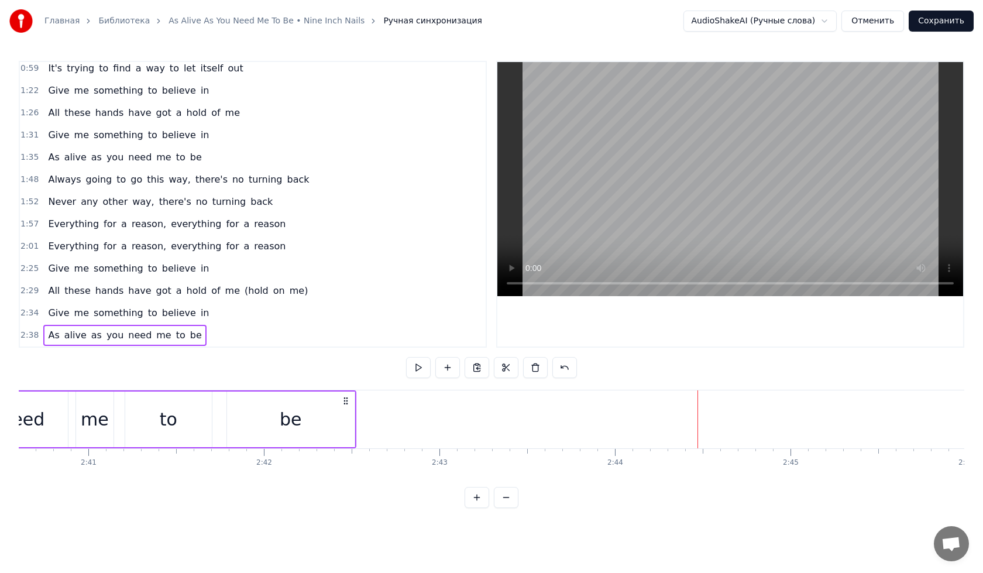
click at [214, 417] on div "As alive as you need me to be" at bounding box center [20, 419] width 672 height 58
click at [422, 369] on button at bounding box center [418, 367] width 25 height 21
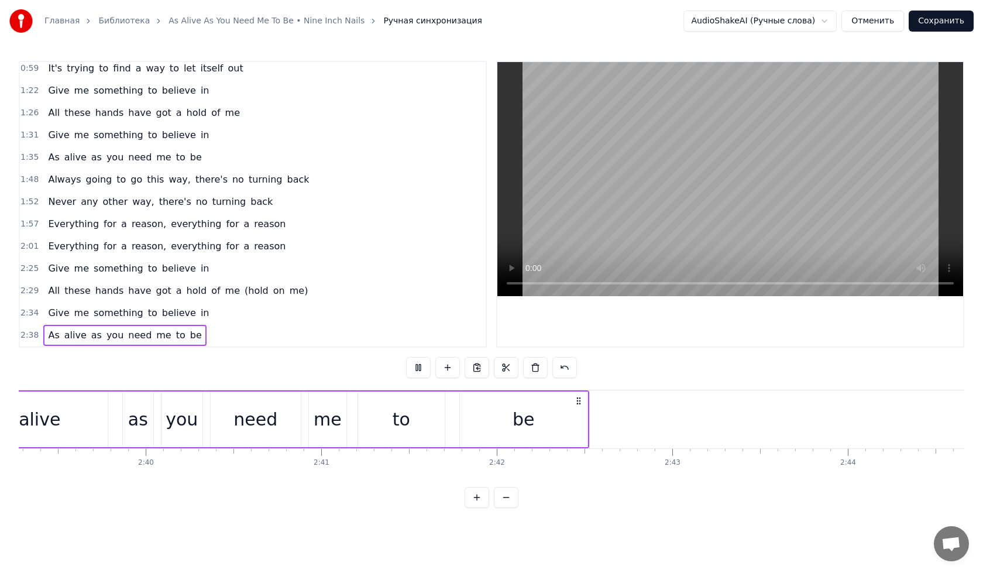
click at [422, 369] on button at bounding box center [418, 367] width 25 height 21
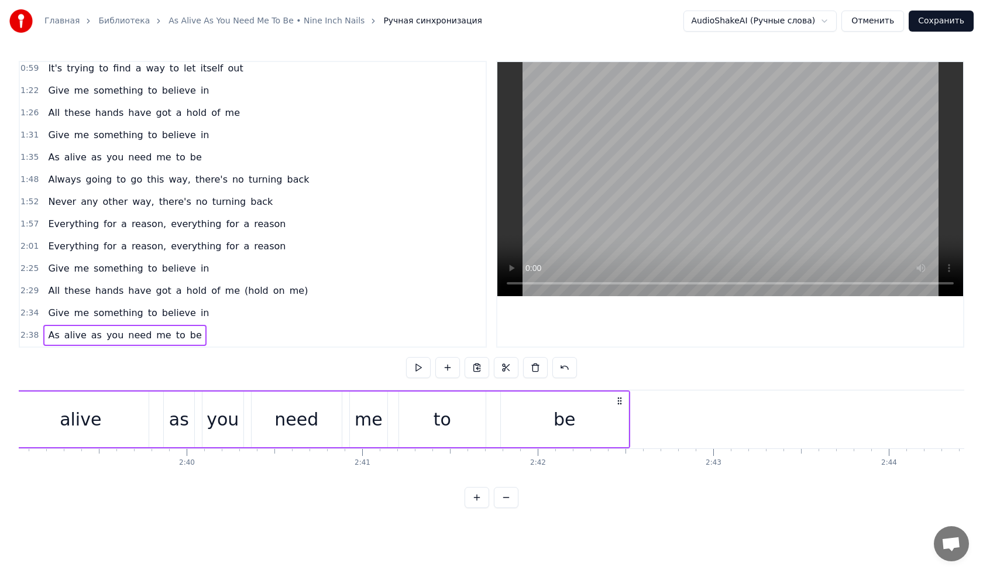
scroll to position [0, 27854]
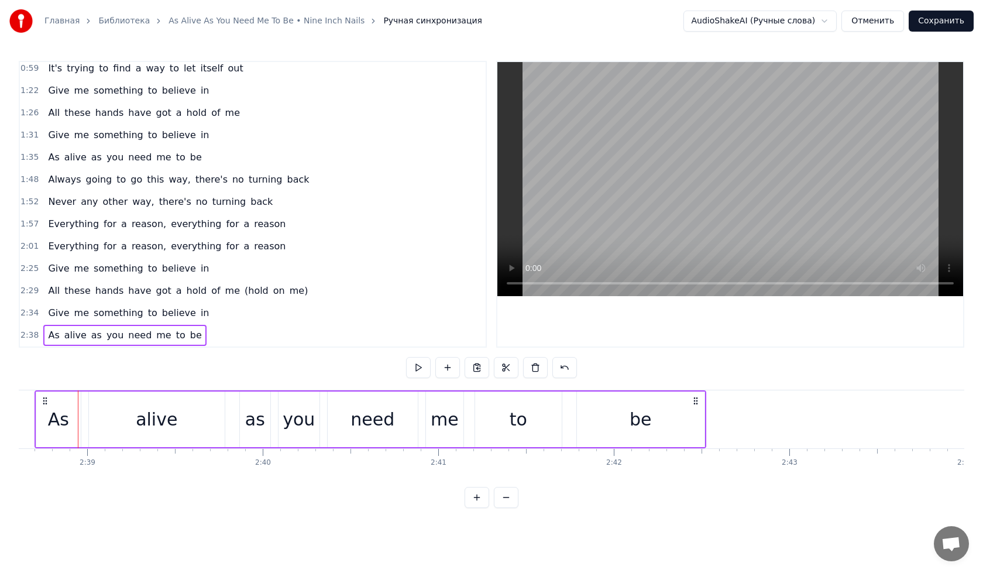
click at [422, 369] on button at bounding box center [418, 367] width 25 height 21
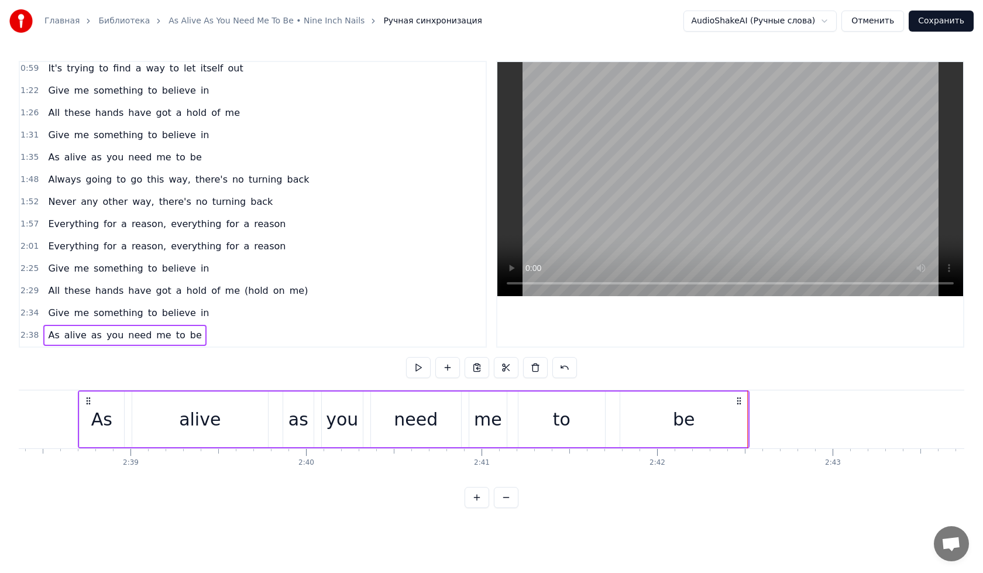
click at [944, 23] on button "Сохранить" at bounding box center [941, 21] width 65 height 21
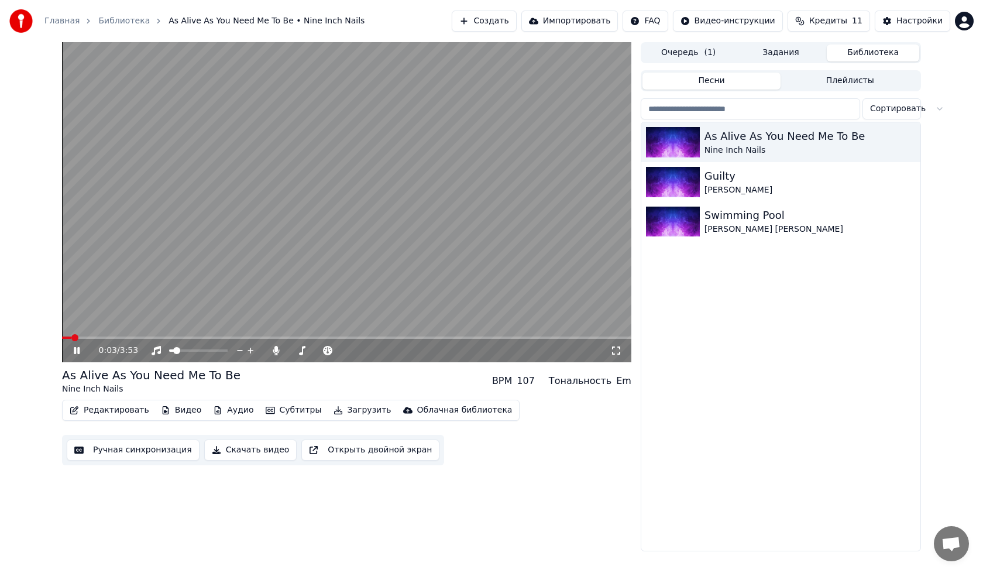
click at [77, 354] on icon at bounding box center [85, 350] width 28 height 9
click at [910, 22] on div "Настройки" at bounding box center [920, 21] width 46 height 12
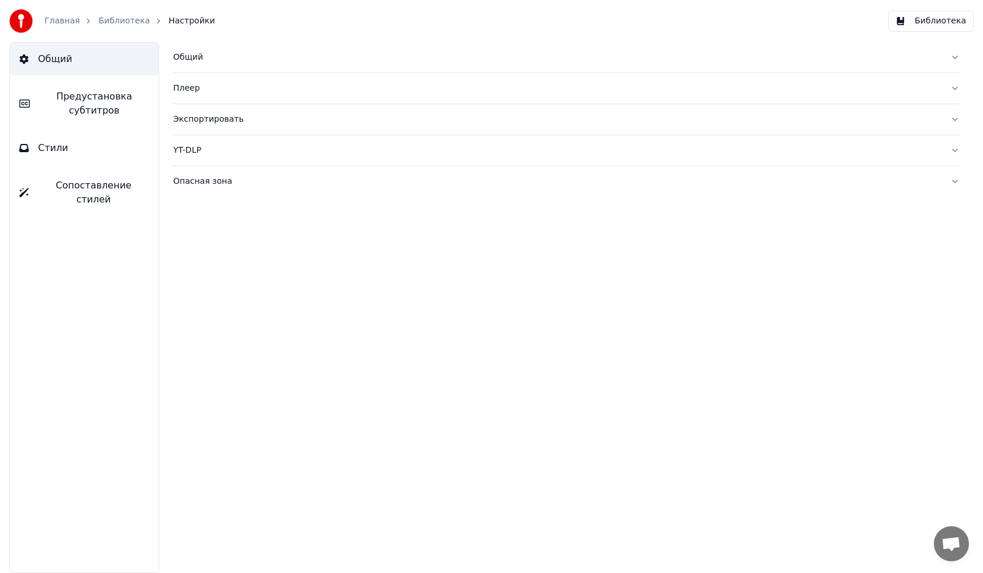
click at [75, 83] on button "Предустановка субтитров" at bounding box center [84, 103] width 149 height 47
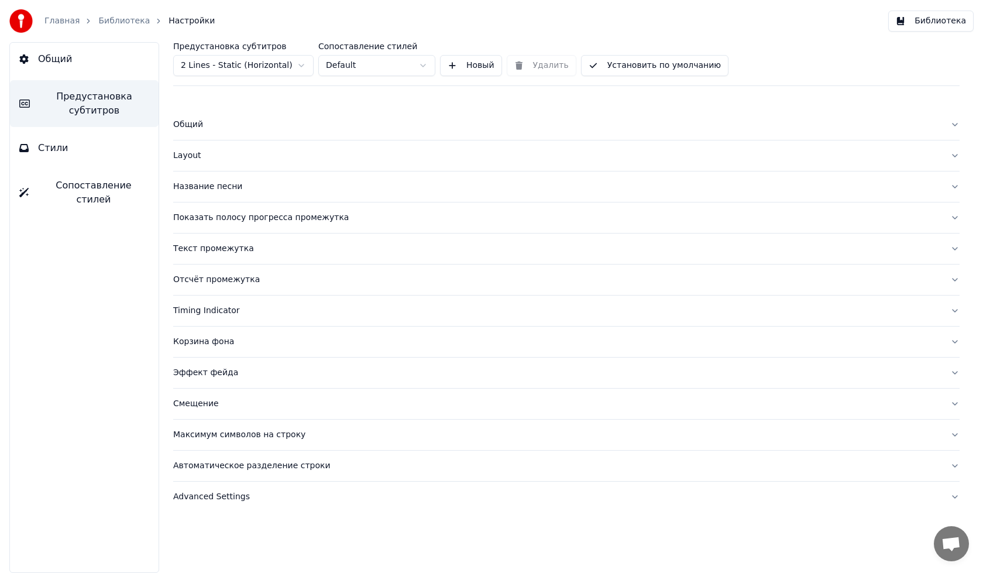
click at [87, 150] on button "Стили" at bounding box center [84, 148] width 149 height 33
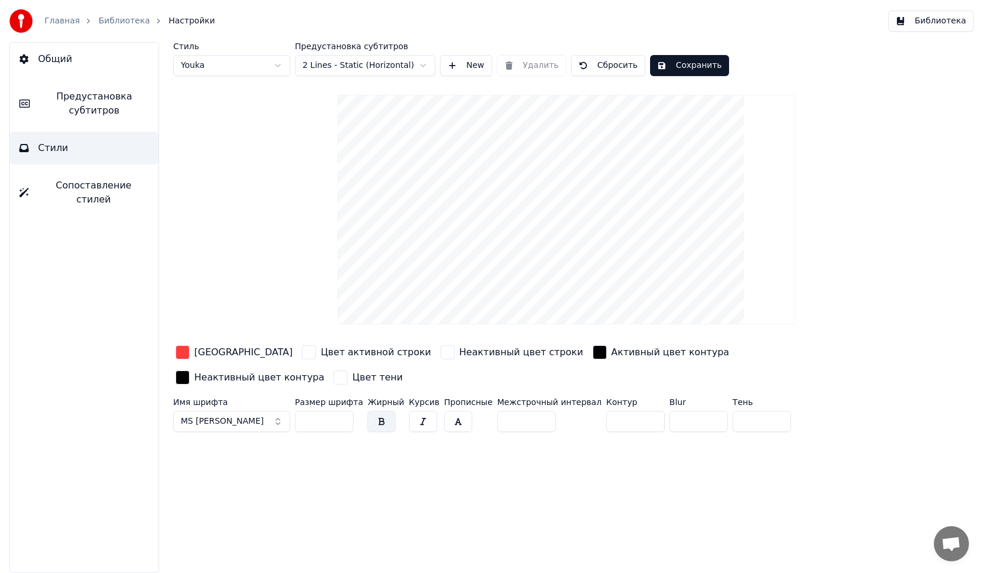
click at [99, 94] on span "Предустановка субтитров" at bounding box center [94, 104] width 110 height 28
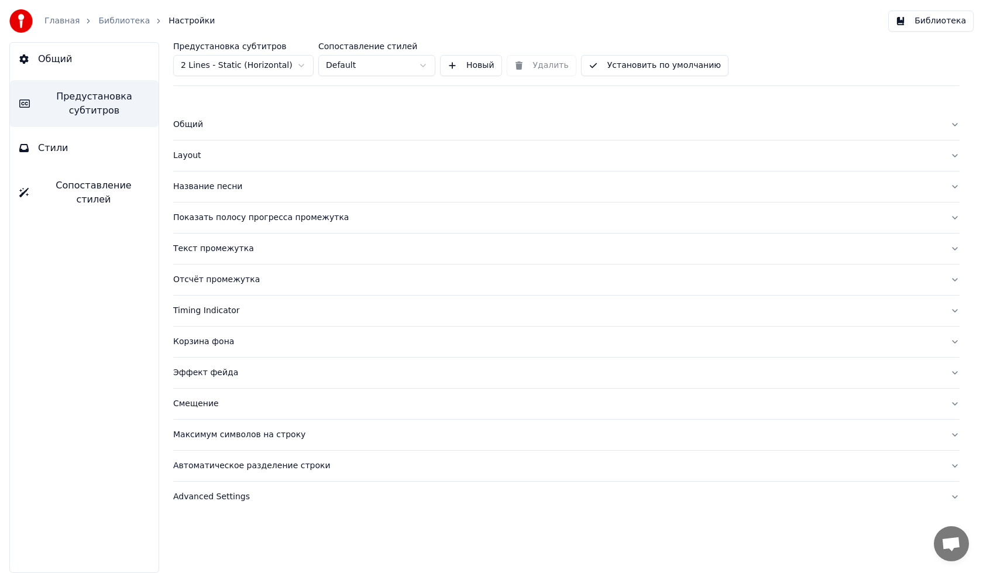
click at [246, 312] on div "Timing Indicator" at bounding box center [557, 311] width 768 height 12
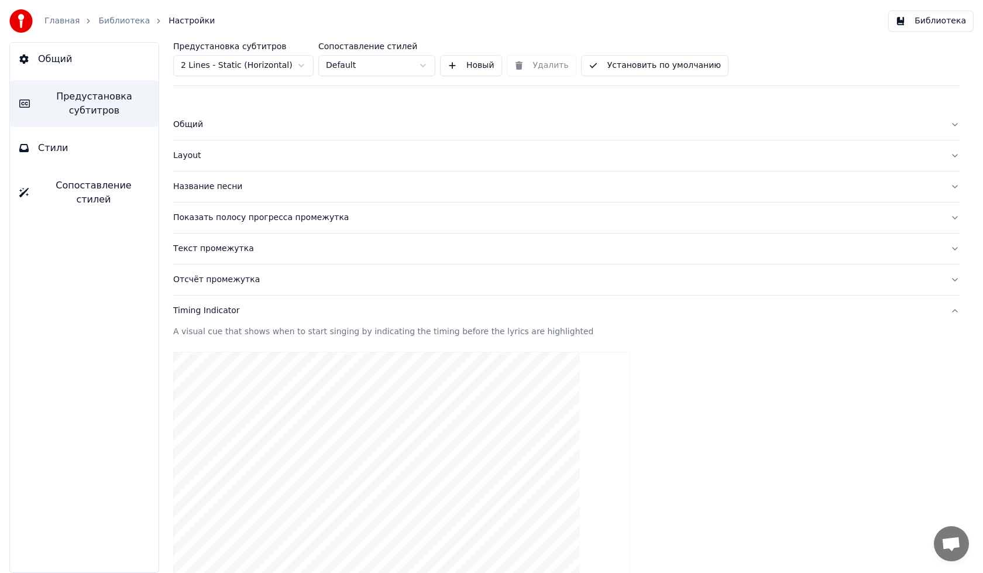
click at [247, 312] on div "Timing Indicator" at bounding box center [557, 311] width 768 height 12
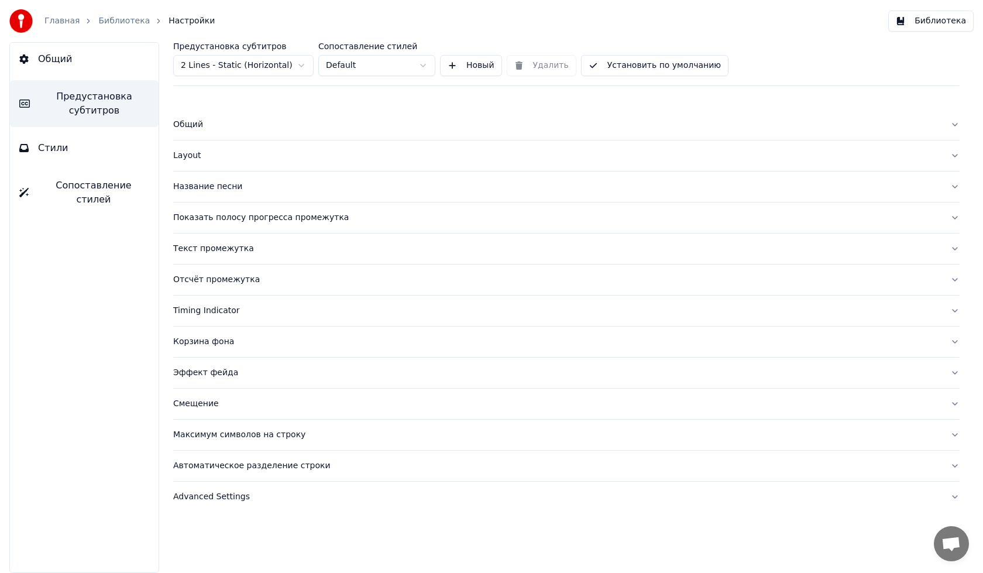
click at [212, 181] on div "Название песни" at bounding box center [557, 187] width 768 height 12
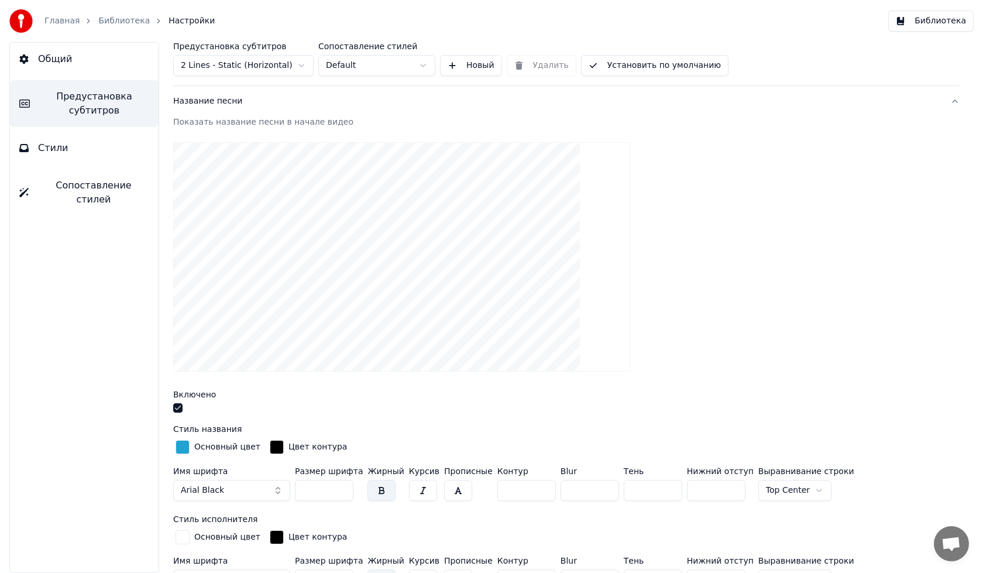
scroll to position [176, 0]
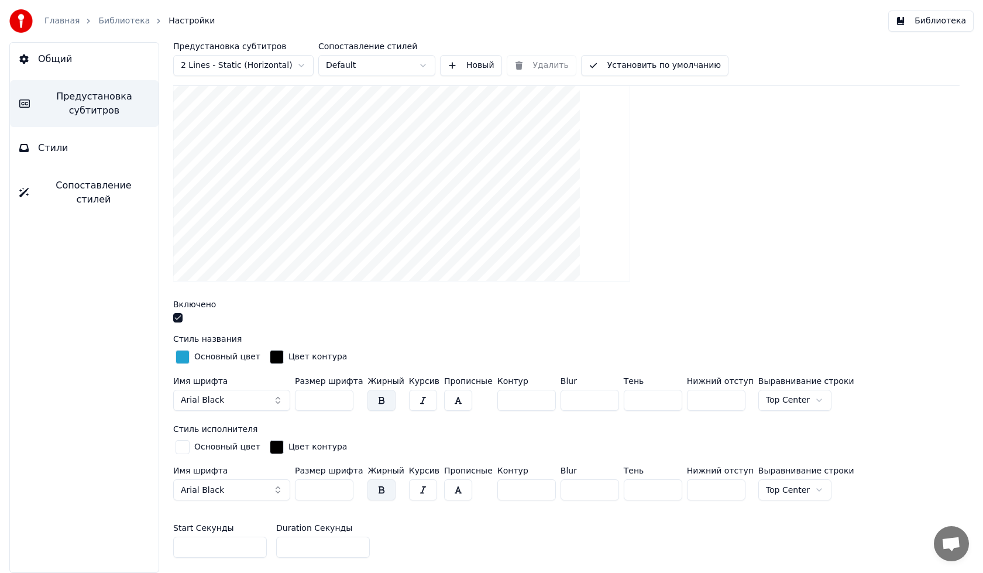
click at [212, 402] on span "Arial Black" at bounding box center [202, 401] width 43 height 12
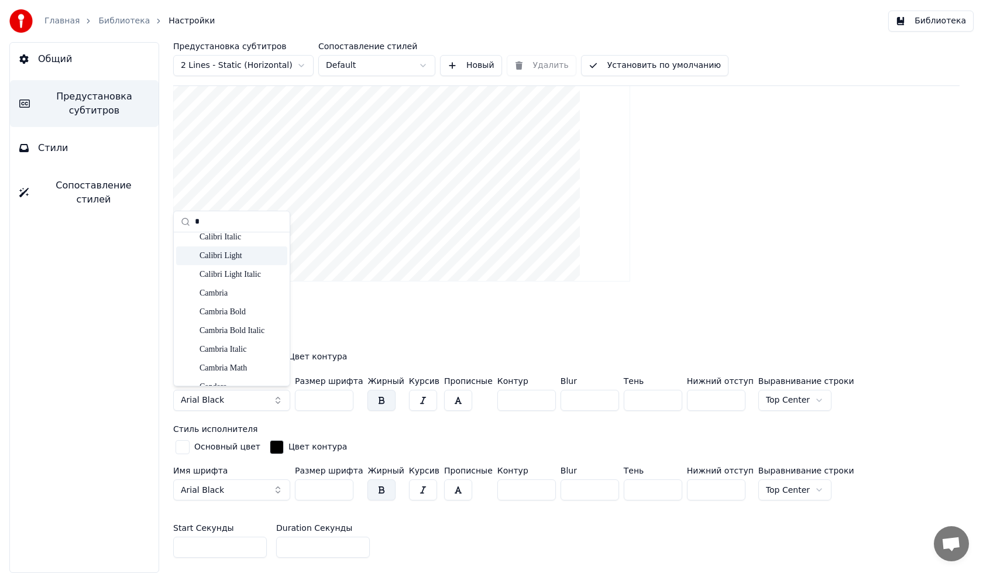
scroll to position [0, 0]
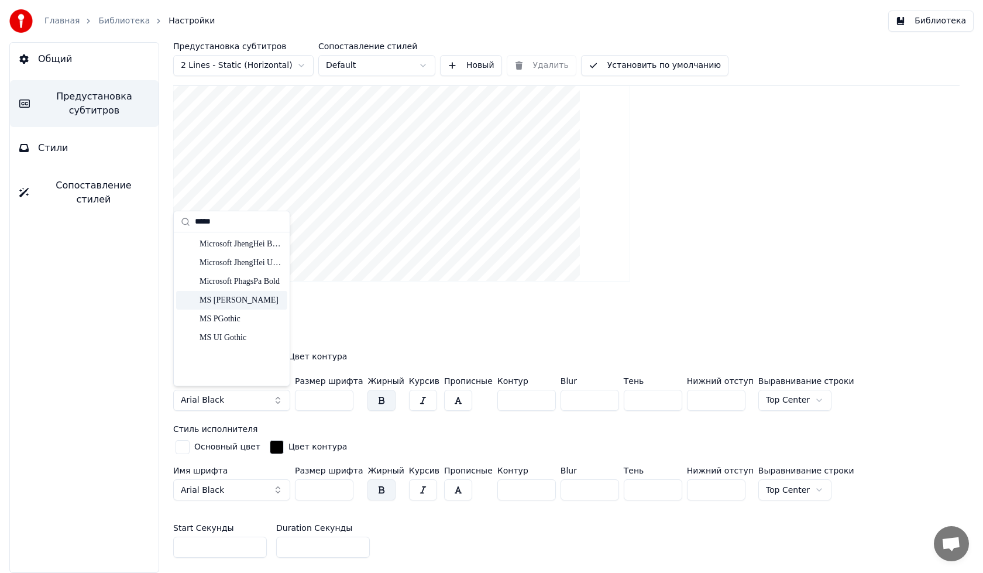
type input "*****"
click at [240, 304] on div "MS [PERSON_NAME]" at bounding box center [241, 300] width 83 height 12
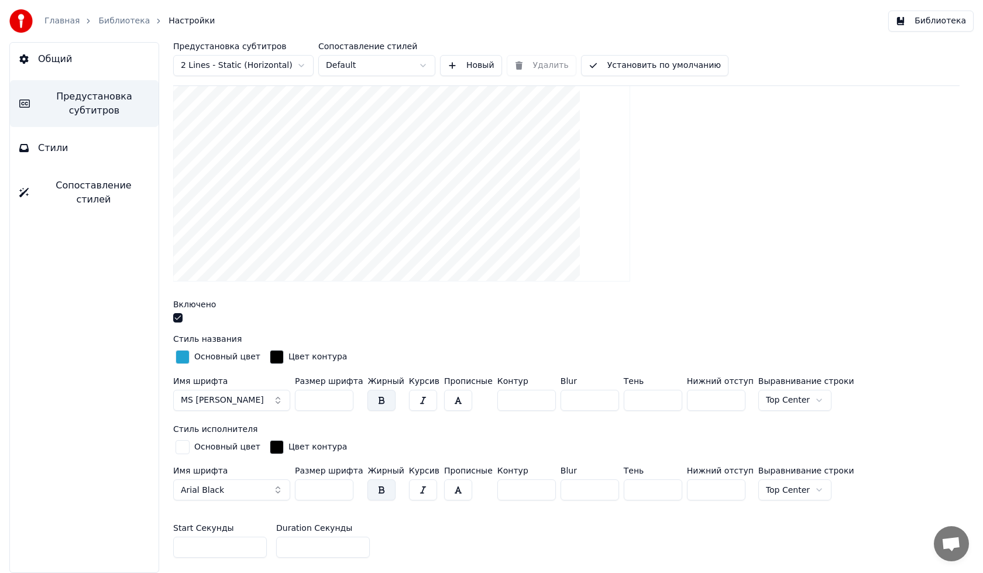
click at [176, 357] on div "button" at bounding box center [183, 357] width 14 height 14
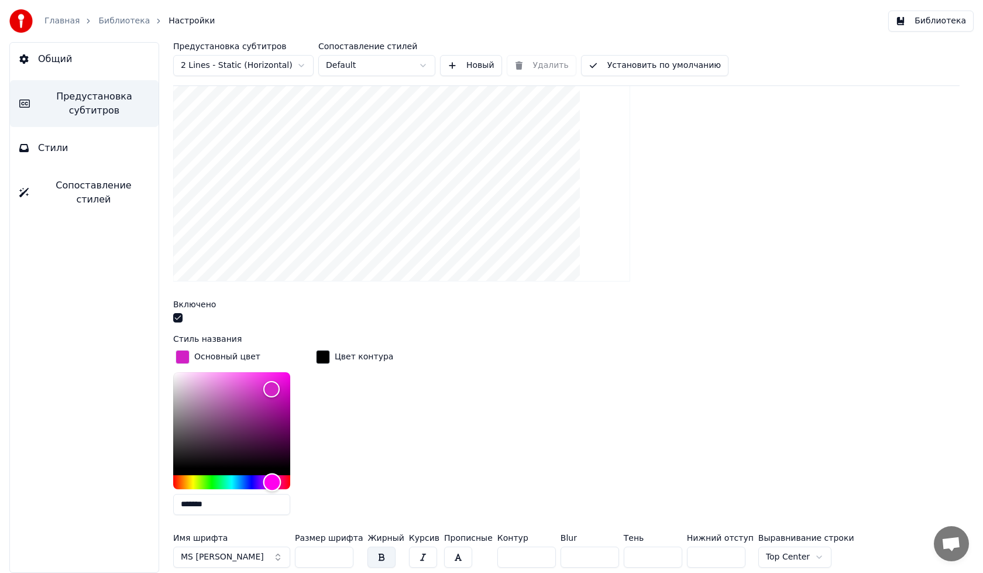
type input "*******"
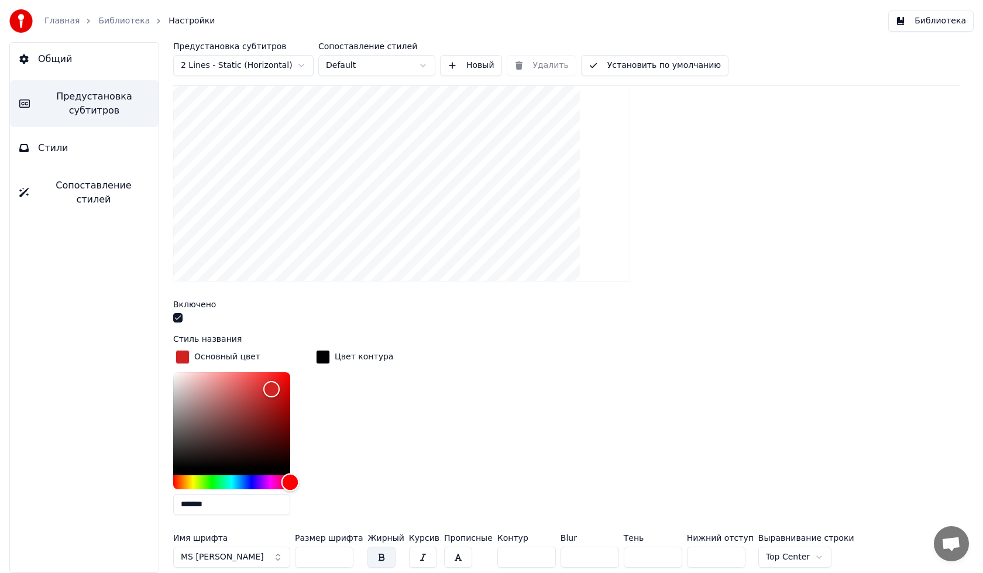
drag, startPoint x: 271, startPoint y: 485, endPoint x: 308, endPoint y: 485, distance: 36.9
click at [308, 485] on div "*******" at bounding box center [241, 446] width 136 height 148
click at [366, 452] on div "Цвет контура" at bounding box center [355, 436] width 82 height 177
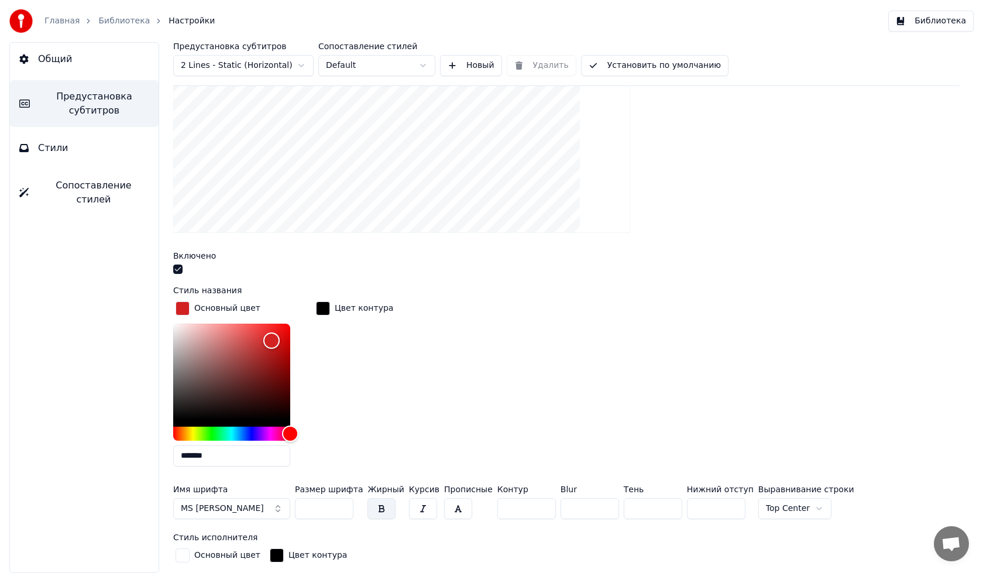
scroll to position [351, 0]
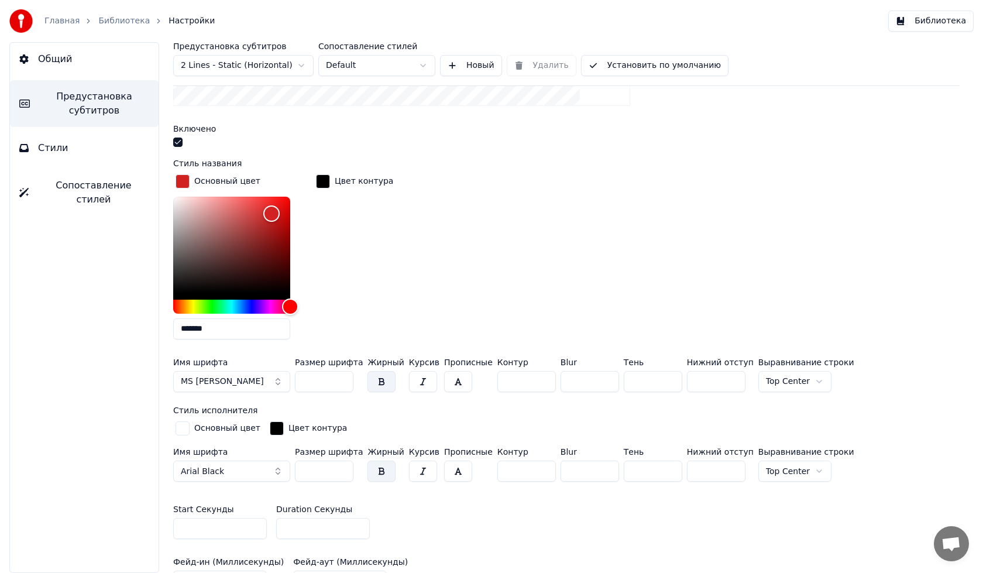
click at [177, 138] on button "button" at bounding box center [177, 142] width 9 height 9
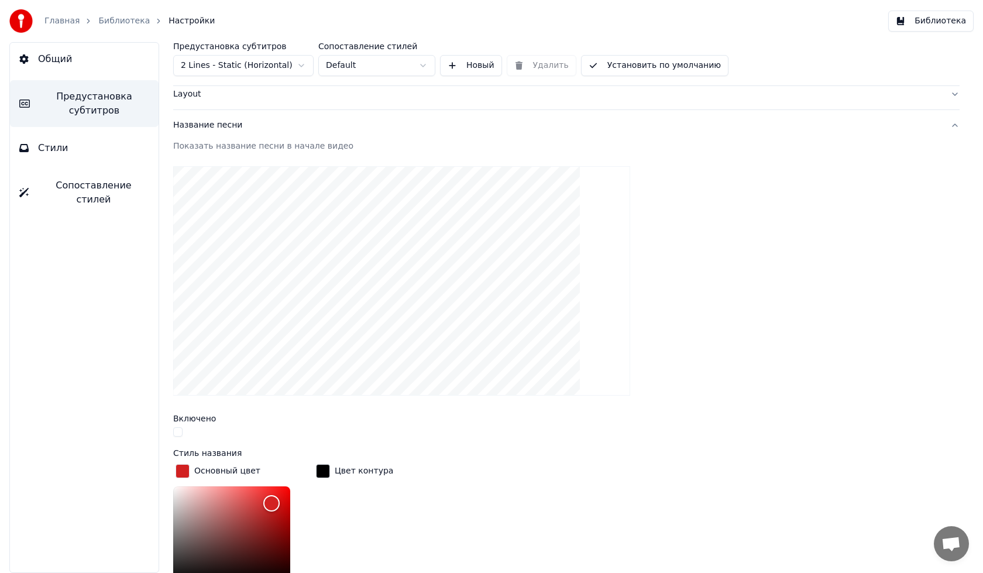
scroll to position [0, 0]
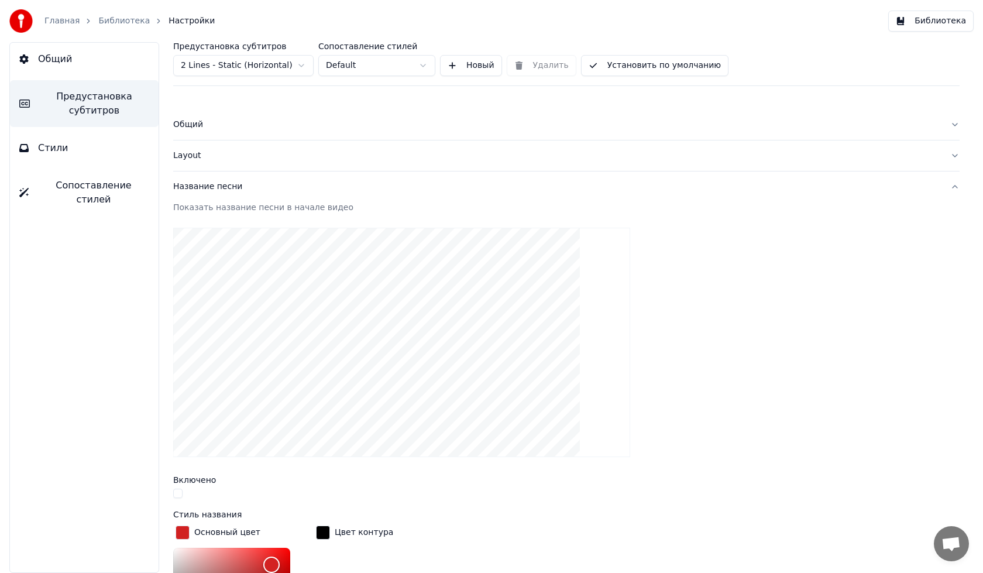
click at [643, 65] on button "Установить по умолчанию" at bounding box center [655, 65] width 148 height 21
click at [128, 18] on link "Библиотека" at bounding box center [124, 21] width 52 height 12
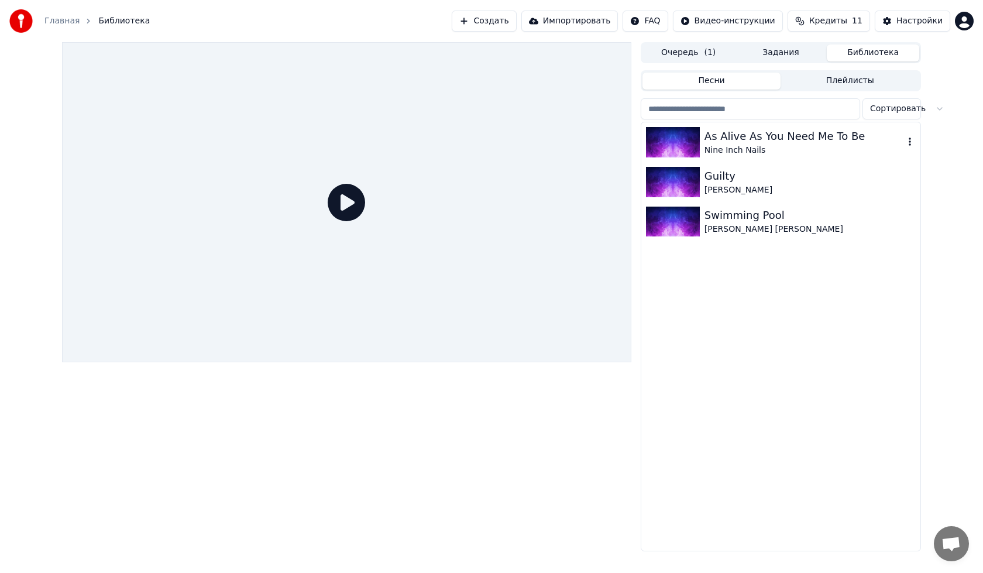
click at [820, 137] on div "As Alive As You Need Me To Be" at bounding box center [805, 136] width 200 height 16
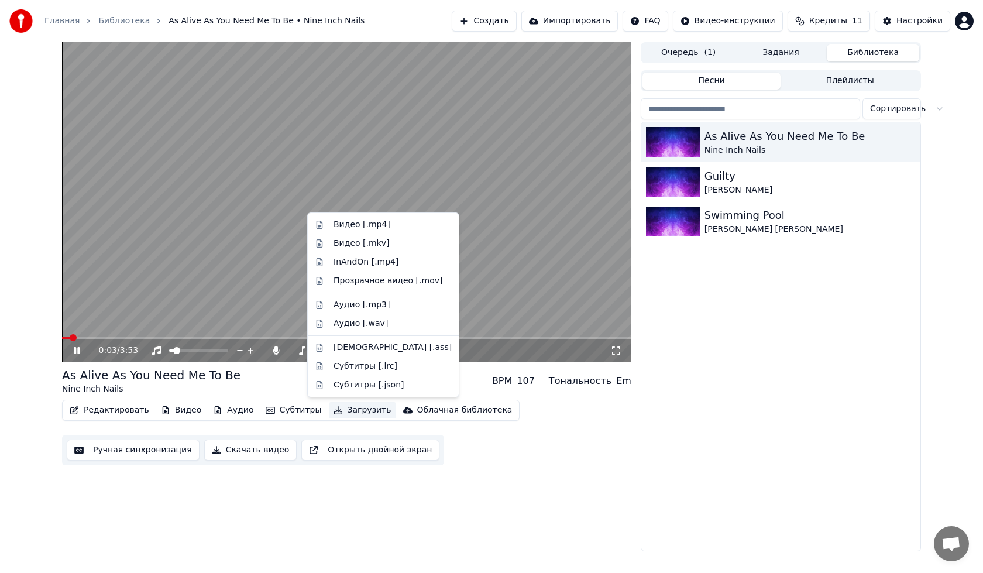
click at [329, 409] on button "Загрузить" at bounding box center [362, 410] width 67 height 16
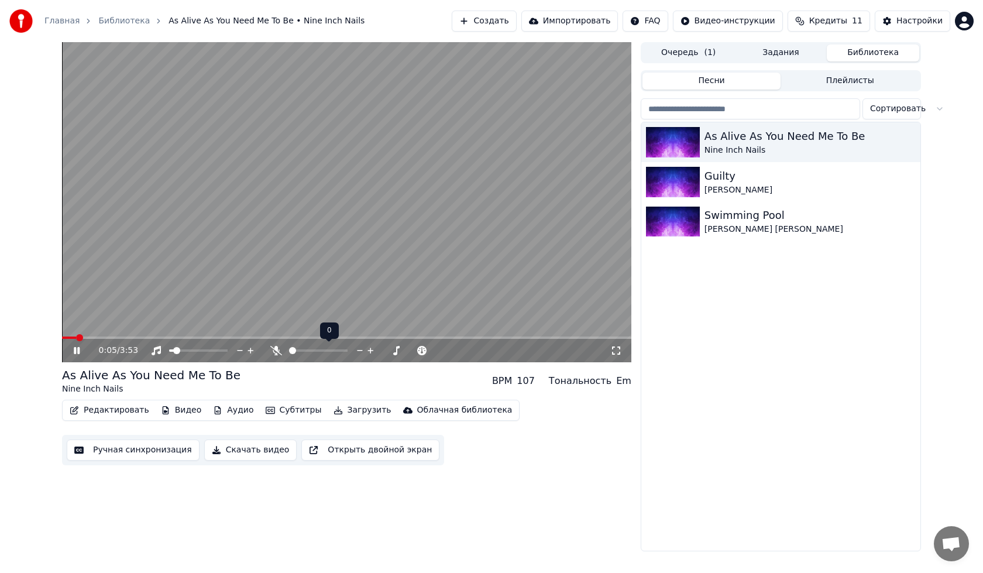
click at [289, 349] on span at bounding box center [292, 350] width 7 height 7
drag, startPoint x: 224, startPoint y: 347, endPoint x: 231, endPoint y: 347, distance: 7.0
click at [231, 347] on div at bounding box center [209, 351] width 94 height 12
click at [228, 352] on span at bounding box center [198, 350] width 59 height 2
click at [76, 348] on icon at bounding box center [77, 350] width 6 height 7
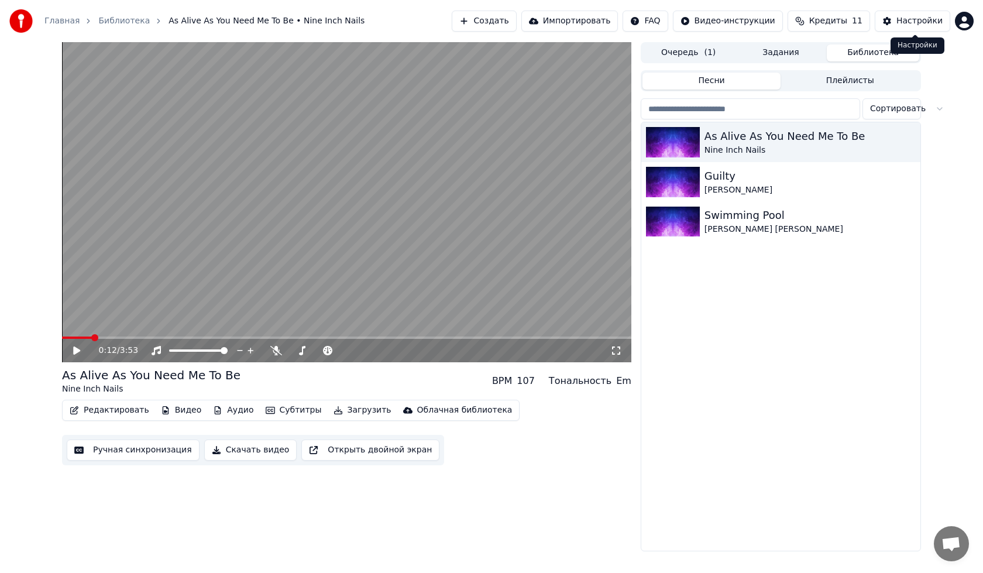
click at [916, 24] on div "Настройки" at bounding box center [920, 21] width 46 height 12
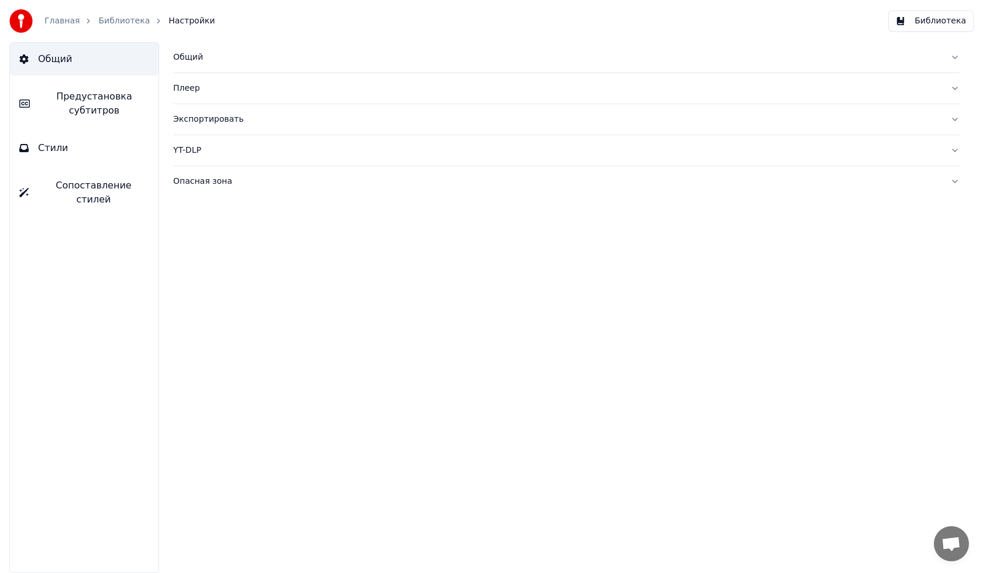
click at [193, 54] on div "Общий" at bounding box center [557, 58] width 768 height 12
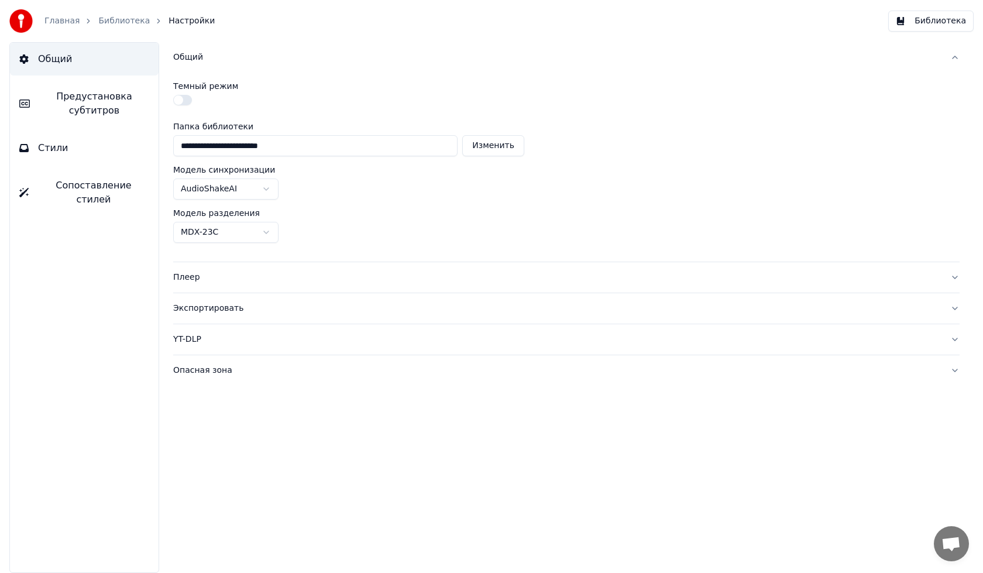
click at [204, 68] on button "Общий" at bounding box center [566, 57] width 787 height 30
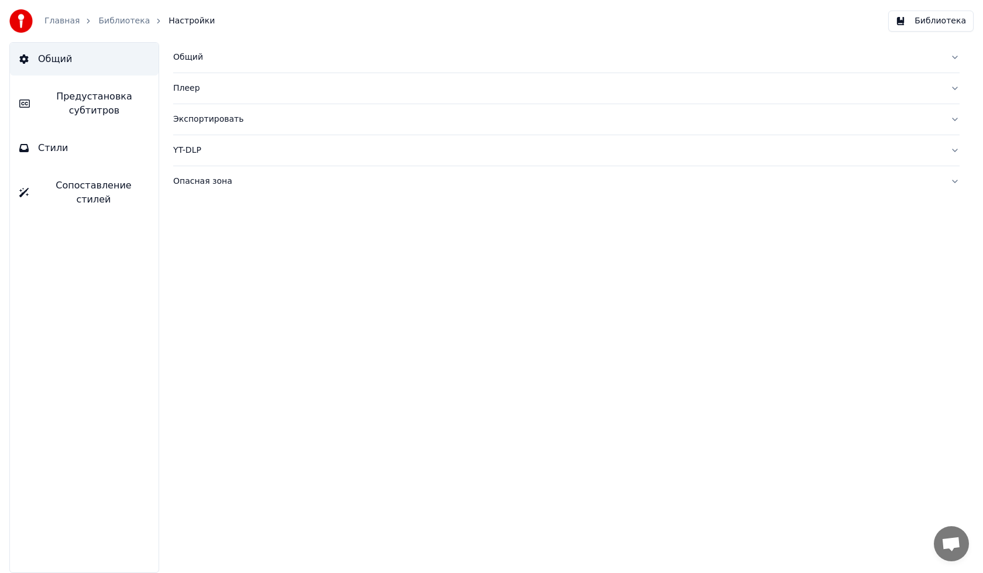
click at [117, 105] on span "Предустановка субтитров" at bounding box center [94, 104] width 110 height 28
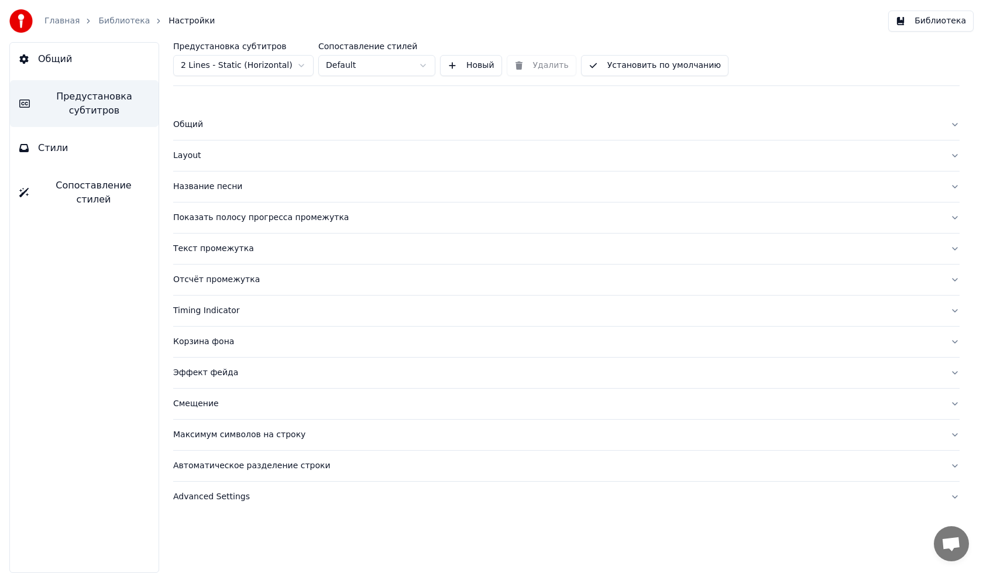
click at [203, 151] on div "Layout" at bounding box center [557, 156] width 768 height 12
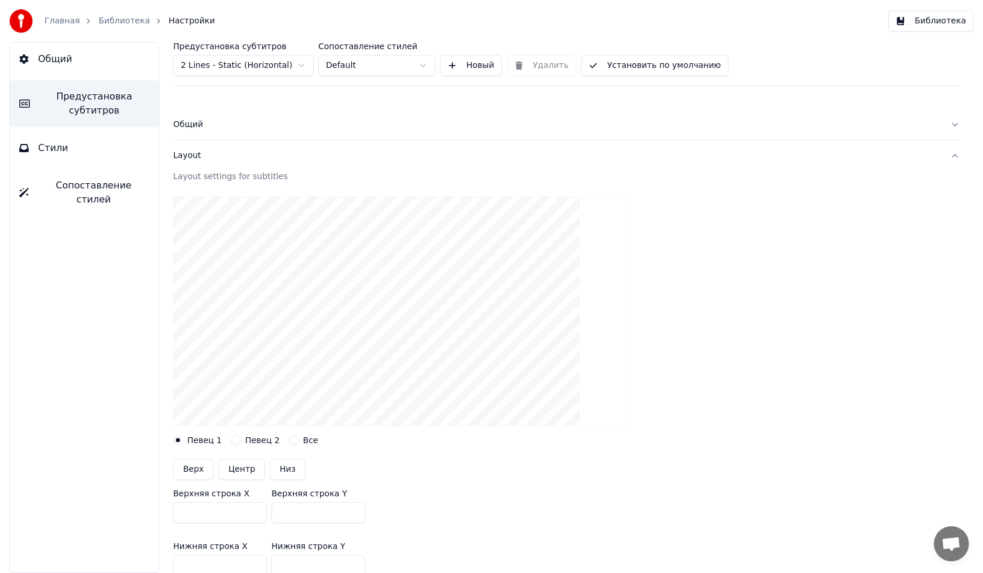
click at [213, 153] on div "Layout" at bounding box center [557, 156] width 768 height 12
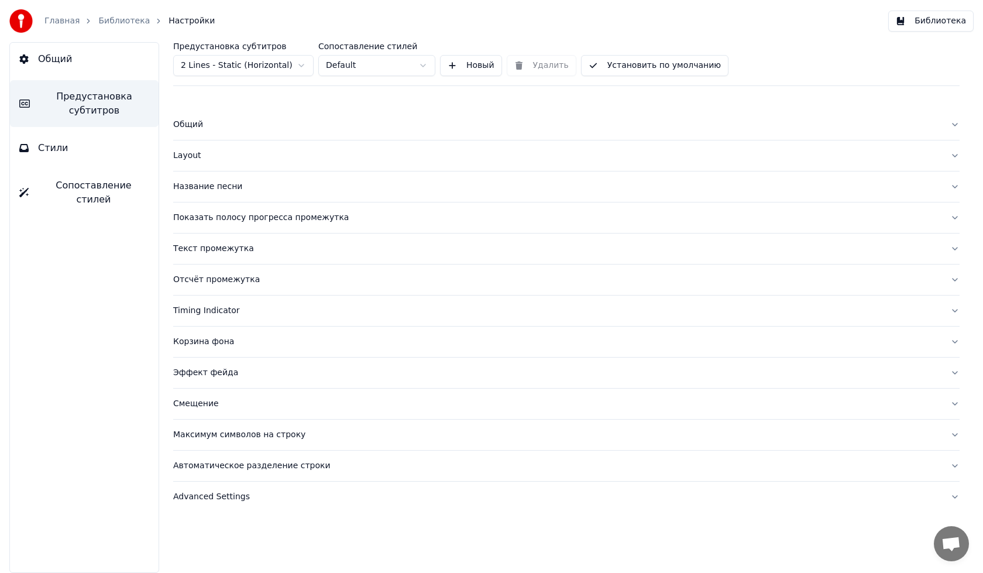
click at [233, 189] on div "Название песни" at bounding box center [557, 187] width 768 height 12
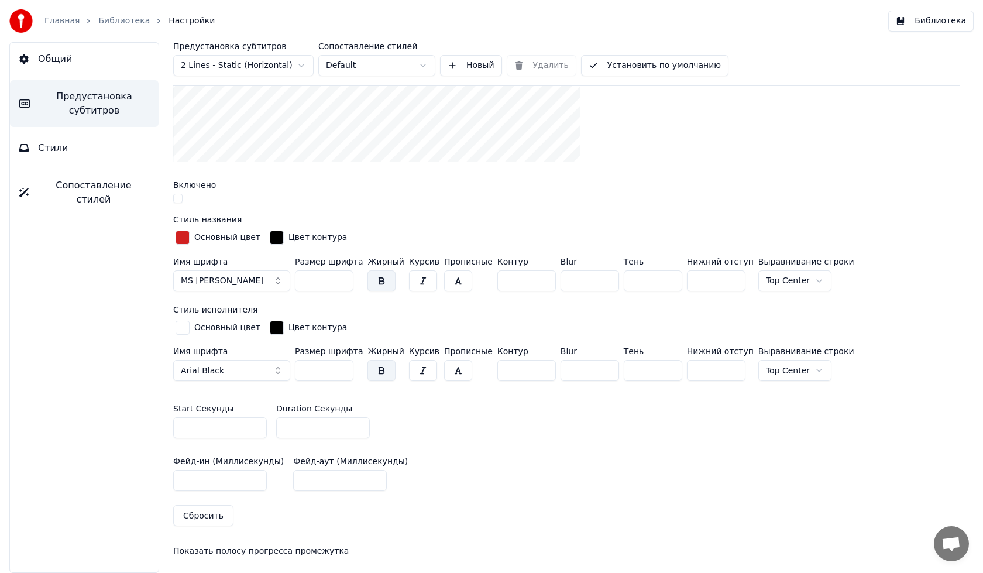
scroll to position [293, 0]
click at [183, 327] on div "button" at bounding box center [183, 330] width 14 height 14
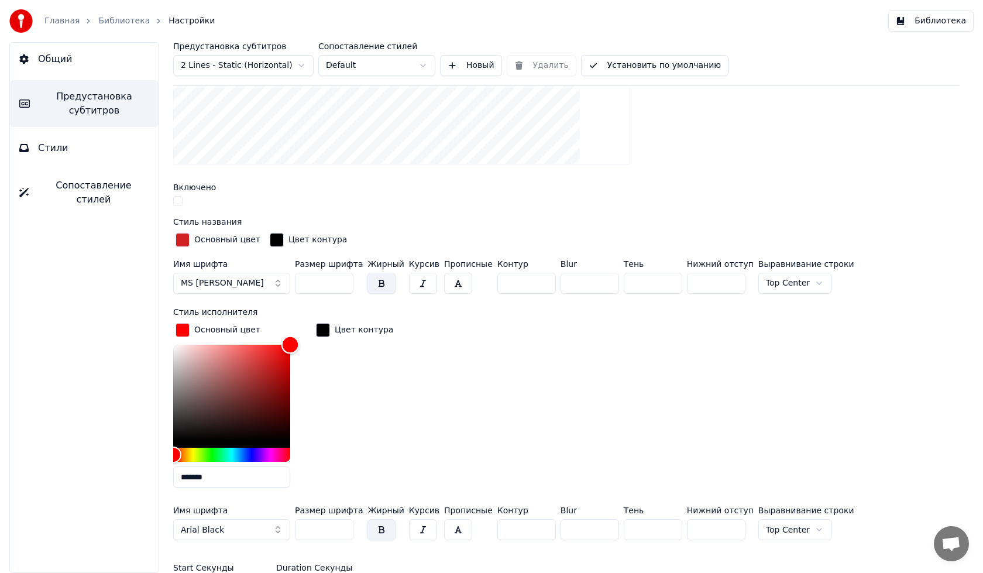
type input "*******"
drag, startPoint x: 276, startPoint y: 356, endPoint x: 314, endPoint y: 321, distance: 51.0
click at [314, 321] on div "Основный цвет ******* Цвет контура" at bounding box center [566, 409] width 787 height 177
click at [213, 543] on div "Имя шрифта [PERSON_NAME]" at bounding box center [231, 525] width 117 height 39
click at [213, 527] on span "Arial Black" at bounding box center [202, 530] width 43 height 12
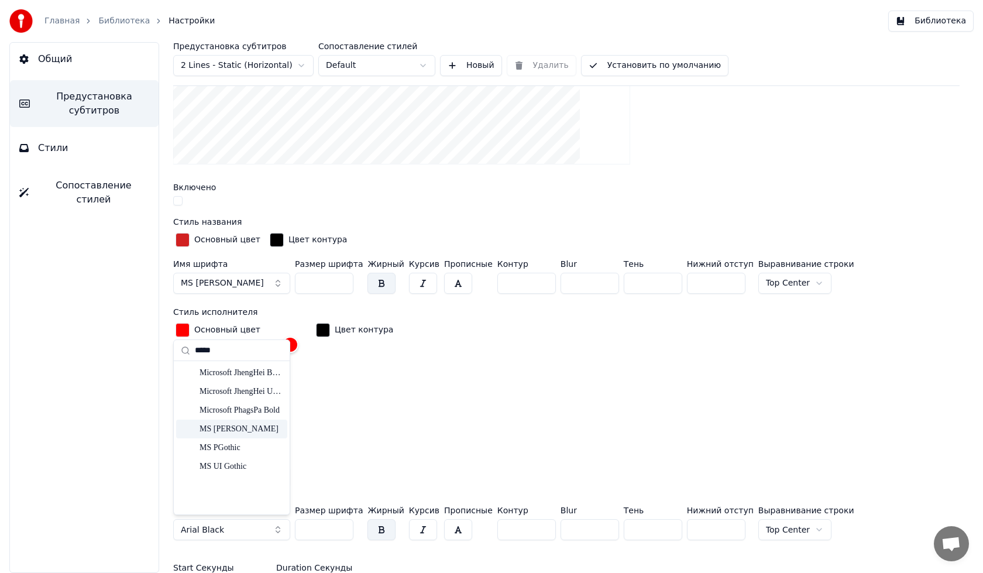
type input "*****"
click at [215, 428] on div "MS [PERSON_NAME]" at bounding box center [241, 429] width 83 height 12
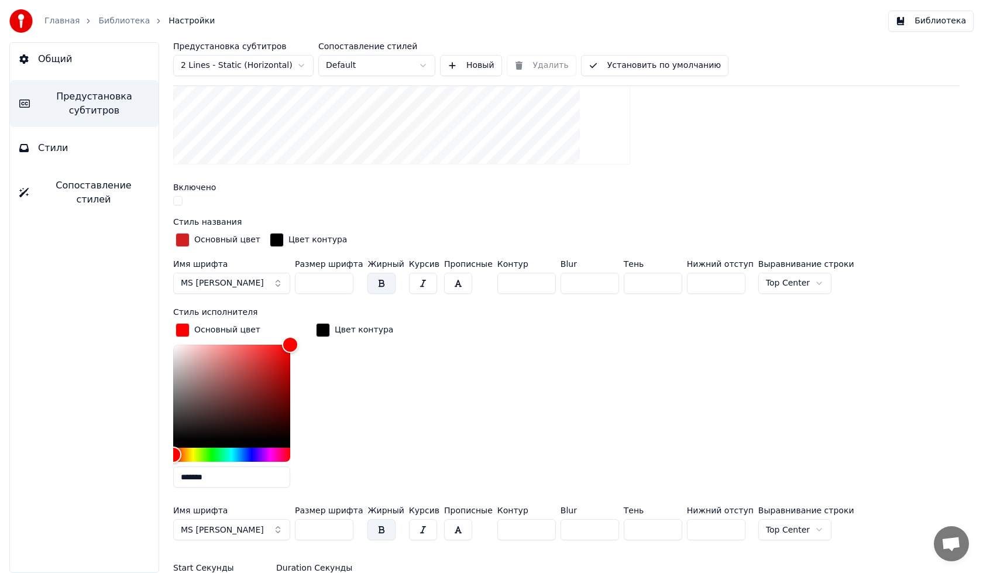
scroll to position [0, 0]
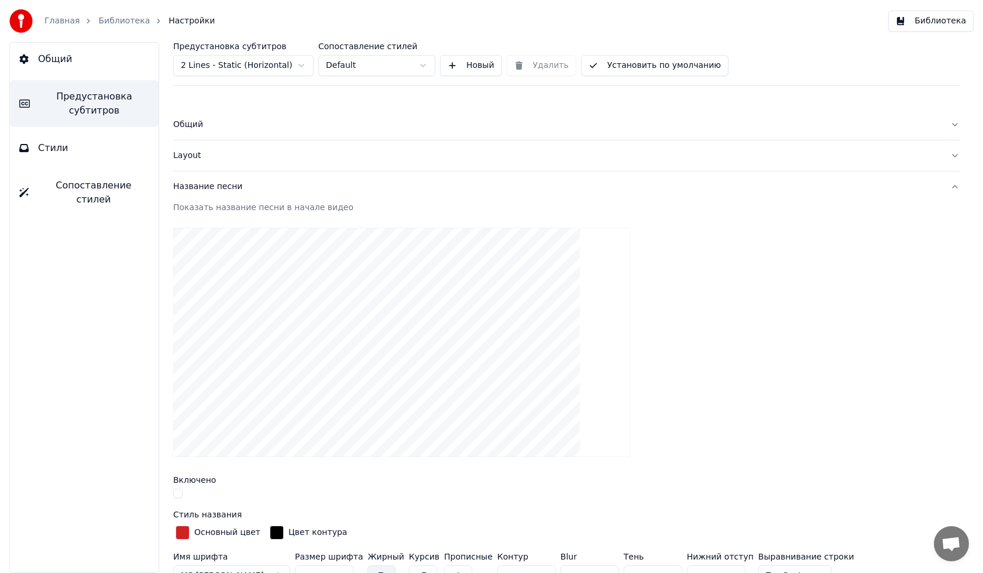
click at [639, 70] on button "Установить по умолчанию" at bounding box center [655, 65] width 148 height 21
click at [107, 18] on link "Библиотека" at bounding box center [124, 21] width 52 height 12
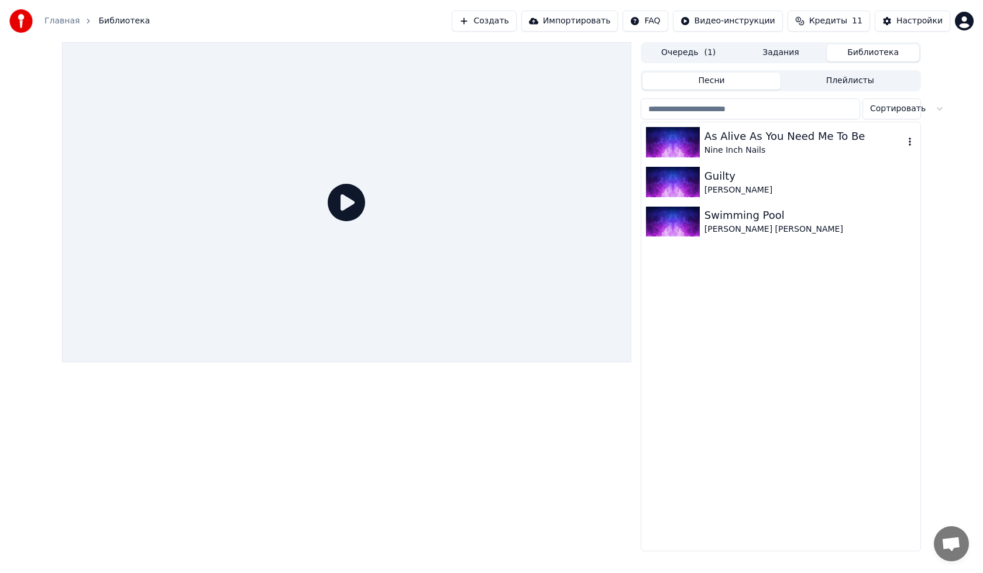
click at [759, 148] on div "Nine Inch Nails" at bounding box center [805, 151] width 200 height 12
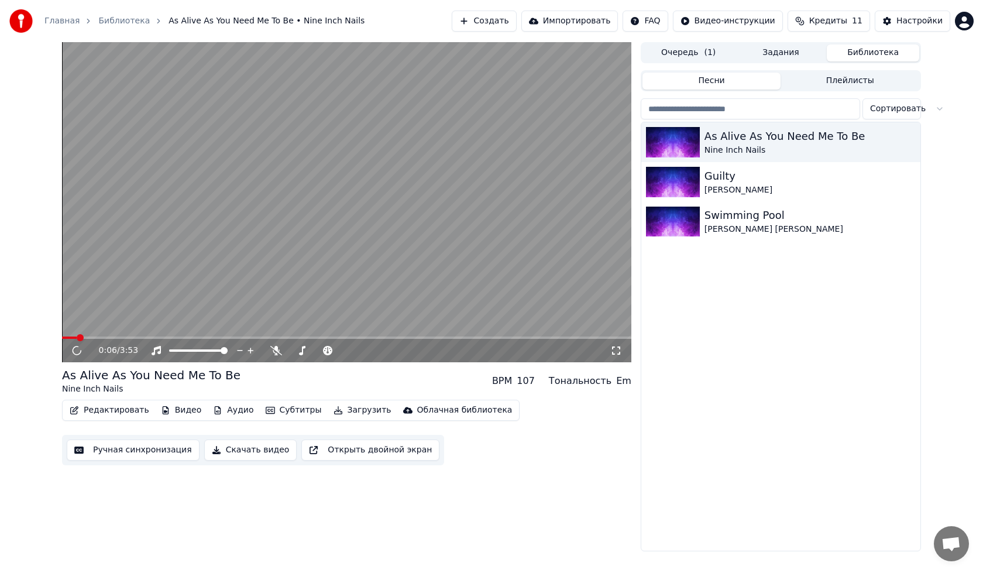
click at [77, 338] on span at bounding box center [347, 338] width 570 height 2
click at [426, 198] on video at bounding box center [347, 202] width 570 height 320
click at [927, 14] on button "Настройки" at bounding box center [913, 21] width 76 height 21
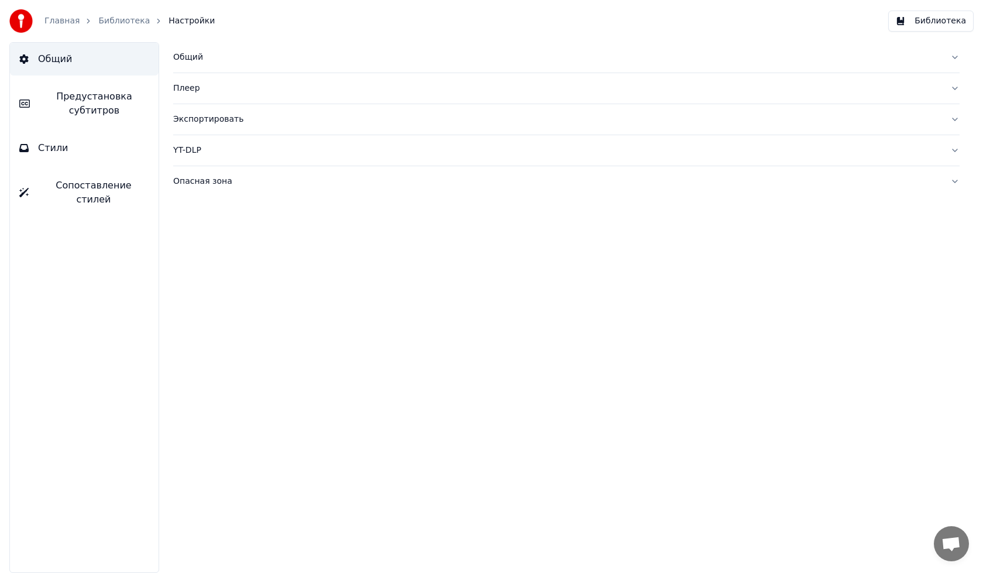
click at [112, 97] on span "Предустановка субтитров" at bounding box center [94, 104] width 110 height 28
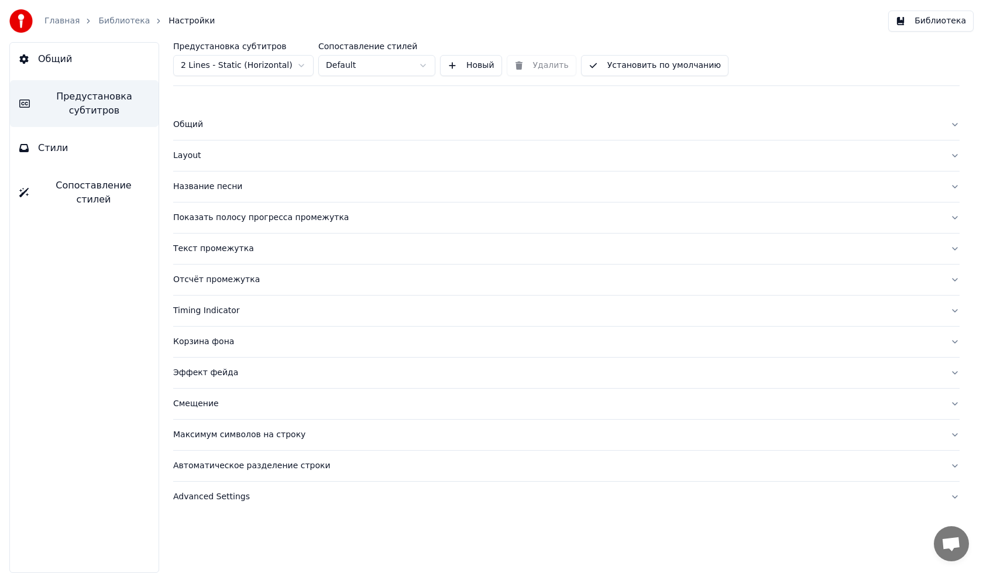
click at [238, 317] on button "Timing Indicator" at bounding box center [566, 311] width 787 height 30
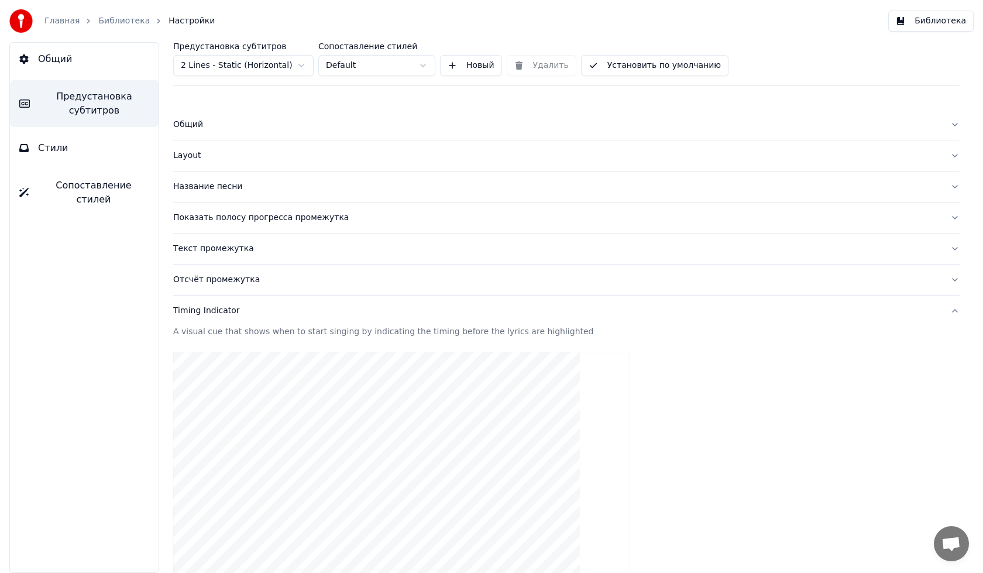
click at [238, 317] on button "Timing Indicator" at bounding box center [566, 311] width 787 height 30
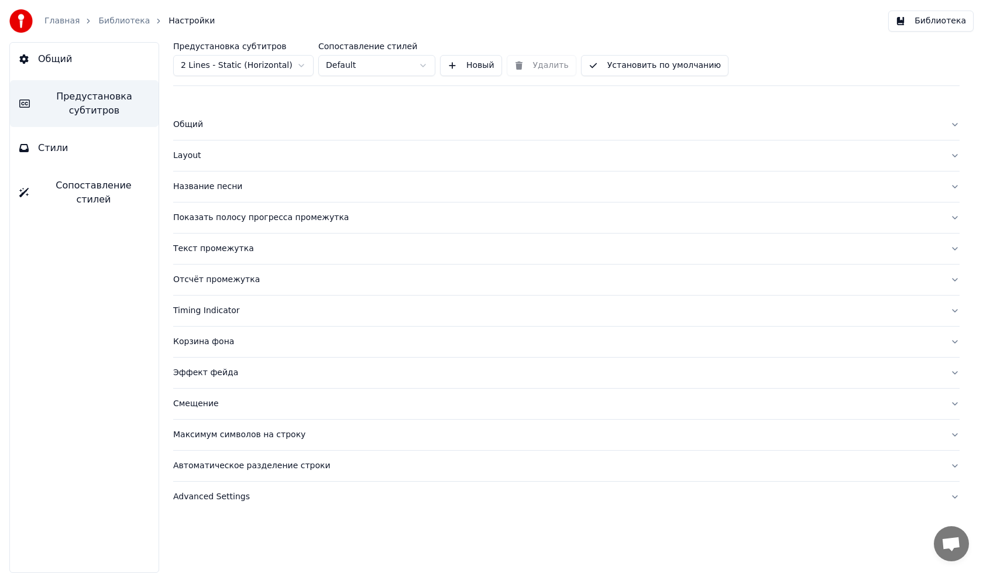
click at [239, 270] on button "Отсчёт промежутка" at bounding box center [566, 280] width 787 height 30
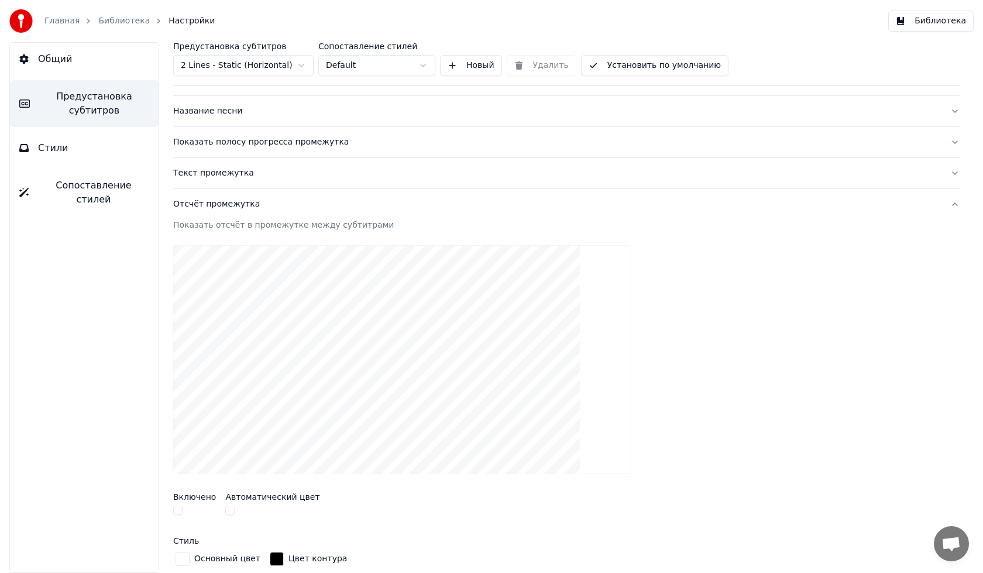
scroll to position [59, 0]
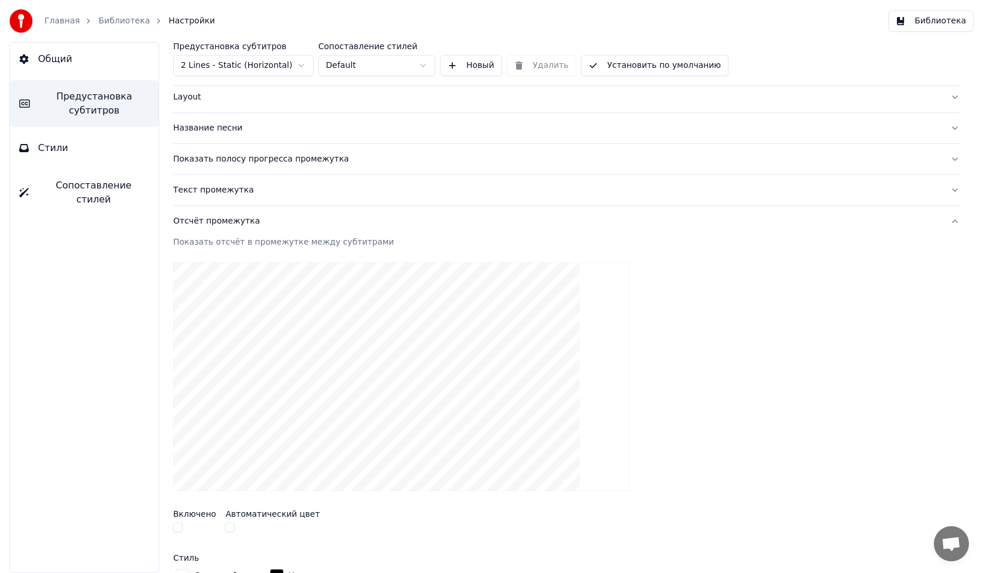
click at [246, 224] on div "Отсчёт промежутка" at bounding box center [557, 221] width 768 height 12
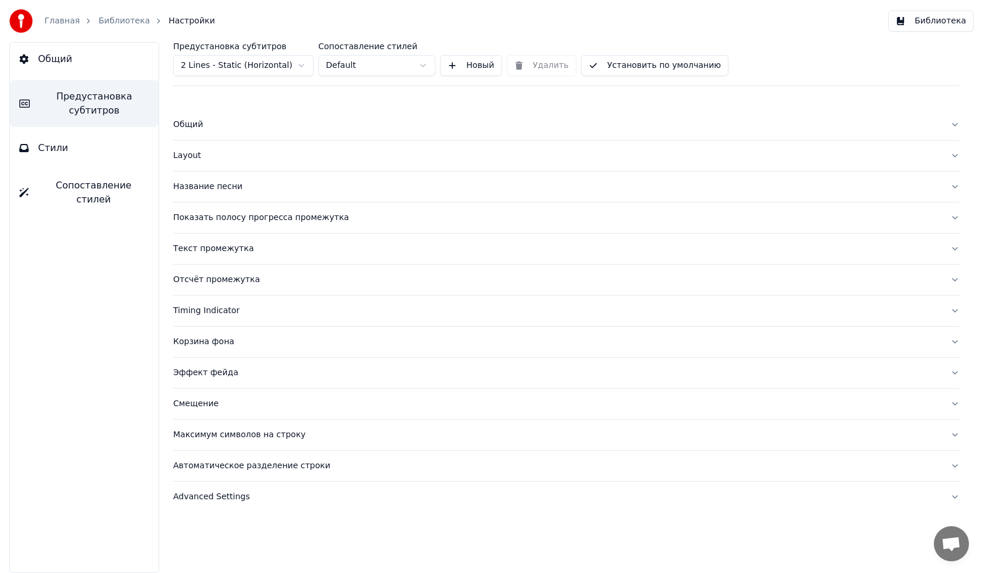
click at [238, 212] on div "Показать полосу прогресса промежутка" at bounding box center [557, 218] width 768 height 12
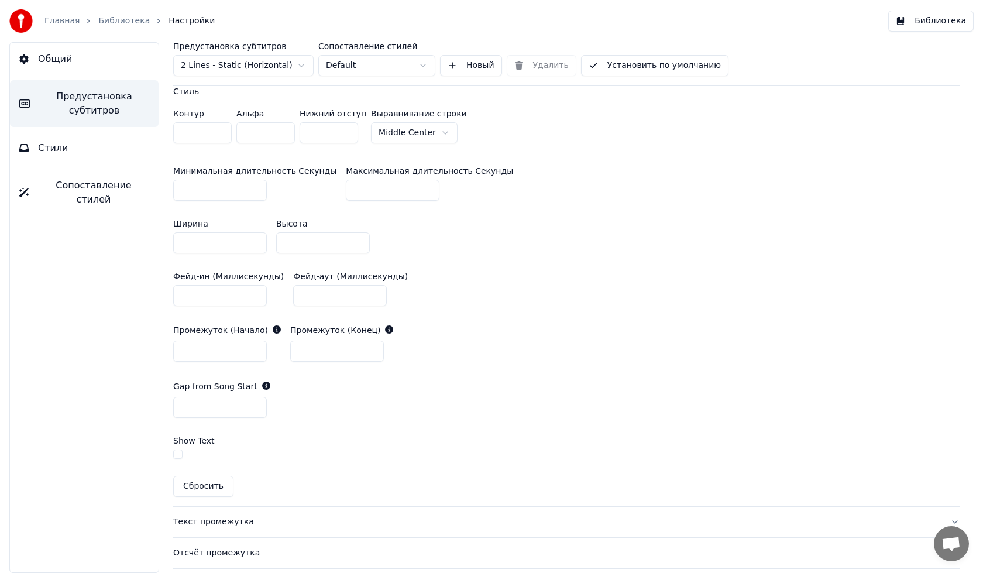
scroll to position [468, 0]
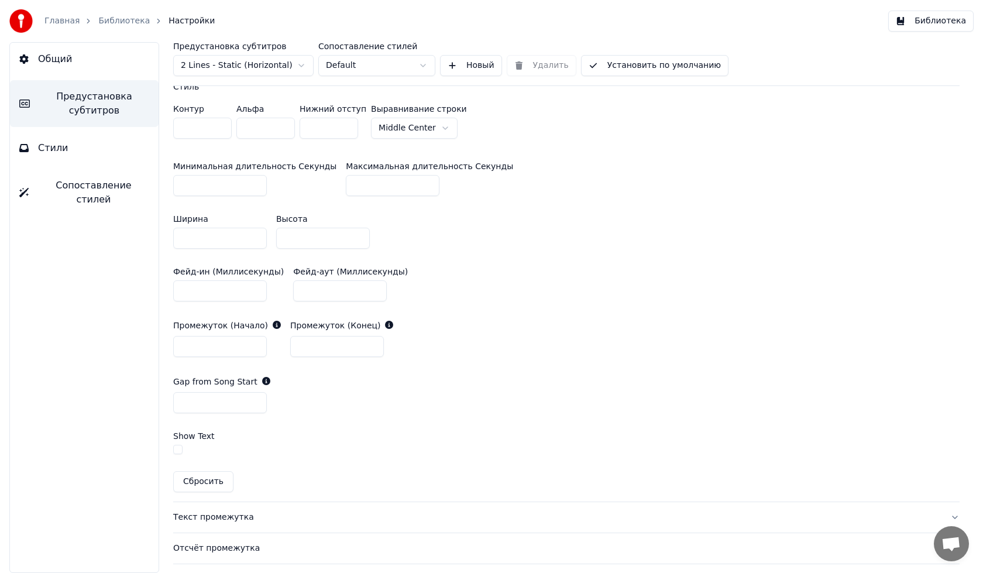
type input "*"
click at [253, 341] on input "*" at bounding box center [220, 346] width 94 height 21
click at [365, 345] on input "*" at bounding box center [337, 346] width 94 height 21
type input "*"
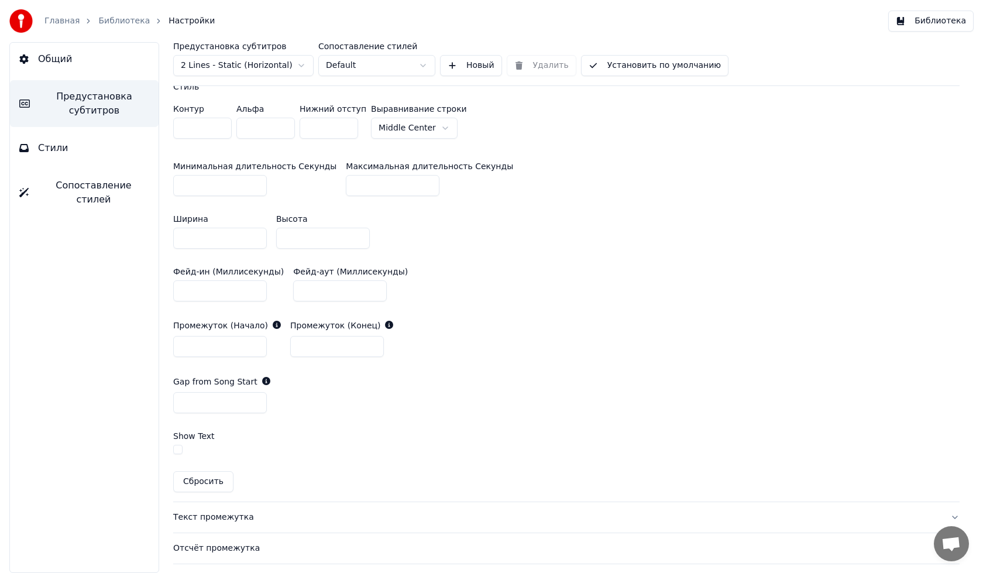
click at [365, 345] on input "*" at bounding box center [337, 346] width 94 height 21
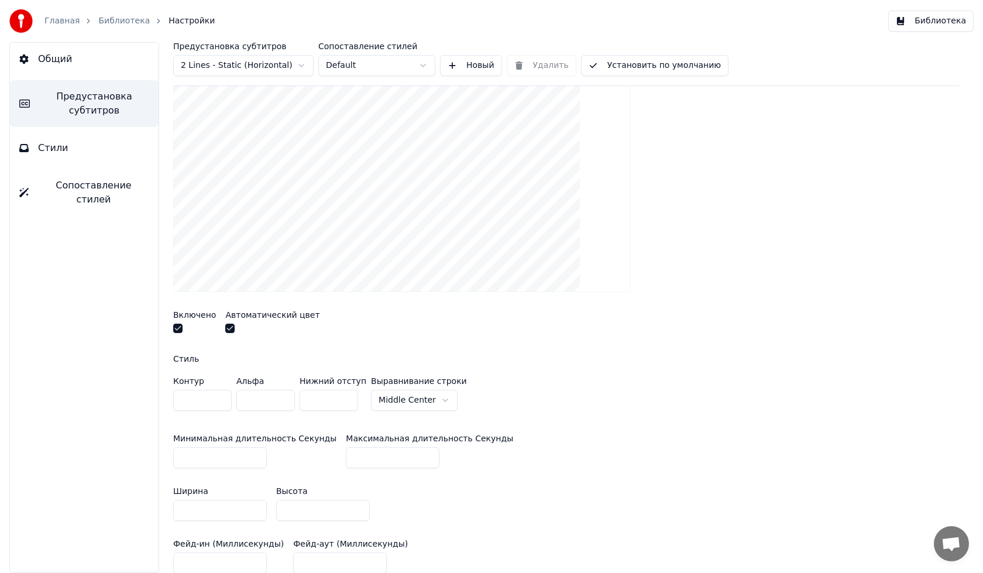
scroll to position [0, 0]
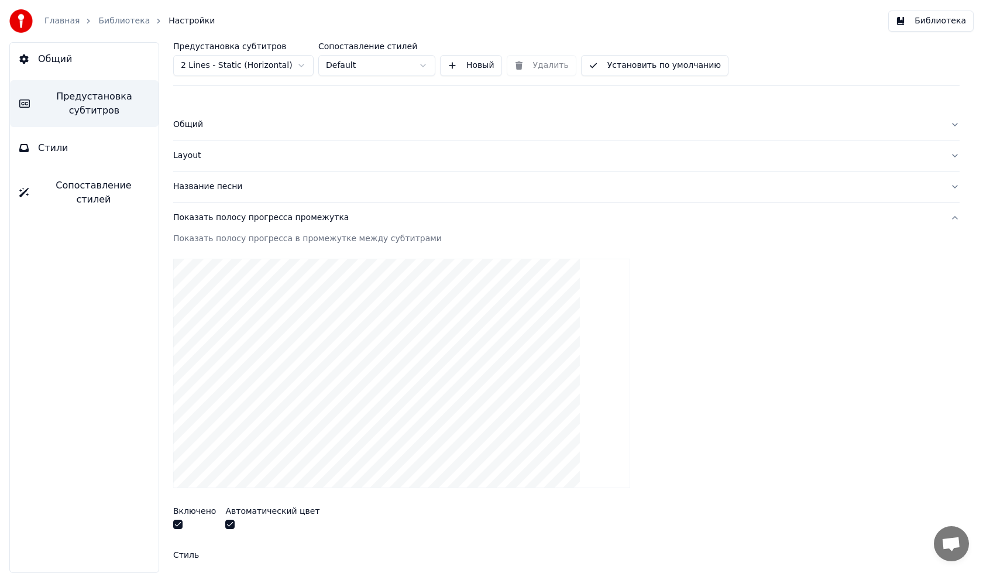
click at [639, 57] on button "Установить по умолчанию" at bounding box center [655, 65] width 148 height 21
click at [119, 17] on link "Библиотека" at bounding box center [124, 21] width 52 height 12
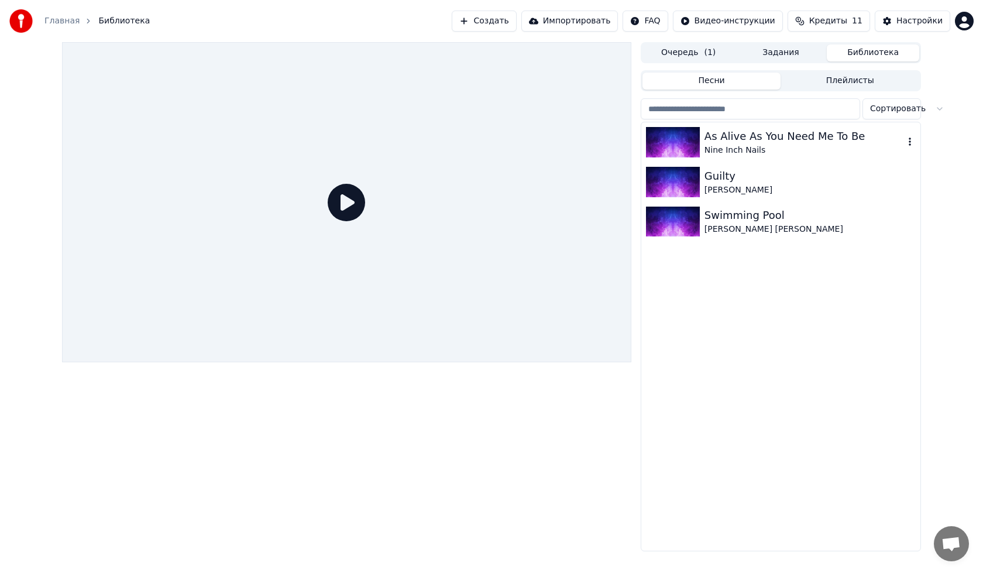
click at [794, 151] on div "Nine Inch Nails" at bounding box center [805, 151] width 200 height 12
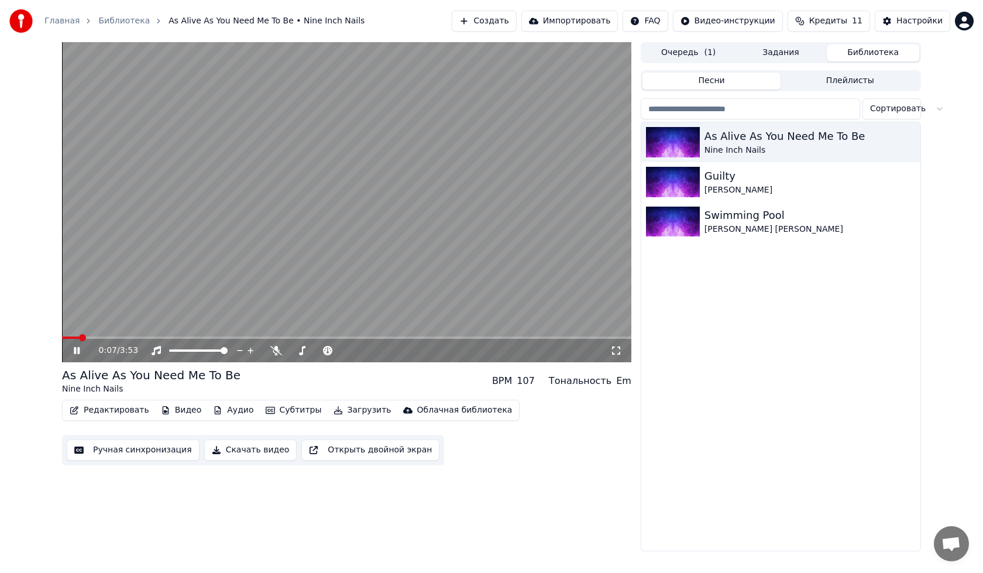
click at [79, 337] on span at bounding box center [347, 338] width 570 height 2
click at [80, 352] on icon at bounding box center [85, 350] width 28 height 9
click at [76, 351] on icon at bounding box center [76, 351] width 7 height 8
click at [297, 349] on span at bounding box center [318, 350] width 59 height 2
click at [306, 351] on span at bounding box center [318, 350] width 59 height 2
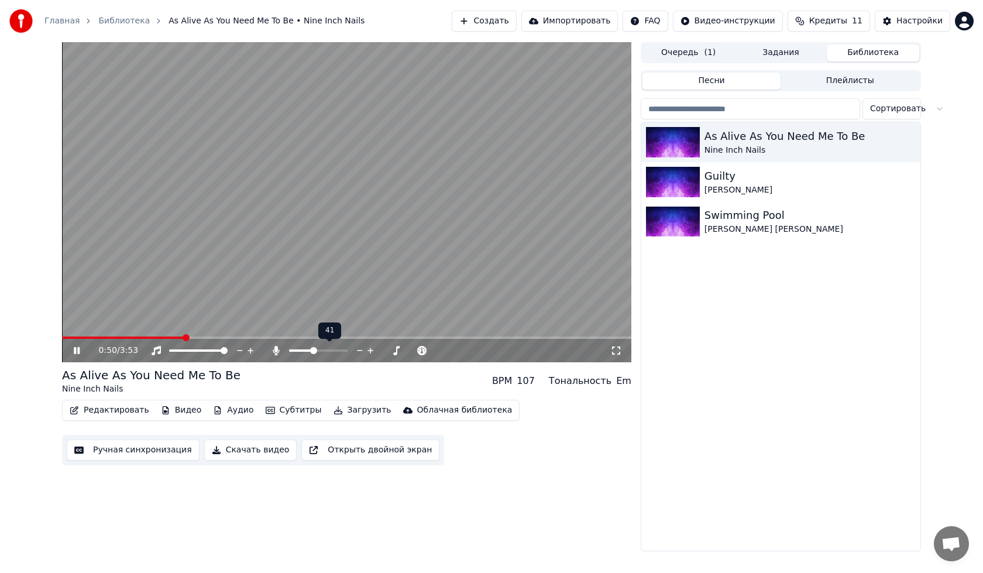
click at [313, 351] on span at bounding box center [318, 350] width 59 height 2
click at [321, 352] on span at bounding box center [320, 350] width 7 height 7
click at [188, 350] on span at bounding box center [178, 350] width 19 height 2
click at [348, 352] on span at bounding box center [318, 350] width 59 height 2
click at [302, 355] on div at bounding box center [329, 351] width 94 height 12
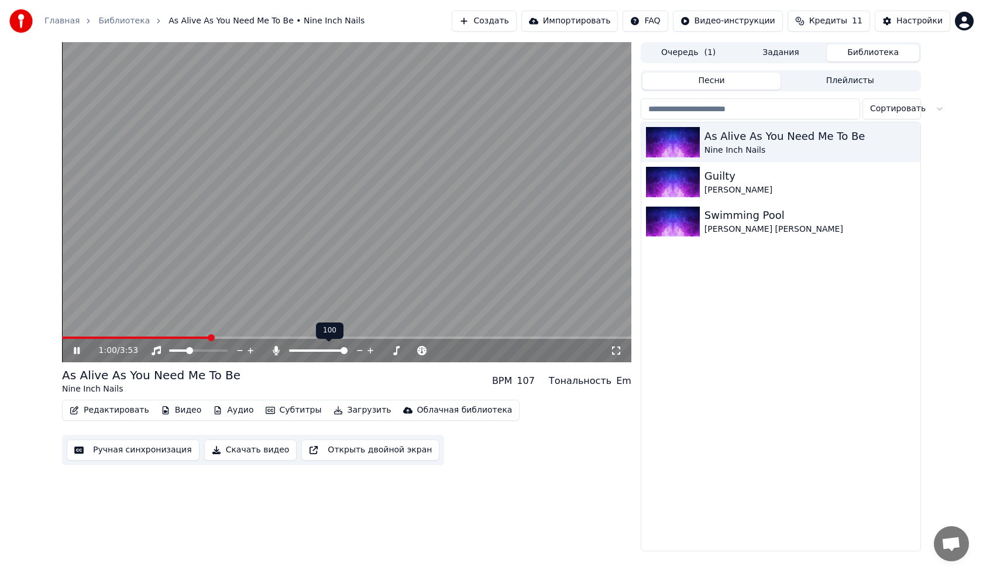
click at [301, 348] on div at bounding box center [329, 351] width 94 height 12
click at [297, 354] on div at bounding box center [329, 351] width 94 height 12
click at [297, 349] on span at bounding box center [293, 350] width 8 height 2
click at [260, 254] on video at bounding box center [347, 202] width 570 height 320
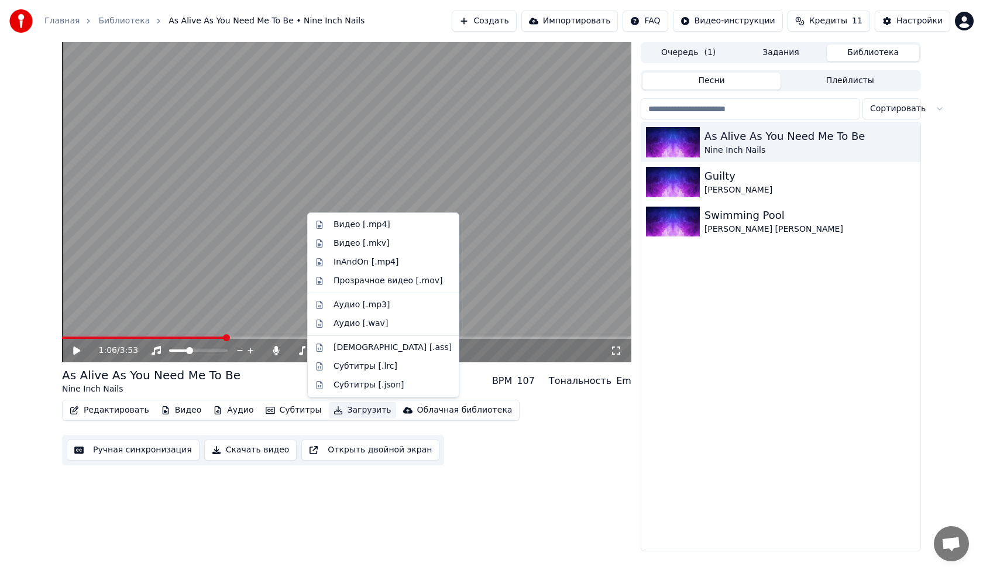
click at [346, 413] on button "Загрузить" at bounding box center [362, 410] width 67 height 16
click at [341, 412] on button "Загрузить" at bounding box center [362, 410] width 67 height 16
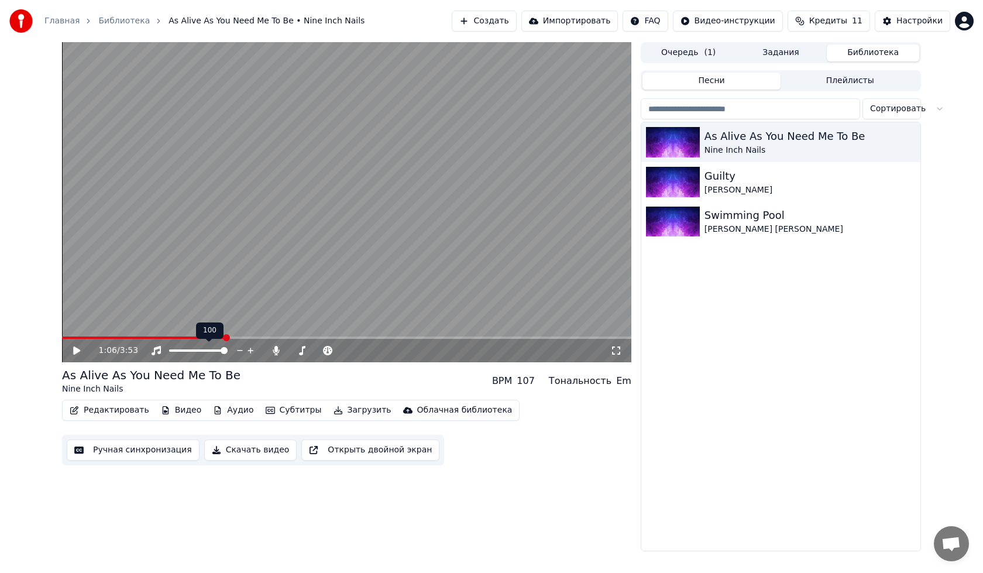
click at [228, 352] on span at bounding box center [198, 350] width 59 height 2
click at [273, 345] on div at bounding box center [323, 351] width 106 height 12
click at [276, 348] on icon at bounding box center [276, 350] width 6 height 9
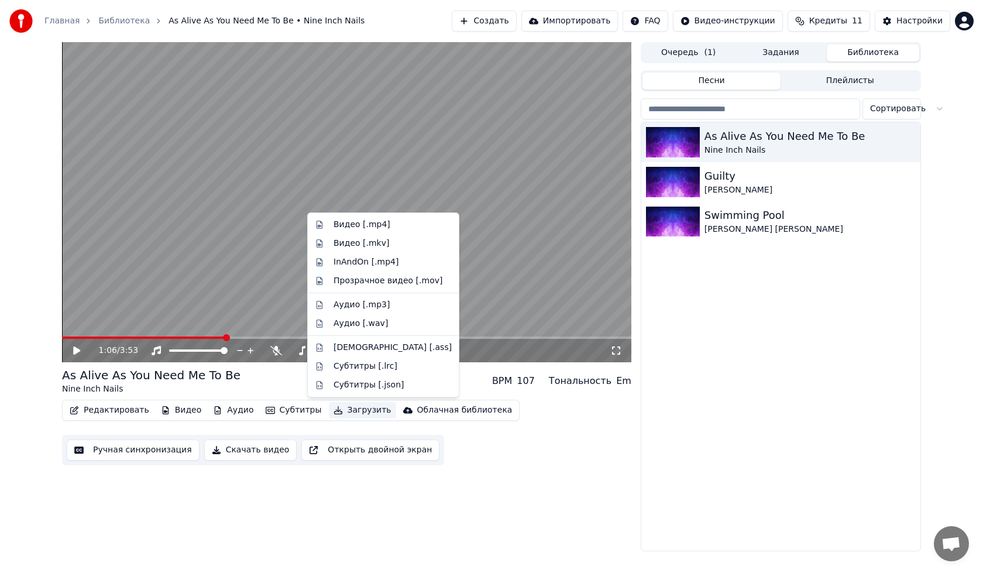
click at [331, 412] on button "Загрузить" at bounding box center [362, 410] width 67 height 16
click at [384, 224] on div "Видео [.mp4]" at bounding box center [393, 225] width 118 height 12
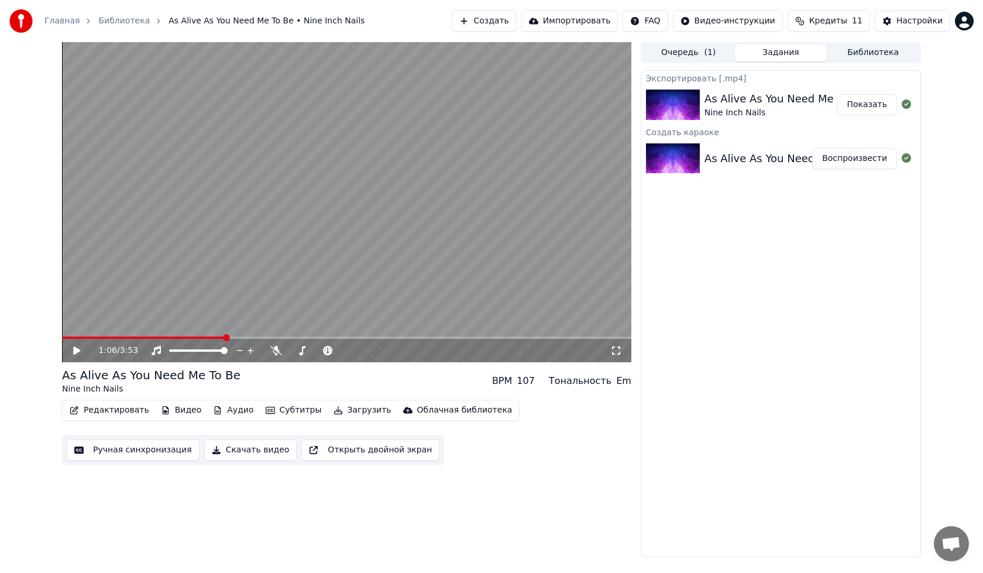
click at [975, 165] on div "1:06 / 3:53 As Alive As You Need Me To Be Nine Inch Nails BPM 107 Тональность E…" at bounding box center [491, 299] width 983 height 515
click at [162, 347] on div at bounding box center [209, 351] width 94 height 12
click at [277, 348] on icon at bounding box center [276, 350] width 12 height 9
click at [892, 102] on button "Показать" at bounding box center [867, 104] width 60 height 21
click at [0, 241] on div "1:06 / 3:53 As Alive As You Need Me To Be Nine Inch Nails BPM 107 Тональность E…" at bounding box center [491, 299] width 983 height 515
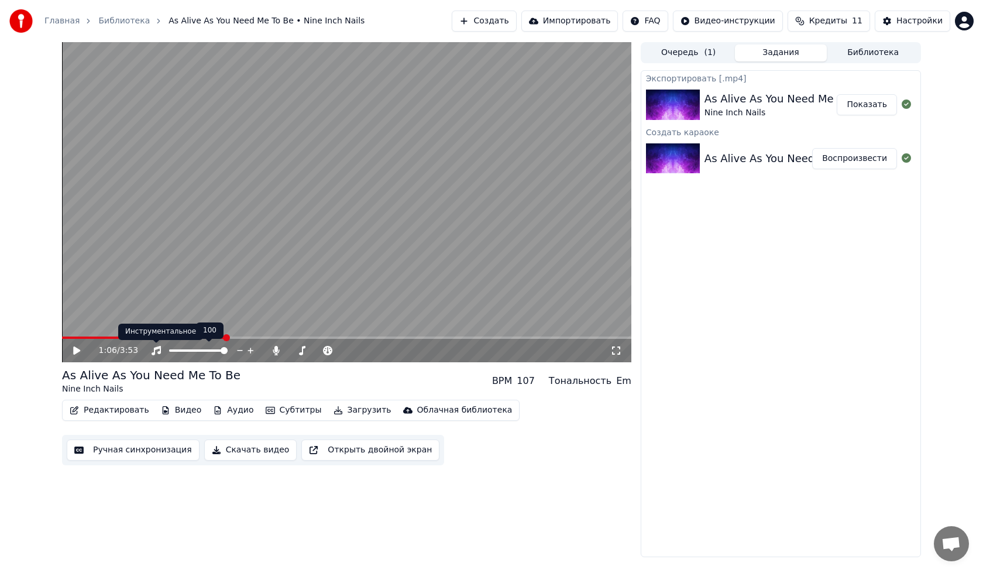
click at [150, 347] on icon at bounding box center [156, 350] width 12 height 9
click at [279, 349] on icon at bounding box center [276, 350] width 12 height 9
click at [352, 412] on button "Загрузить" at bounding box center [362, 410] width 67 height 16
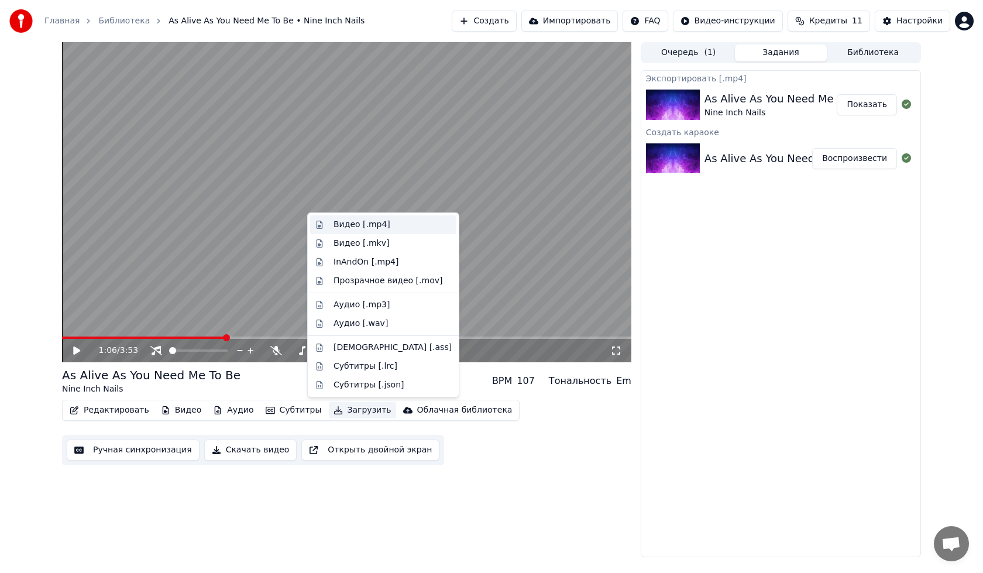
click at [362, 220] on div "Видео [.mp4]" at bounding box center [362, 225] width 57 height 12
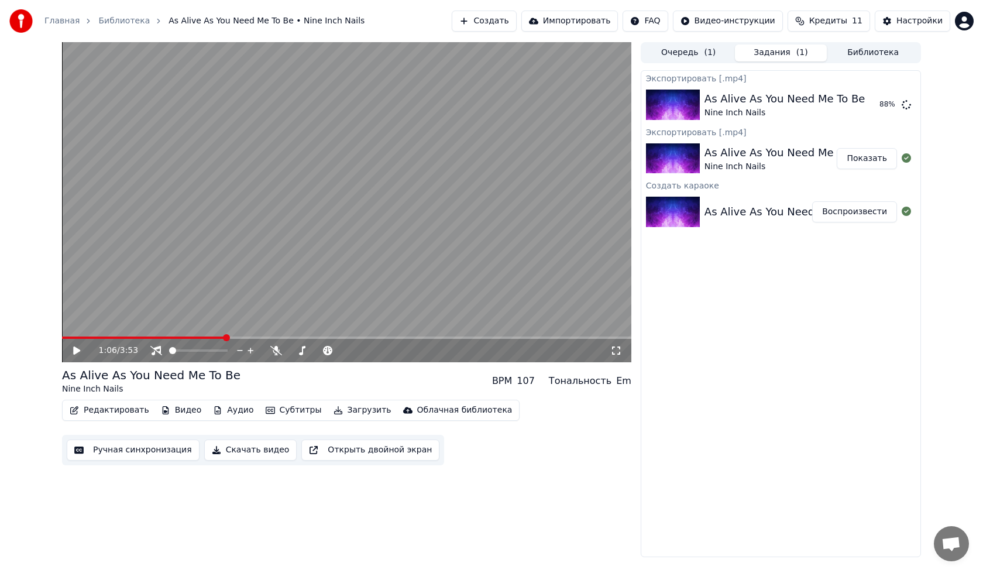
click at [680, 495] on div "Экспортировать [.mp4] As Alive As You Need Me To Be Nine Inch Nails 88 % Экспор…" at bounding box center [781, 313] width 280 height 487
click at [275, 348] on icon at bounding box center [276, 350] width 12 height 9
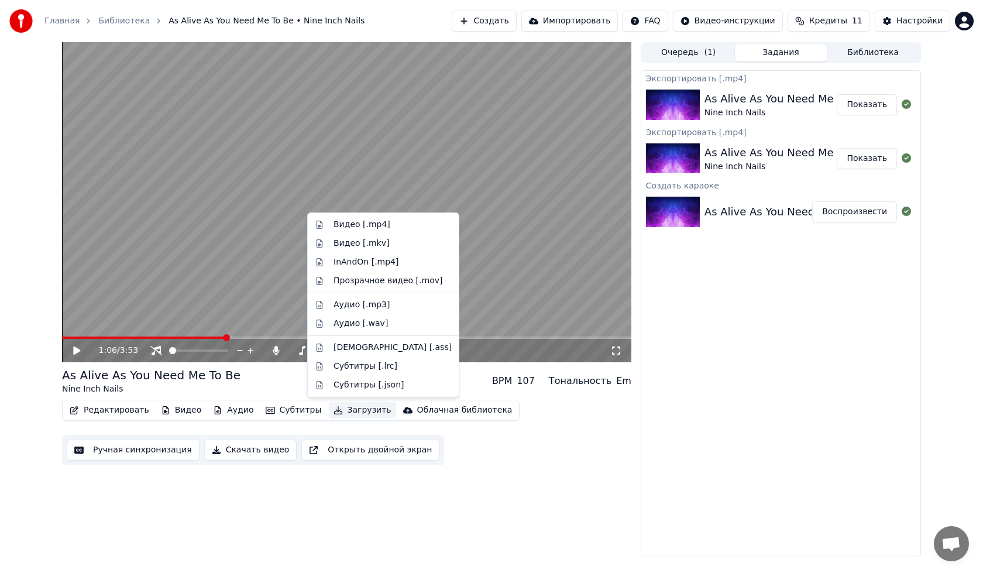
click at [336, 410] on button "Загрузить" at bounding box center [362, 410] width 67 height 16
click at [369, 304] on div "Аудио [.mp3]" at bounding box center [362, 305] width 56 height 12
